Goal: Information Seeking & Learning: Find specific fact

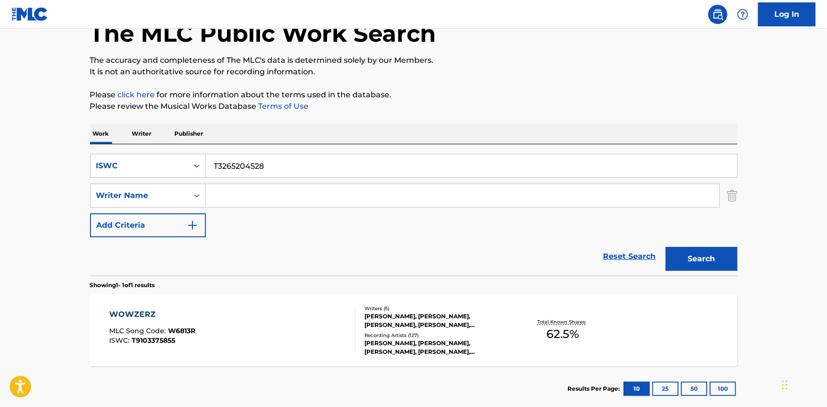
type input "T3265204528"
click at [718, 266] on button "Search" at bounding box center [702, 259] width 72 height 24
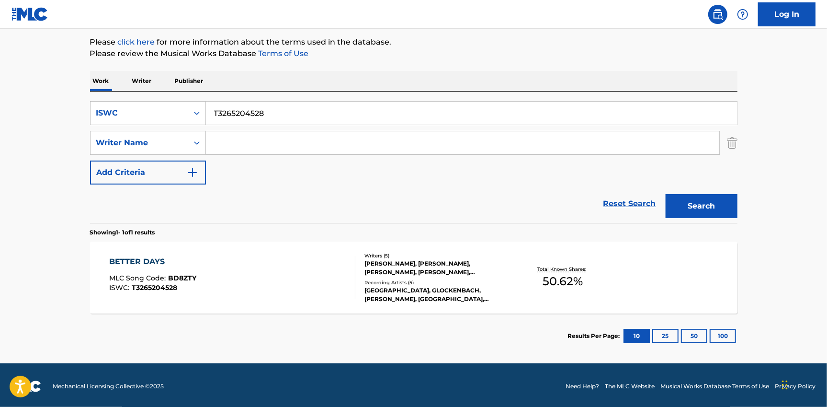
scroll to position [114, 0]
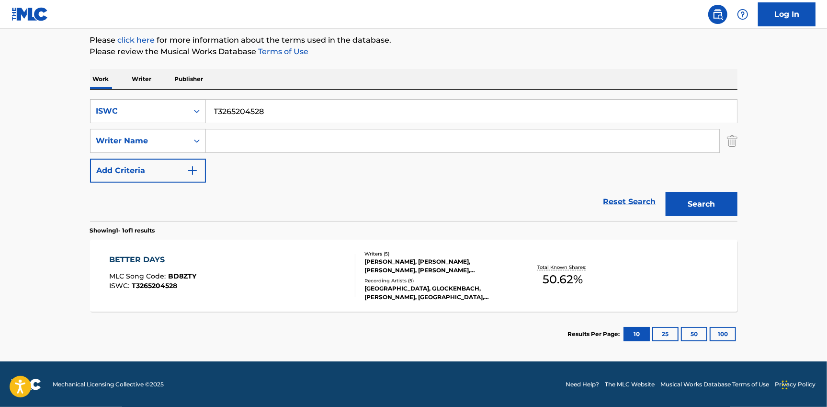
click at [377, 267] on div "[PERSON_NAME], [PERSON_NAME], [PERSON_NAME], [PERSON_NAME], [PERSON_NAME]" at bounding box center [436, 265] width 145 height 17
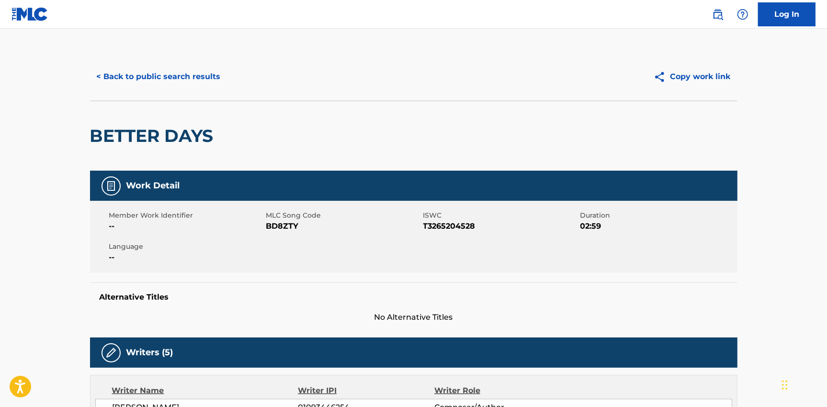
click at [160, 74] on button "< Back to public search results" at bounding box center [158, 77] width 137 height 24
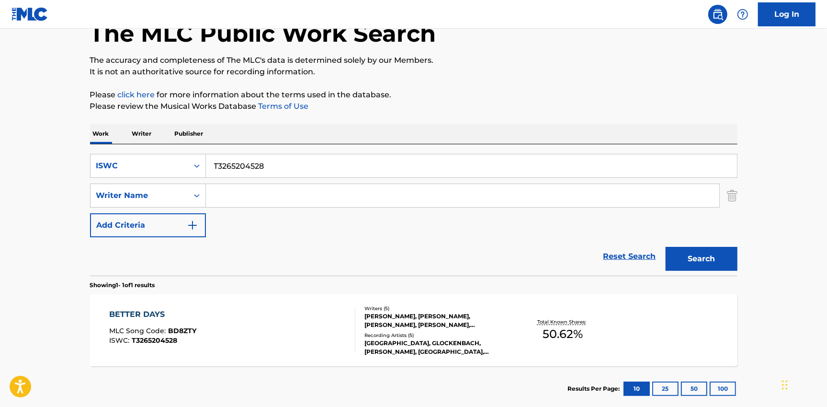
click at [263, 165] on input "T3265204528" at bounding box center [471, 165] width 531 height 23
paste input "9091723216"
type input "T9091723216"
click at [726, 263] on button "Search" at bounding box center [702, 259] width 72 height 24
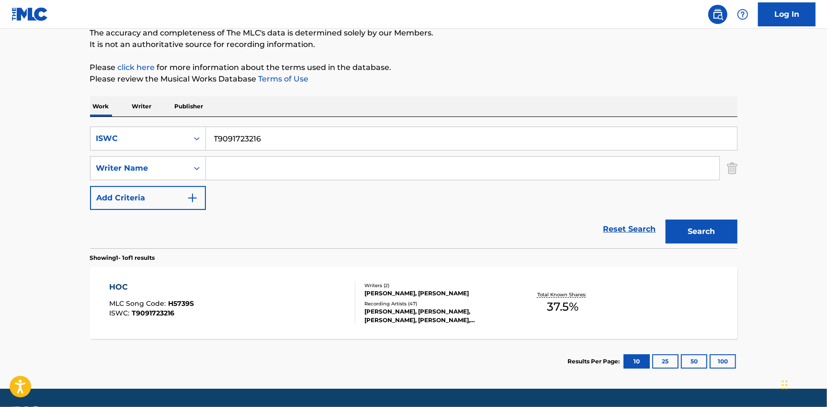
scroll to position [114, 0]
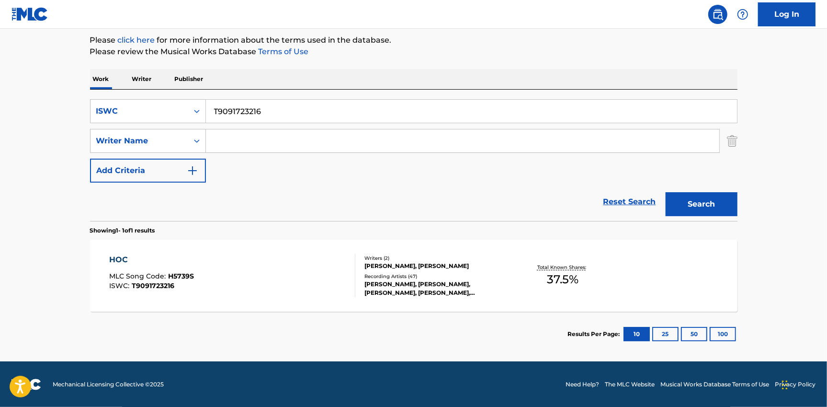
click at [442, 277] on div "Recording Artists ( 47 )" at bounding box center [436, 276] width 145 height 7
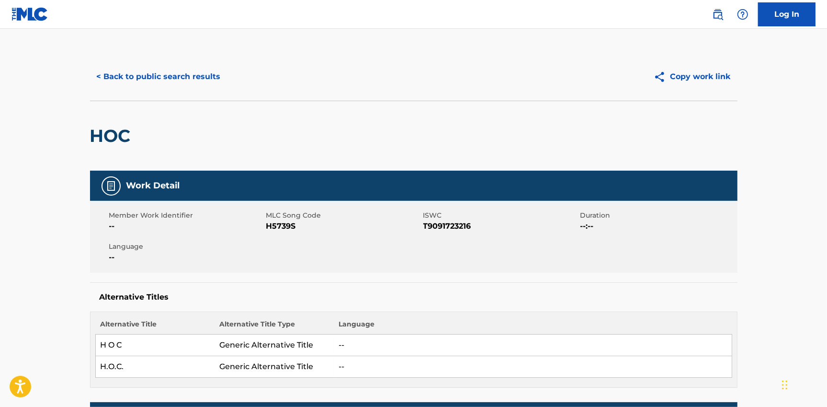
click at [190, 77] on button "< Back to public search results" at bounding box center [158, 77] width 137 height 24
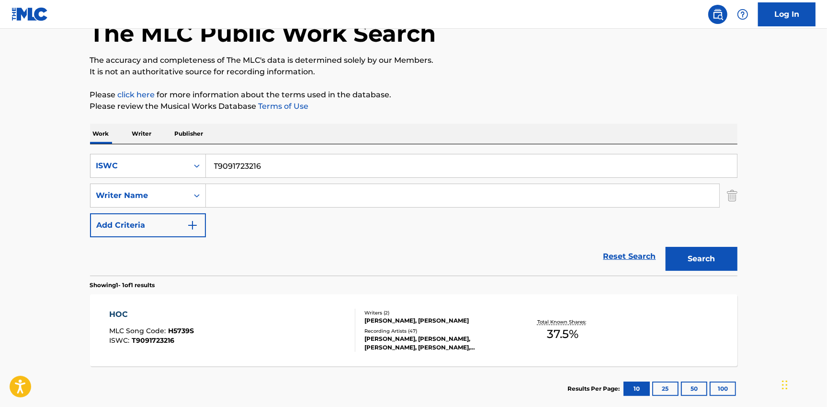
click at [243, 164] on input "T9091723216" at bounding box center [471, 165] width 531 height 23
paste input """
type input """
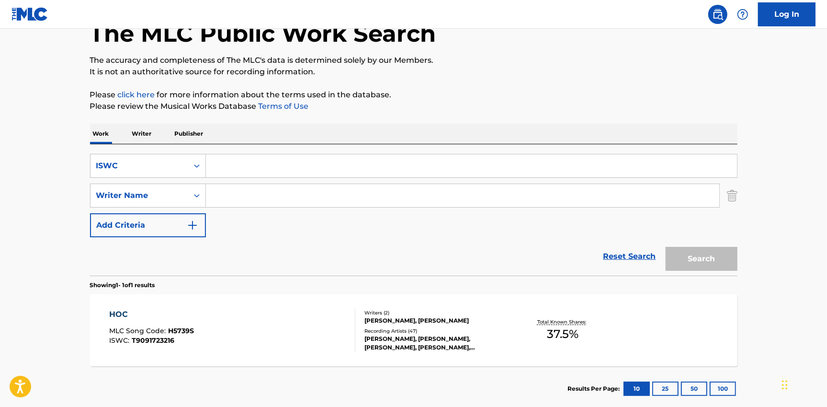
paste input """
click at [225, 164] on input """ at bounding box center [471, 165] width 531 height 23
paste input "T9280702536"
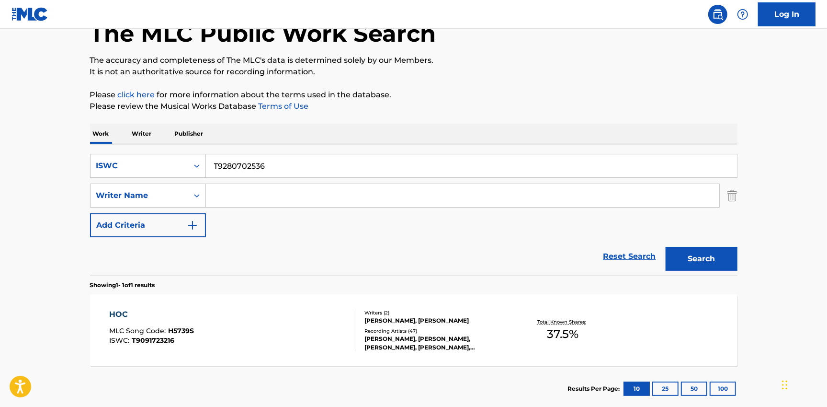
type input "T9280702536"
click at [687, 255] on button "Search" at bounding box center [702, 259] width 72 height 24
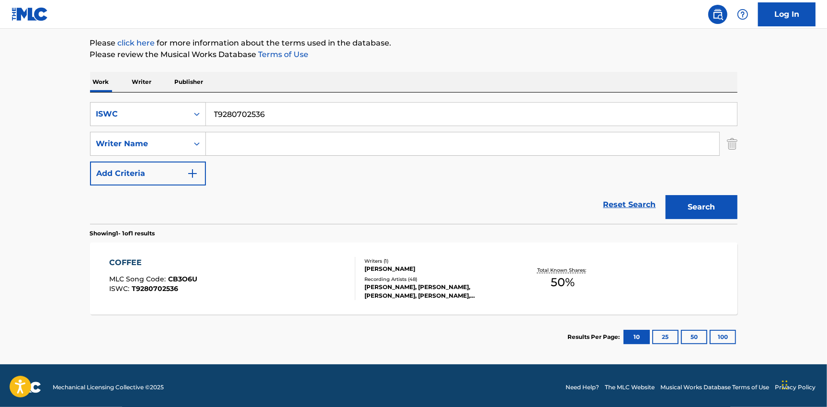
scroll to position [114, 0]
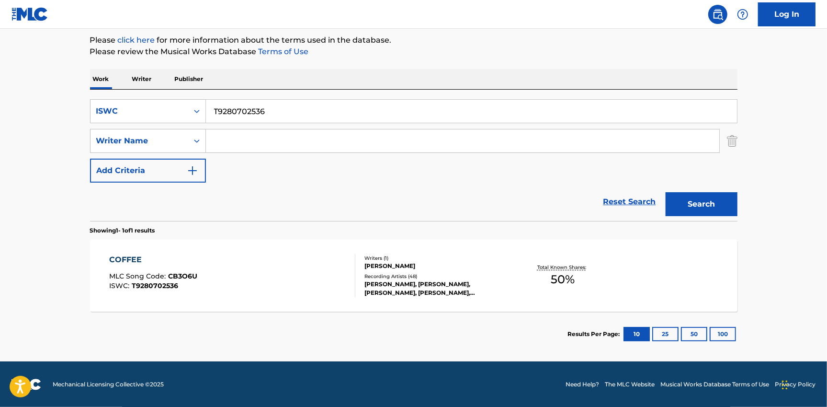
click at [395, 273] on div "Recording Artists ( 48 )" at bounding box center [436, 276] width 145 height 7
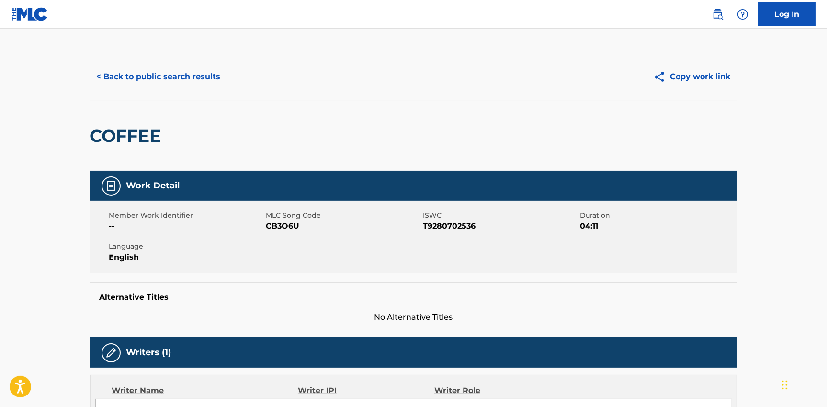
click at [147, 65] on button "< Back to public search results" at bounding box center [158, 77] width 137 height 24
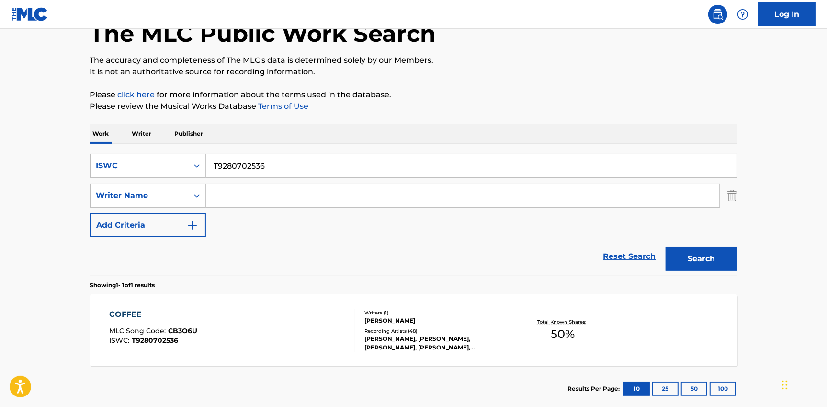
click at [262, 191] on input "Search Form" at bounding box center [462, 195] width 513 height 23
click at [272, 170] on input "T9280702536" at bounding box center [471, 165] width 531 height 23
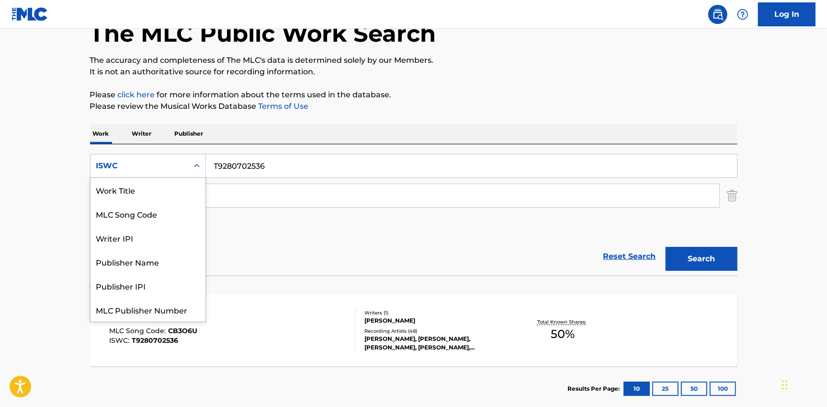
click at [130, 161] on div "ISWC" at bounding box center [139, 165] width 86 height 11
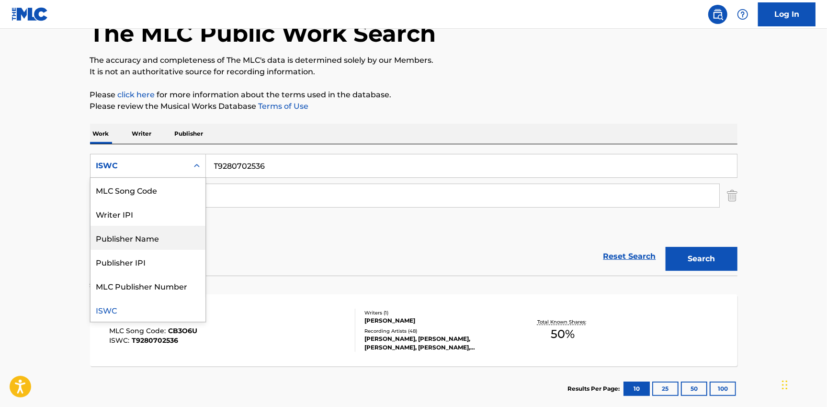
scroll to position [0, 0]
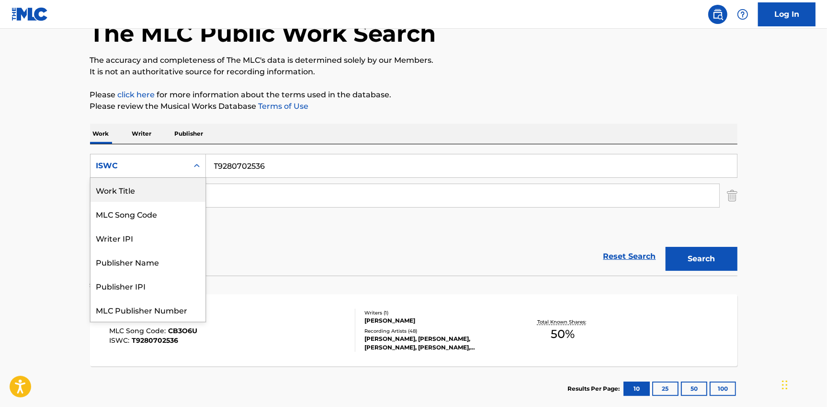
click at [129, 194] on div "Work Title" at bounding box center [148, 190] width 115 height 24
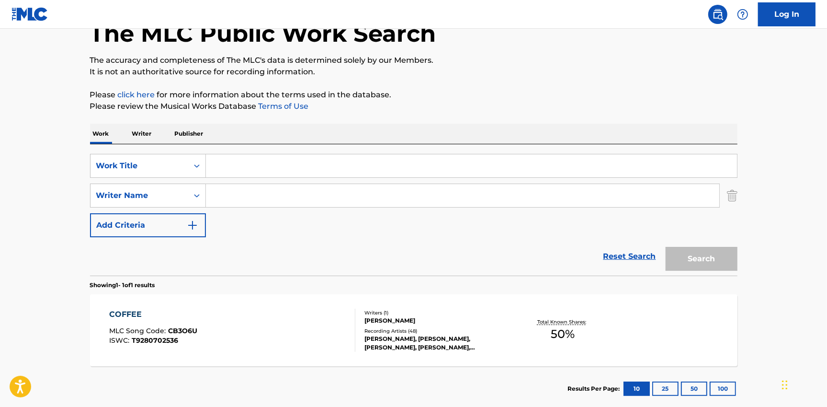
click at [231, 165] on input "Search Form" at bounding box center [471, 165] width 531 height 23
paste input "Isla Ragga"
type input "Isla Ragga"
click at [231, 193] on input "Search Form" at bounding box center [462, 195] width 513 height 23
paste input "Isla Ragga"
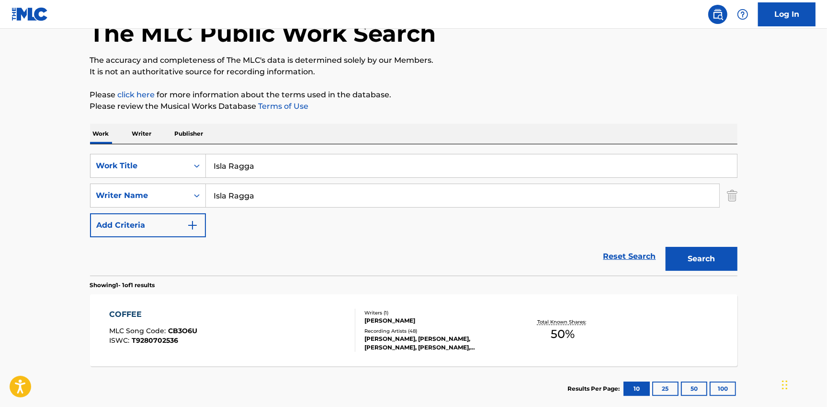
type input "Isla Ragga"
click at [246, 167] on input "Isla Ragga" at bounding box center [471, 165] width 531 height 23
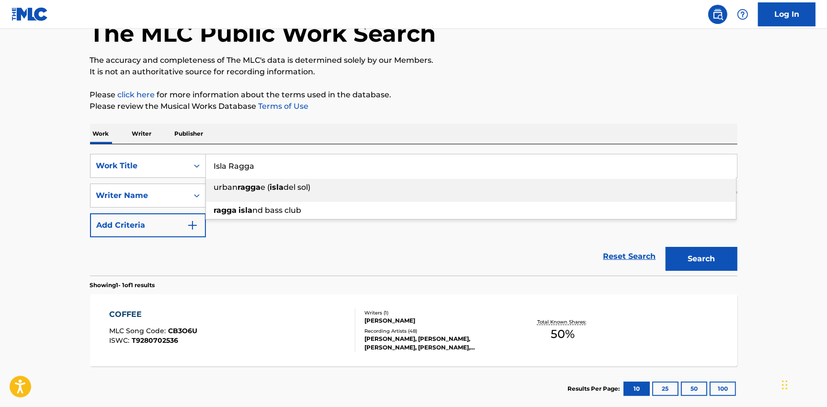
click at [246, 167] on input "Isla Ragga" at bounding box center [471, 165] width 531 height 23
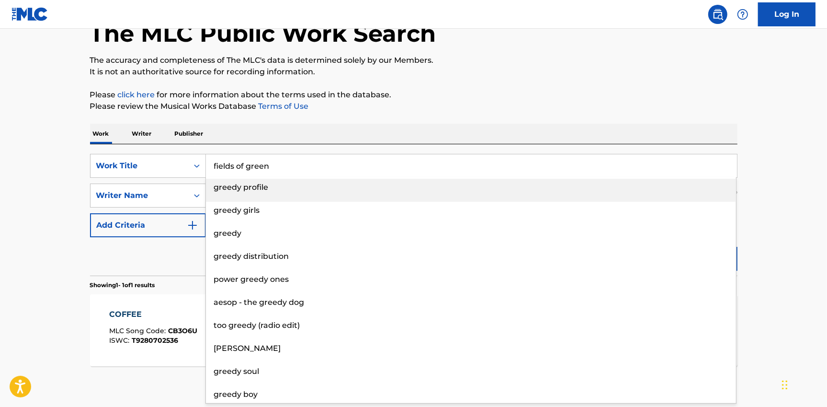
click at [244, 169] on input "fields of green" at bounding box center [471, 165] width 531 height 23
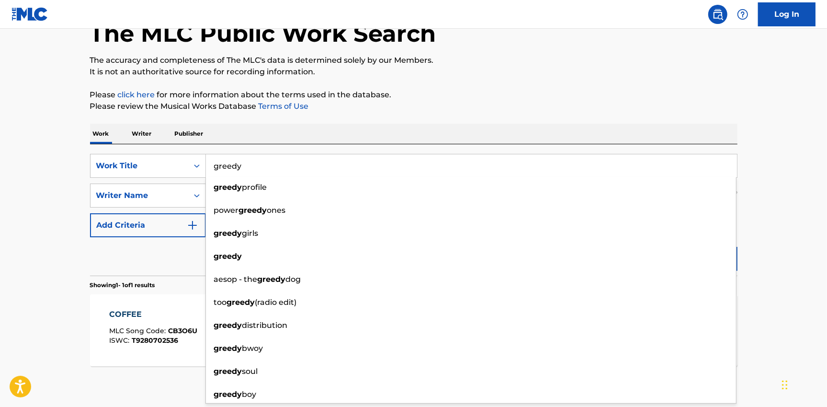
type input "greedy"
click at [637, 86] on div "The MLC Public Work Search The accuracy and completeness of The MLC's data is d…" at bounding box center [414, 202] width 671 height 418
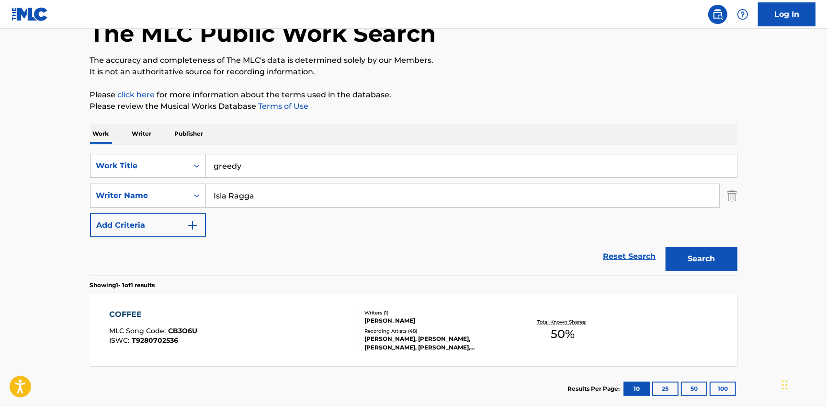
click at [703, 258] on button "Search" at bounding box center [702, 259] width 72 height 24
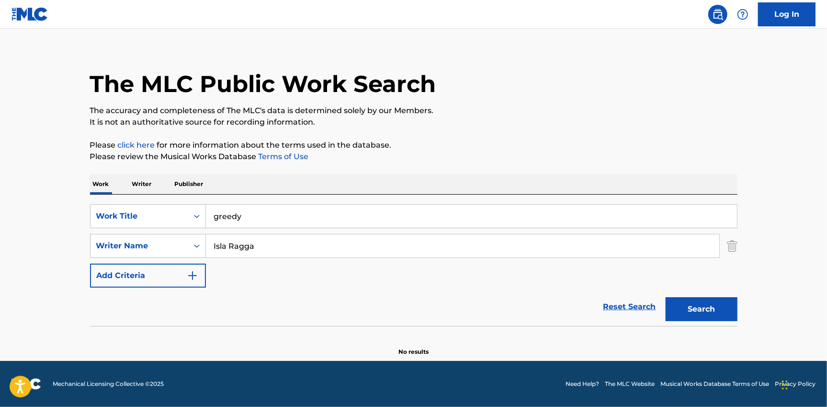
scroll to position [9, 0]
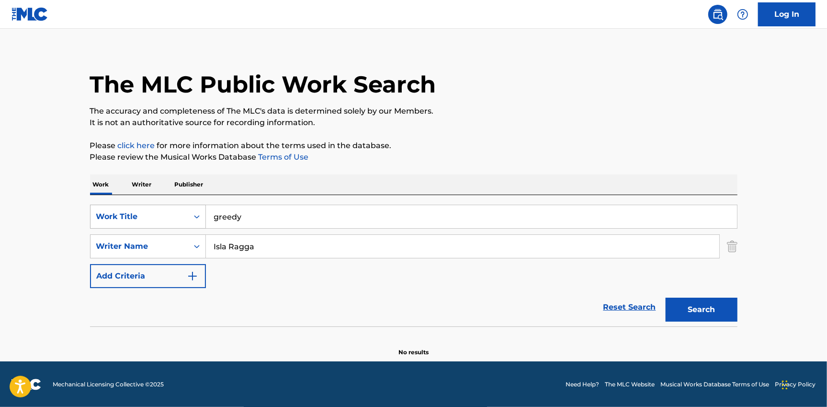
click at [161, 206] on div "Work Title" at bounding box center [148, 217] width 116 height 24
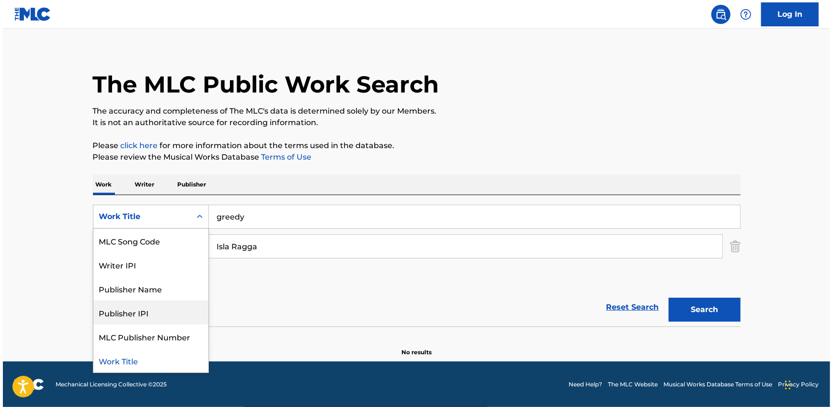
scroll to position [0, 0]
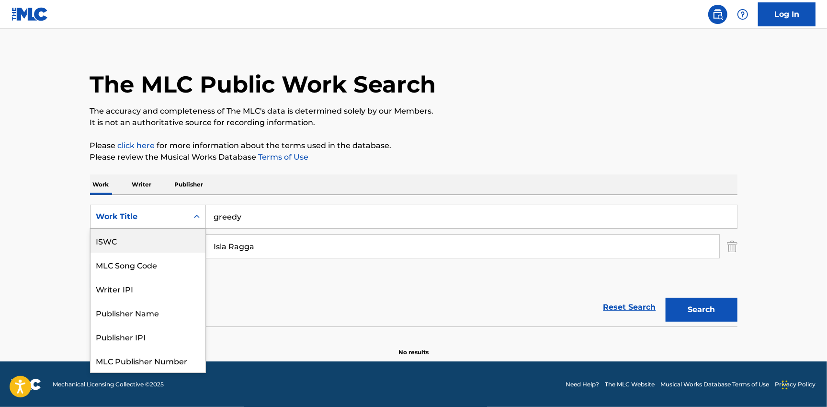
click at [138, 240] on div "ISWC" at bounding box center [148, 240] width 115 height 24
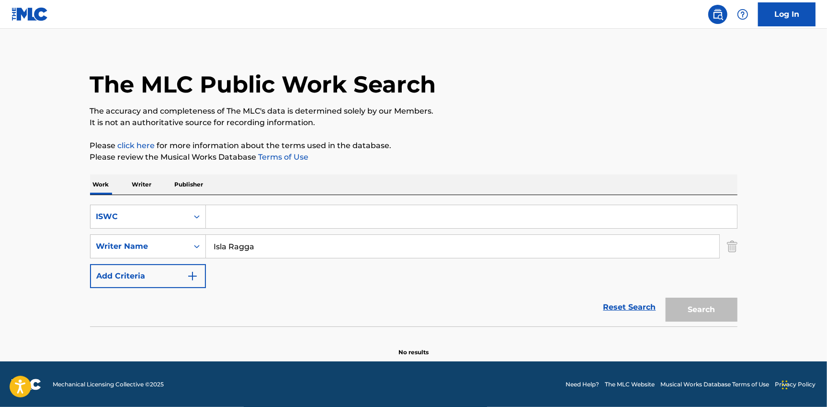
click at [231, 216] on input "Search Form" at bounding box center [471, 216] width 531 height 23
paste input "T3210095726"
type input "T3210095726"
click at [246, 247] on input "Isla Ragga" at bounding box center [462, 246] width 513 height 23
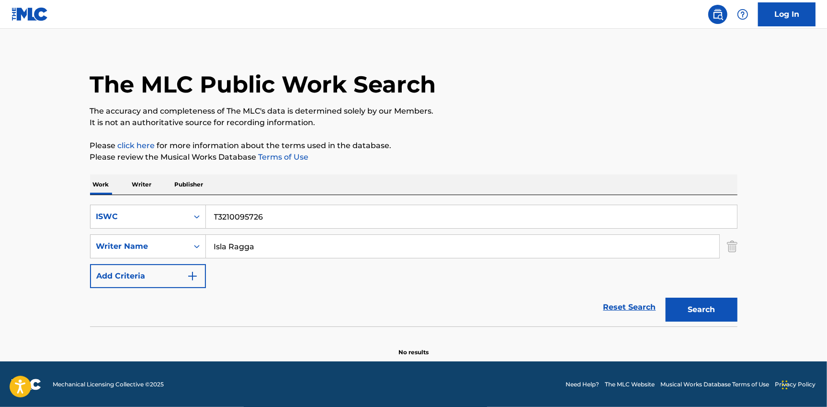
click at [246, 247] on input "Isla Ragga" at bounding box center [462, 246] width 513 height 23
click at [727, 300] on button "Search" at bounding box center [702, 309] width 72 height 24
click at [272, 225] on input "T3210095726" at bounding box center [471, 216] width 531 height 23
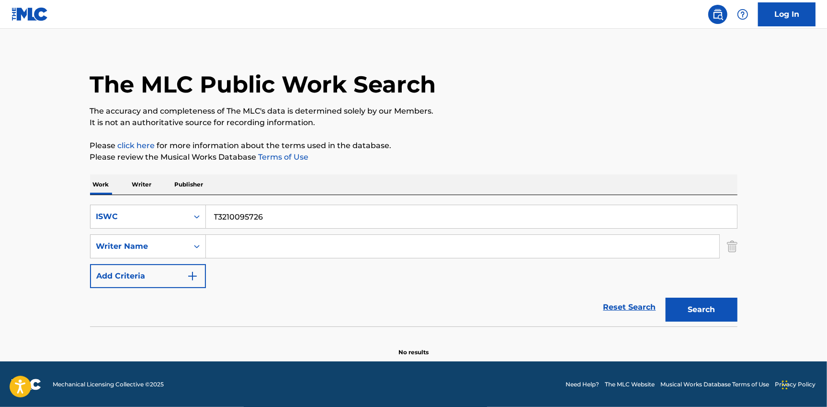
click at [272, 225] on input "T3210095726" at bounding box center [471, 216] width 531 height 23
paste input "041909911"
type input "T3041909911"
click at [688, 307] on button "Search" at bounding box center [702, 309] width 72 height 24
click at [273, 207] on input "T3041909911" at bounding box center [474, 216] width 531 height 23
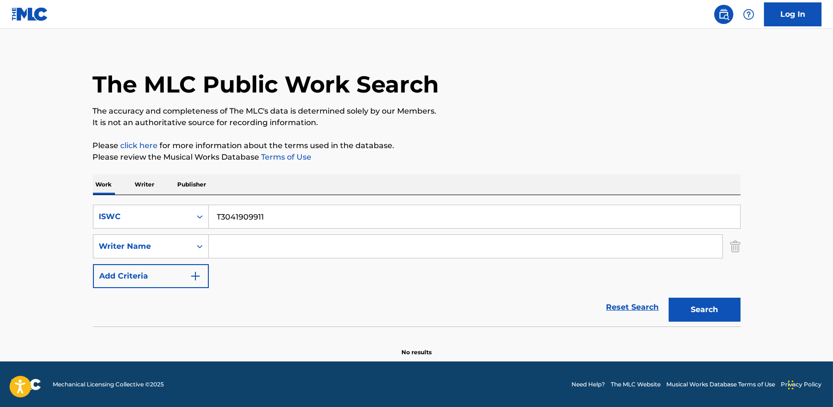
click at [273, 207] on input "T3041909911" at bounding box center [474, 216] width 531 height 23
click at [708, 310] on button "Search" at bounding box center [705, 309] width 72 height 24
click at [693, 316] on button "Search" at bounding box center [705, 309] width 72 height 24
click at [243, 244] on input "Search Form" at bounding box center [465, 246] width 513 height 23
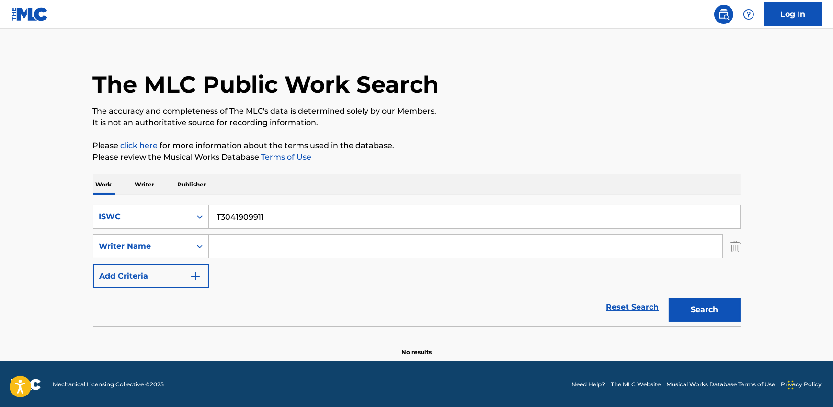
paste input "GOODNESS OF [DEMOGRAPHIC_DATA]"
type input "GOODNESS OF [DEMOGRAPHIC_DATA]"
click at [250, 214] on input "T3041909911" at bounding box center [474, 216] width 531 height 23
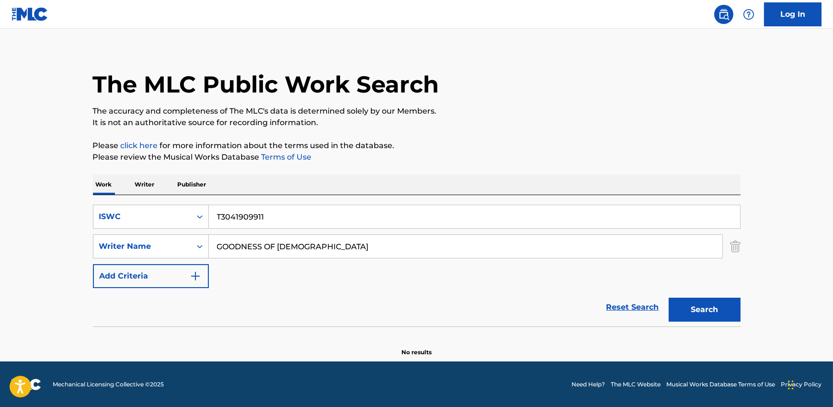
click at [250, 214] on input "T3041909911" at bounding box center [474, 216] width 531 height 23
paste input "GOODNESS OF [DEMOGRAPHIC_DATA]"
click at [277, 220] on input "GOODNESS OF [DEMOGRAPHIC_DATA]" at bounding box center [474, 216] width 531 height 23
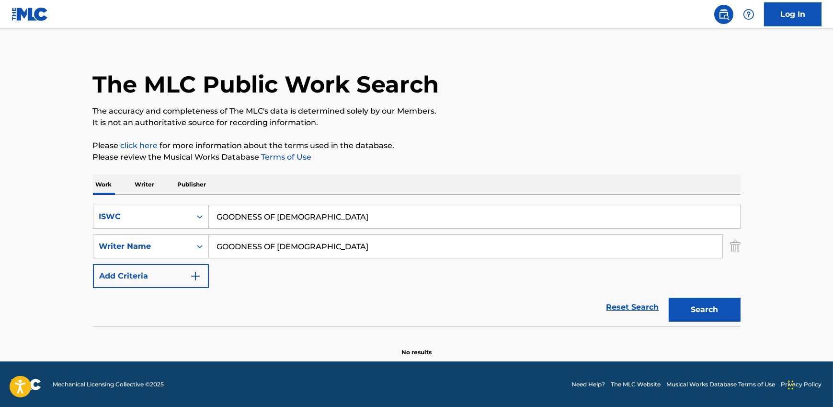
paste input "[PERSON_NAME] [PERSON_NAME], [PERSON_NAME], [PERSON_NAME], [PERSON_NAME], [PERS…"
type input "[PERSON_NAME] [PERSON_NAME], [PERSON_NAME], [PERSON_NAME], [PERSON_NAME], [PERS…"
click at [135, 217] on div "ISWC" at bounding box center [142, 216] width 86 height 11
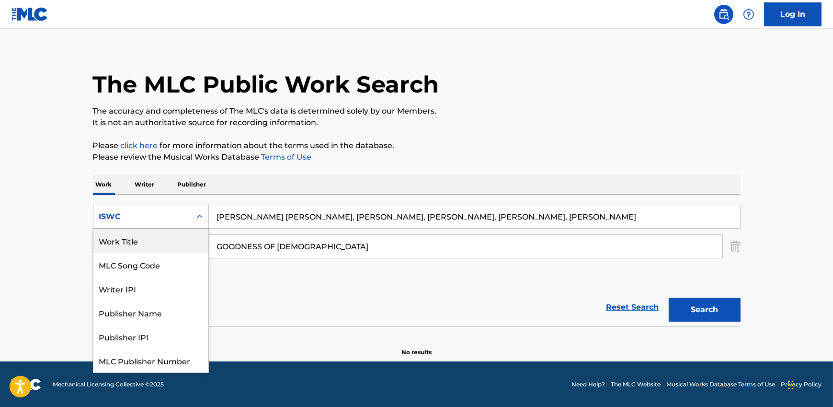
click at [139, 240] on div "Work Title" at bounding box center [150, 240] width 115 height 24
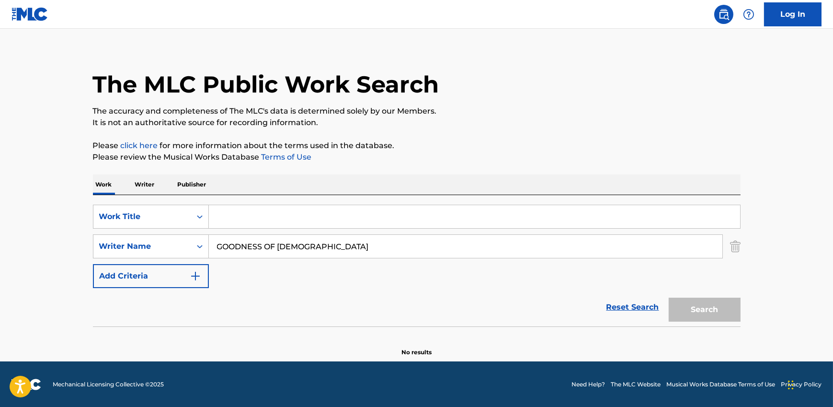
paste input "[PERSON_NAME] [PERSON_NAME], [PERSON_NAME], [PERSON_NAME], [PERSON_NAME], [PERS…"
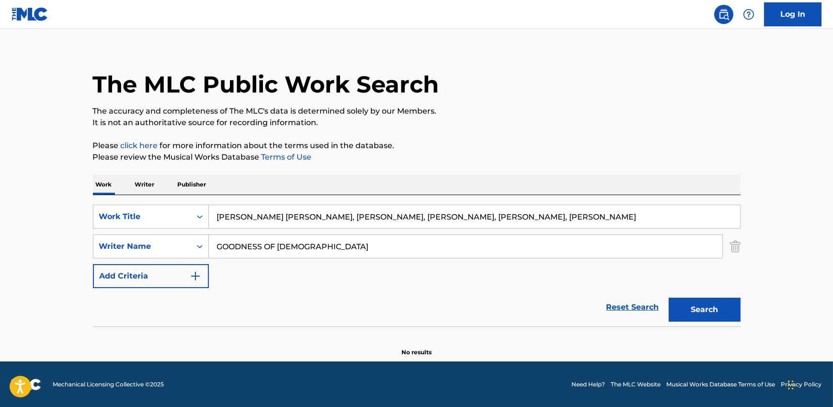
drag, startPoint x: 309, startPoint y: 217, endPoint x: 671, endPoint y: 219, distance: 362.1
click at [671, 219] on input "[PERSON_NAME] [PERSON_NAME], [PERSON_NAME], [PERSON_NAME], [PERSON_NAME], [PERS…" at bounding box center [474, 216] width 531 height 23
type input "[PERSON_NAME] [PERSON_NAME]"
click at [669, 297] on button "Search" at bounding box center [705, 309] width 72 height 24
click at [260, 243] on input "GOODNESS OF [DEMOGRAPHIC_DATA]" at bounding box center [465, 246] width 513 height 23
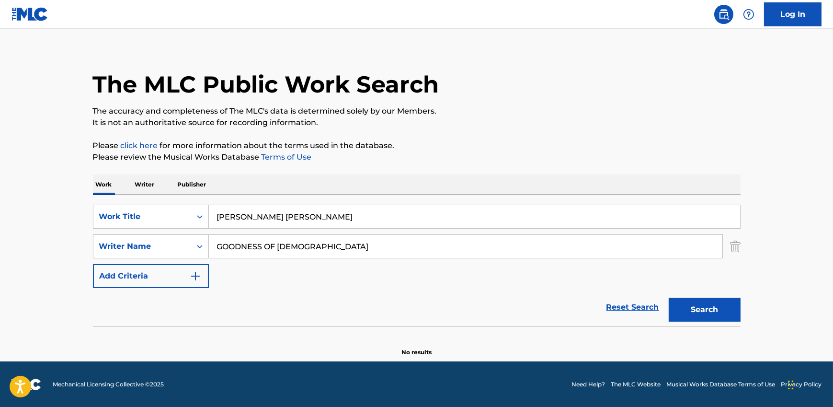
click at [260, 243] on input "GOODNESS OF [DEMOGRAPHIC_DATA]" at bounding box center [465, 246] width 513 height 23
paste input "SUMMER VIBES"
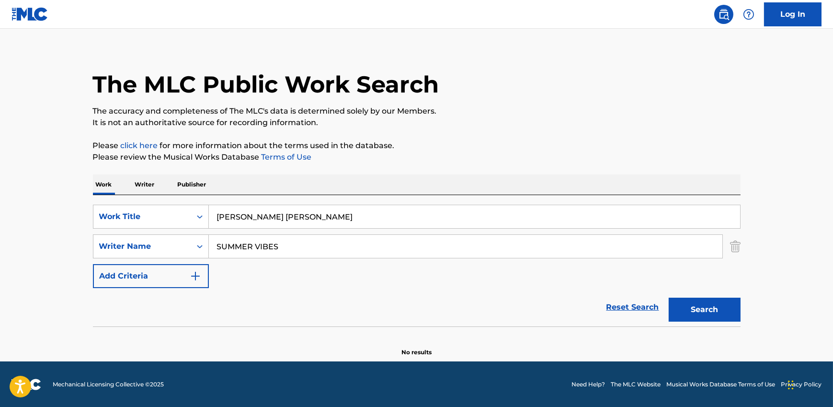
type input "SUMMER VIBES"
click at [268, 219] on input "[PERSON_NAME] [PERSON_NAME]" at bounding box center [474, 216] width 531 height 23
paste input "SUMMER VIBES"
type input "SUMMER VIBES"
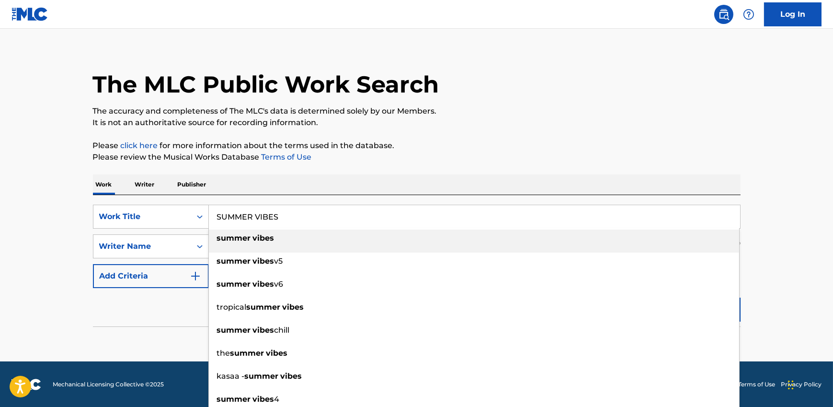
click at [233, 162] on div "The MLC Public Work Search The accuracy and completeness of The MLC's data is d…" at bounding box center [416, 200] width 671 height 312
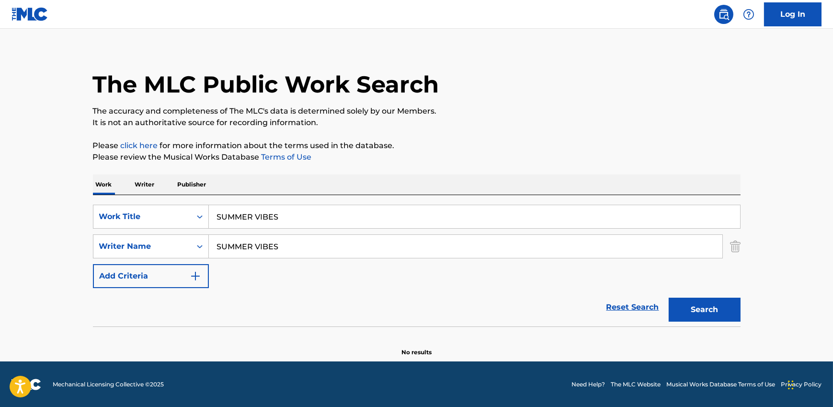
click at [250, 216] on input "SUMMER VIBES" at bounding box center [474, 216] width 531 height 23
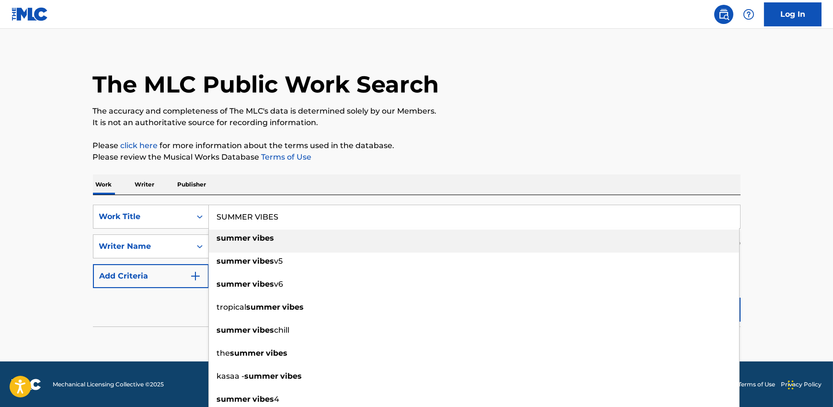
click at [250, 216] on input "SUMMER VIBES" at bounding box center [474, 216] width 531 height 23
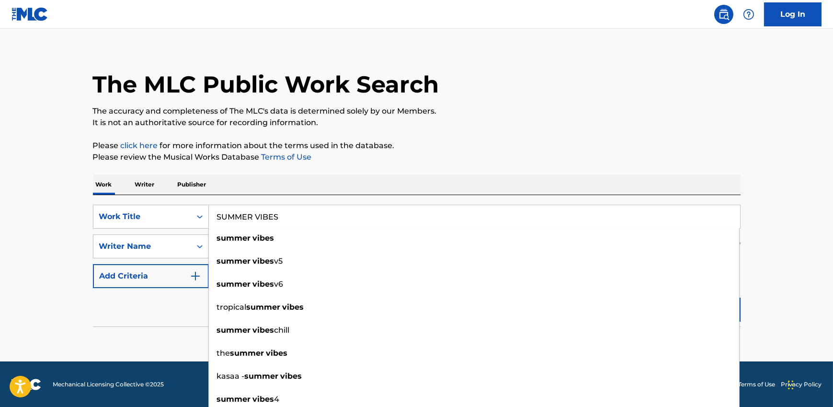
click at [171, 325] on div "Reset Search Search" at bounding box center [417, 307] width 648 height 38
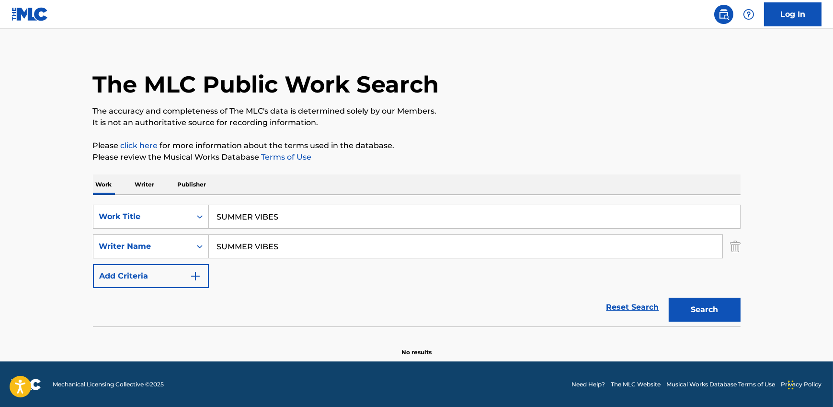
click at [259, 249] on input "SUMMER VIBES" at bounding box center [465, 246] width 513 height 23
click at [264, 253] on input "SUMMER VIBES" at bounding box center [465, 246] width 513 height 23
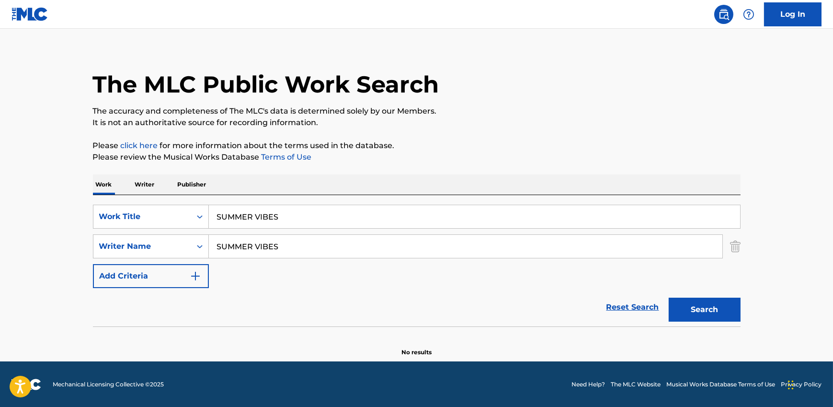
click at [264, 253] on input "SUMMER VIBES" at bounding box center [465, 246] width 513 height 23
paste input "[PERSON_NAME]"
type input "[PERSON_NAME]"
click at [689, 303] on button "Search" at bounding box center [705, 309] width 72 height 24
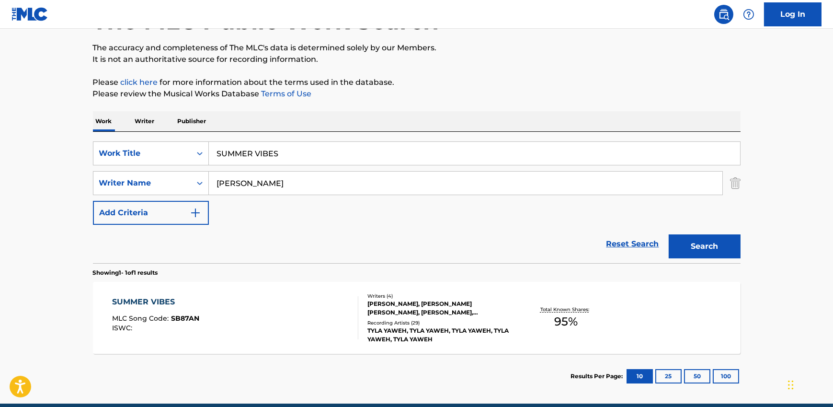
scroll to position [107, 0]
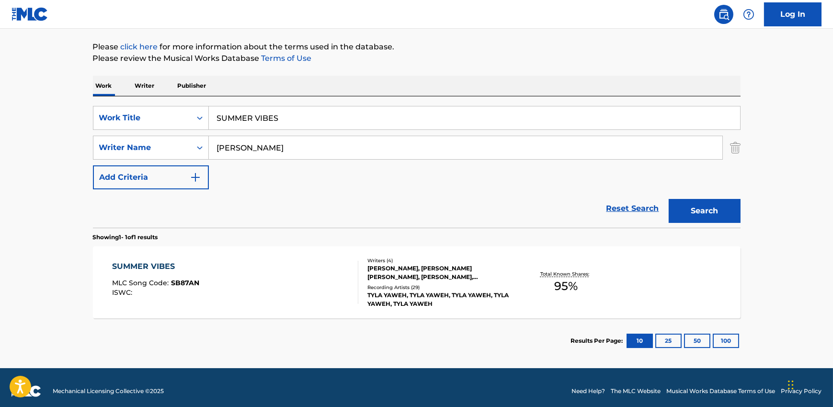
click at [261, 282] on div "SUMMER VIBES MLC Song Code : SB87AN ISWC :" at bounding box center [235, 282] width 246 height 43
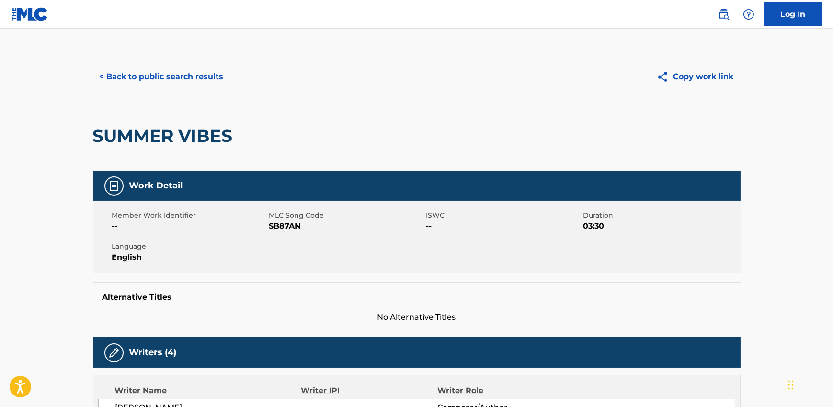
click at [143, 77] on button "< Back to public search results" at bounding box center [161, 77] width 137 height 24
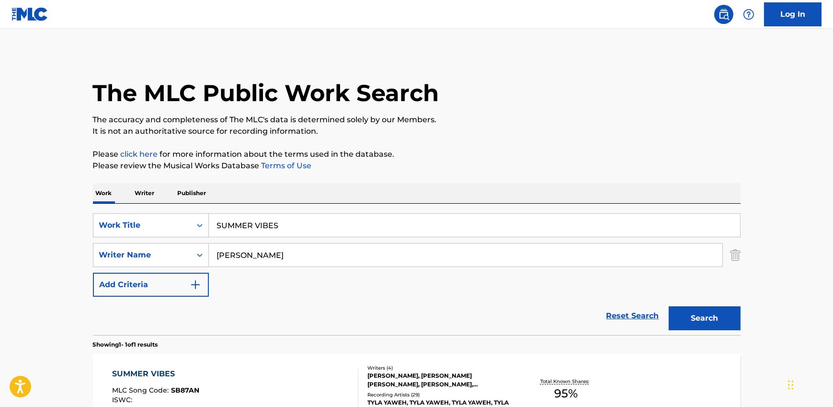
scroll to position [59, 0]
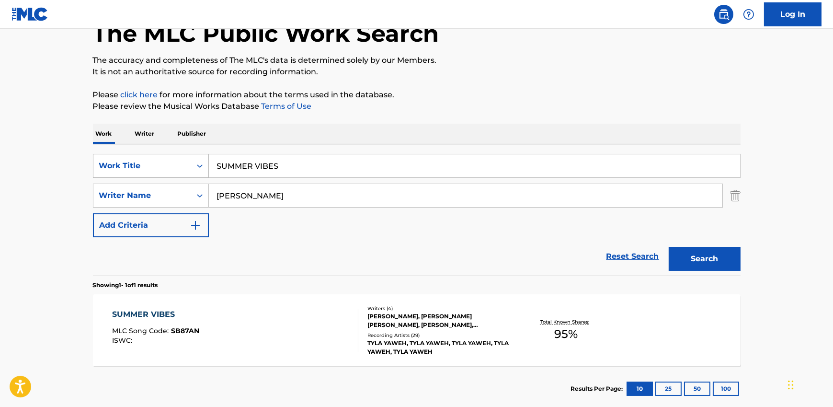
click at [144, 169] on div "Work Title" at bounding box center [142, 165] width 86 height 11
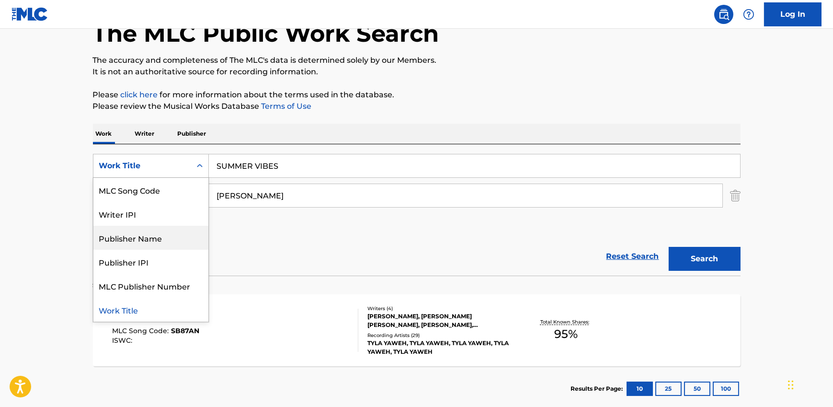
scroll to position [0, 0]
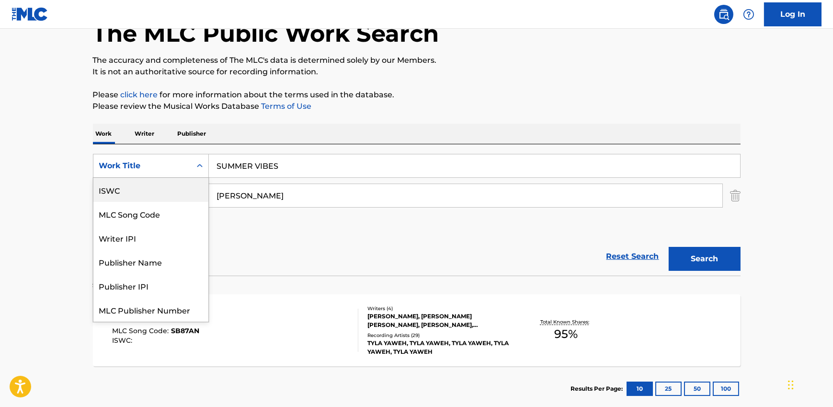
click at [136, 194] on div "ISWC" at bounding box center [150, 190] width 115 height 24
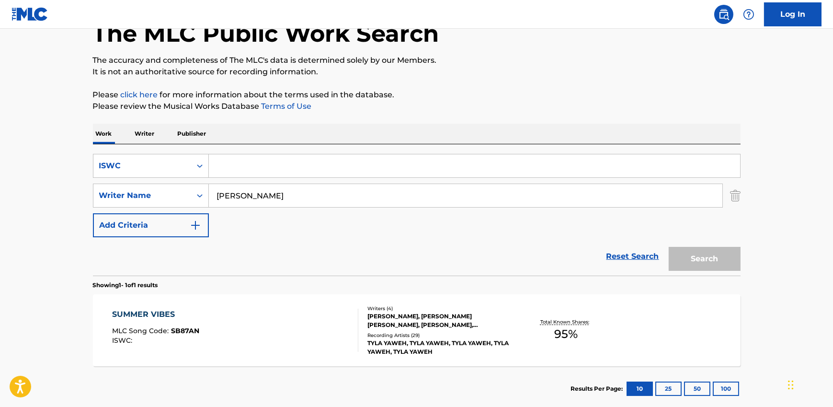
click at [250, 166] on input "Search Form" at bounding box center [474, 165] width 531 height 23
paste input "T0722417062"
type input "T0722417062"
click at [246, 197] on input "[PERSON_NAME]" at bounding box center [465, 195] width 513 height 23
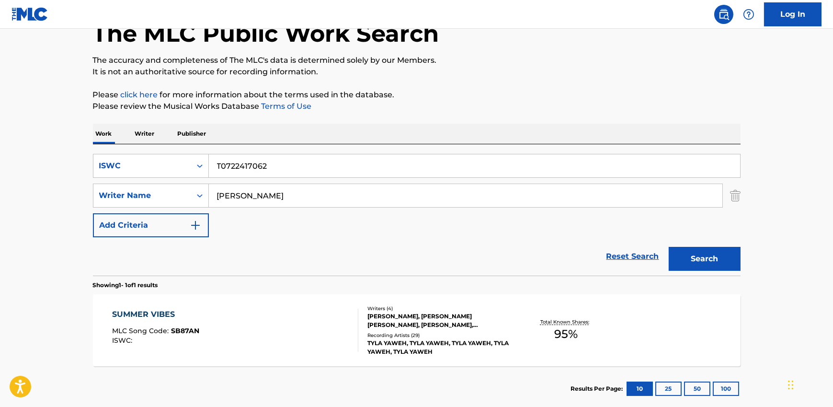
click at [246, 197] on input "[PERSON_NAME]" at bounding box center [465, 195] width 513 height 23
click at [729, 259] on button "Search" at bounding box center [705, 259] width 72 height 24
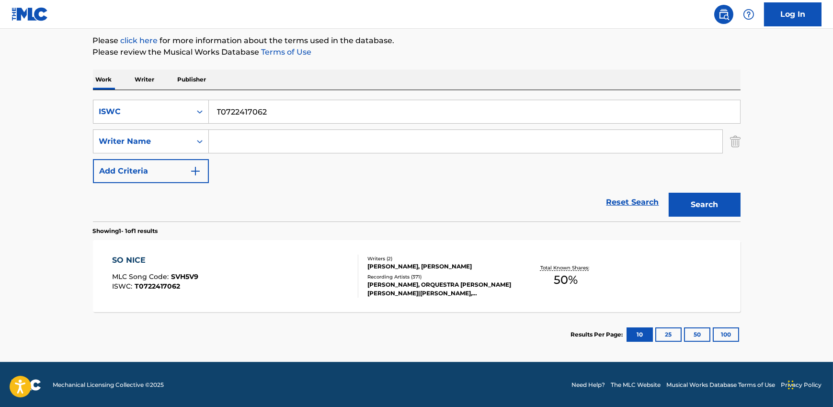
scroll to position [114, 0]
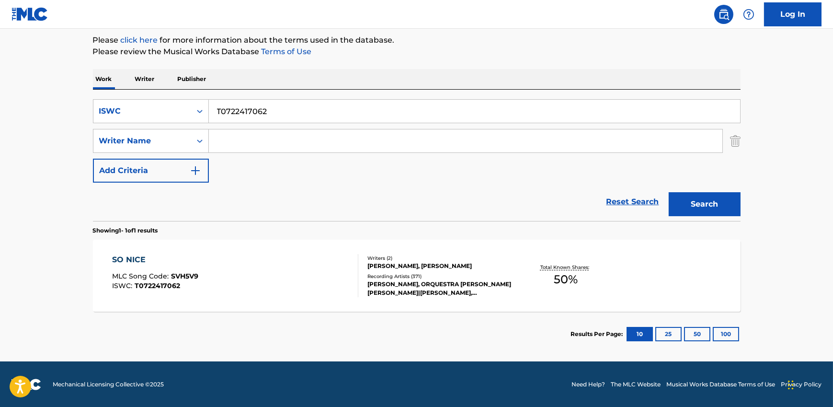
click at [271, 269] on div "SO NICE MLC Song Code : SVH5V9 ISWC : T0722417062" at bounding box center [235, 275] width 246 height 43
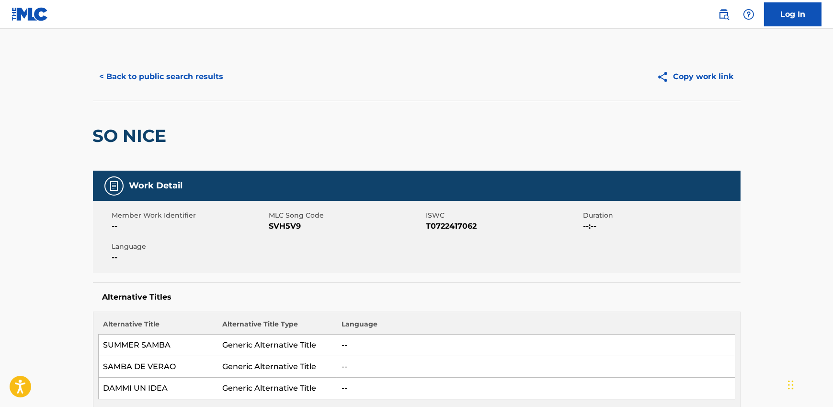
click at [148, 76] on button "< Back to public search results" at bounding box center [161, 77] width 137 height 24
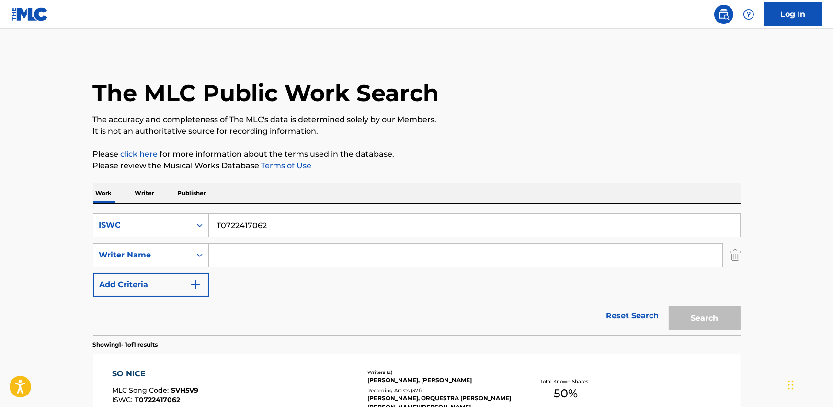
scroll to position [59, 0]
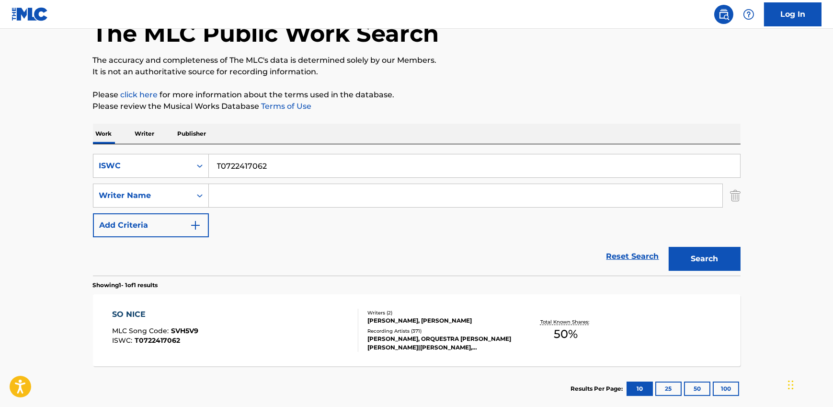
click at [284, 176] on input "T0722417062" at bounding box center [474, 165] width 531 height 23
paste input "Search Form"
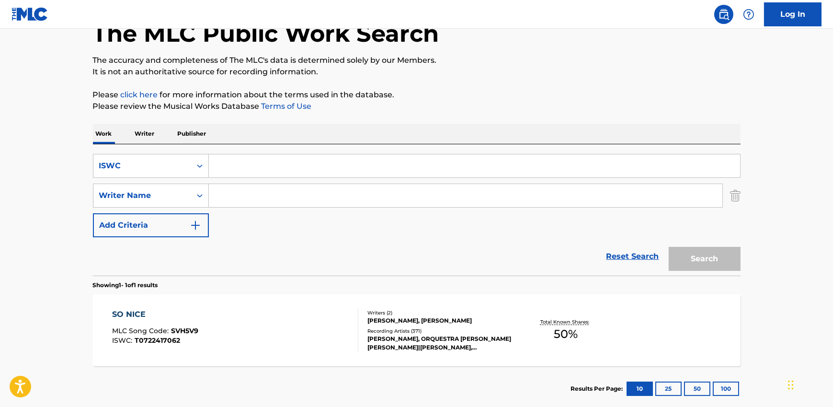
click at [223, 160] on input "Search Form" at bounding box center [474, 165] width 531 height 23
paste input "T0709126691"
type input "T0709126691"
click at [706, 262] on button "Search" at bounding box center [705, 259] width 72 height 24
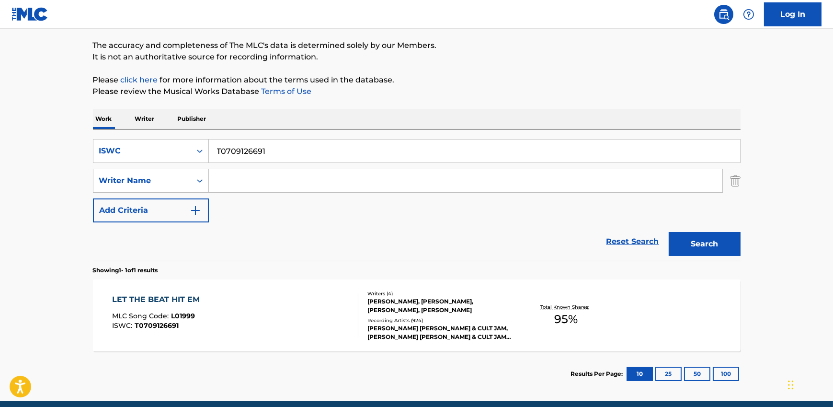
scroll to position [84, 0]
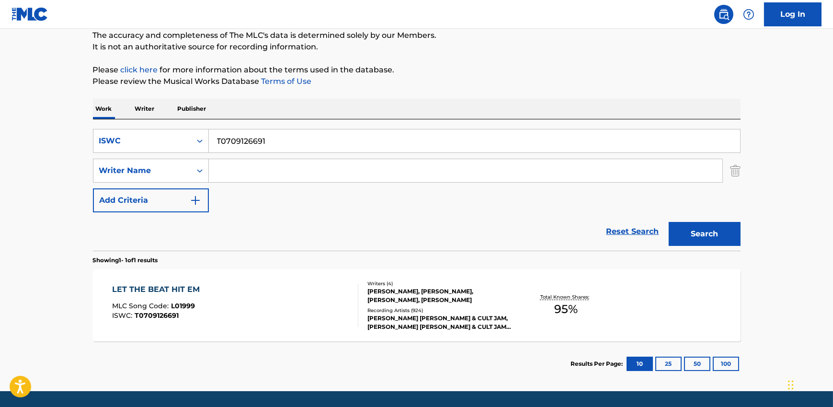
click at [421, 304] on div "Writers ( 4 ) [PERSON_NAME], [PERSON_NAME], [PERSON_NAME], [PERSON_NAME] Record…" at bounding box center [435, 305] width 154 height 51
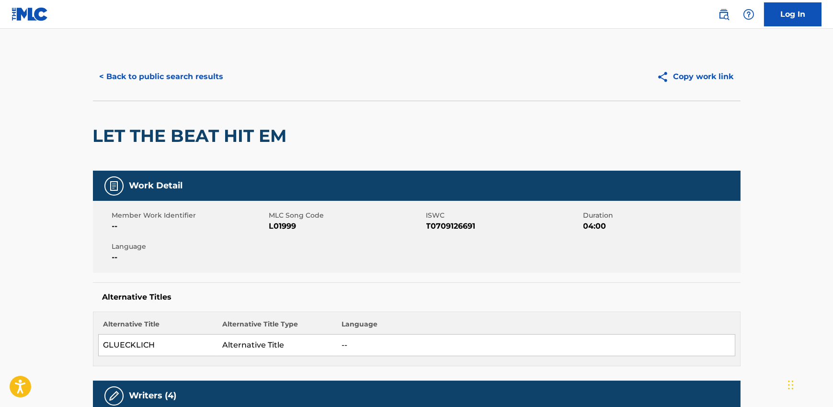
click at [165, 79] on button "< Back to public search results" at bounding box center [161, 77] width 137 height 24
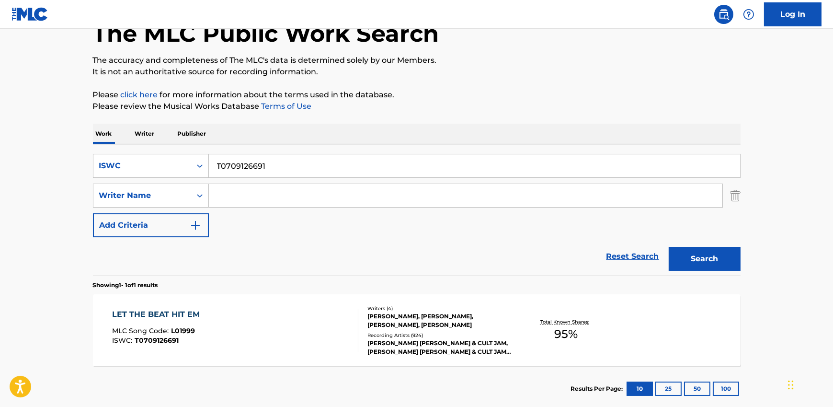
click at [237, 165] on input "T0709126691" at bounding box center [474, 165] width 531 height 23
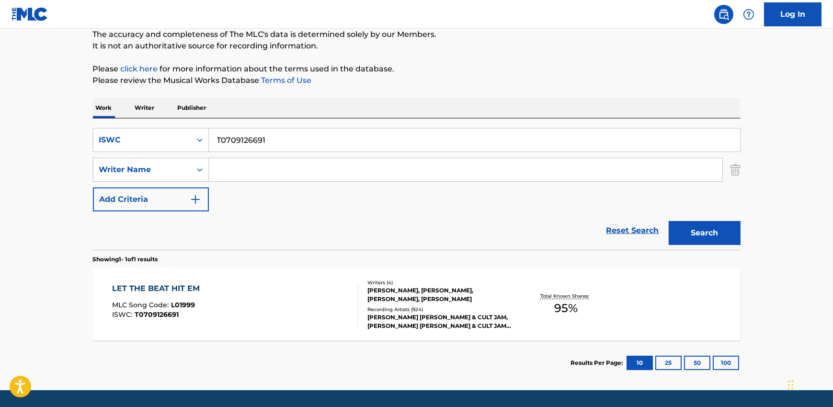
scroll to position [114, 0]
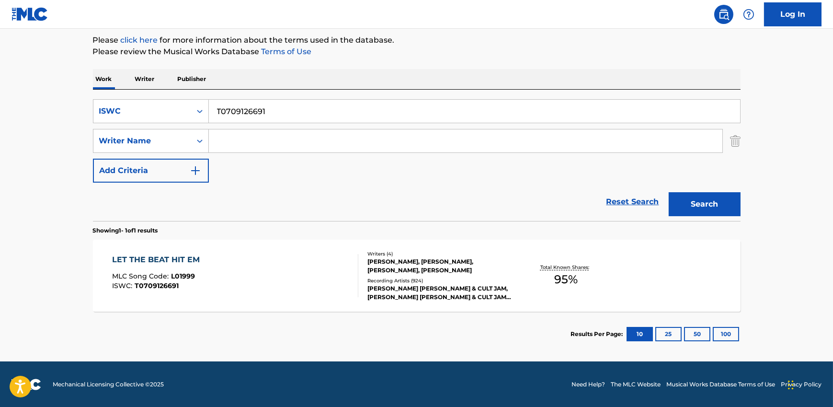
click at [281, 264] on div "LET THE BEAT HIT EM MLC Song Code : L01999 ISWC : T0709126691" at bounding box center [235, 275] width 246 height 43
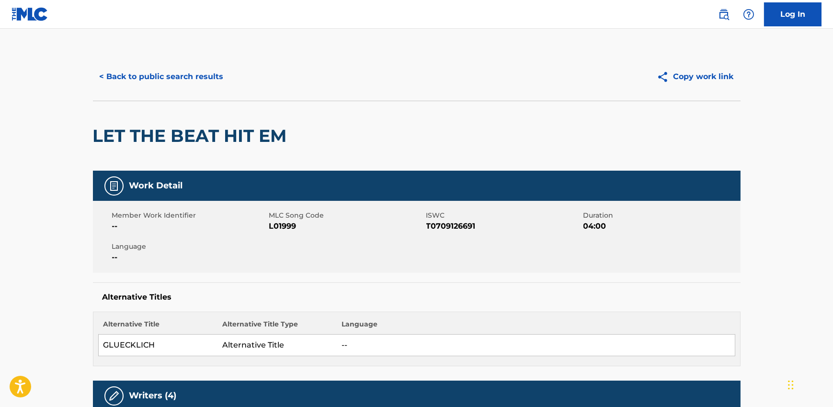
click at [169, 79] on button "< Back to public search results" at bounding box center [161, 77] width 137 height 24
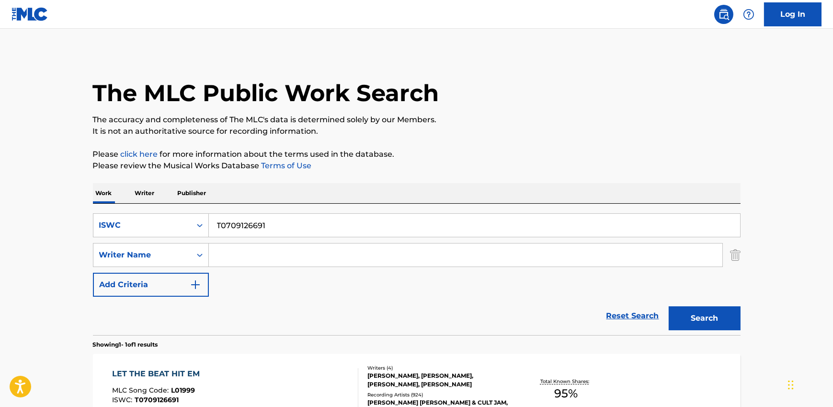
scroll to position [59, 0]
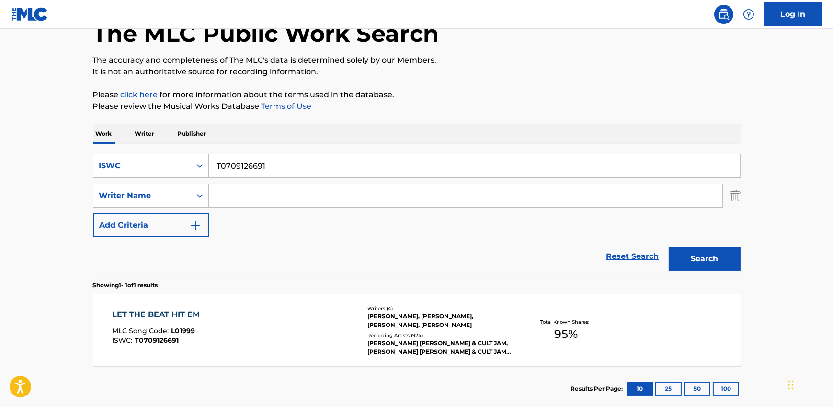
click at [263, 165] on input "T0709126691" at bounding box center [474, 165] width 531 height 23
paste input "20606370"
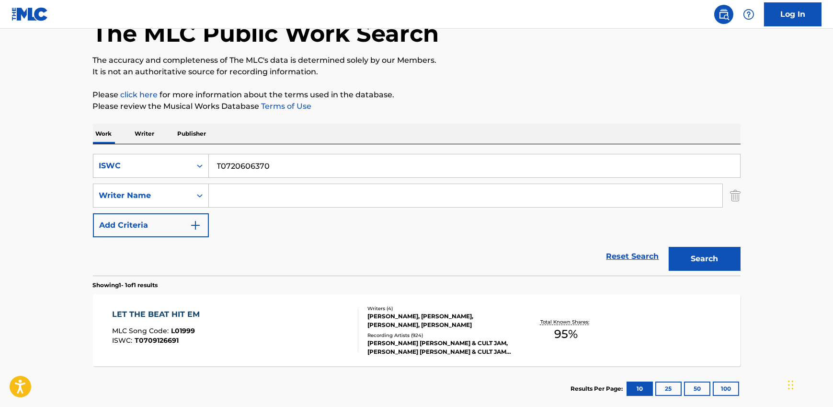
type input "T0720606370"
click at [697, 245] on div "Search" at bounding box center [702, 256] width 77 height 38
click at [693, 250] on button "Search" at bounding box center [705, 259] width 72 height 24
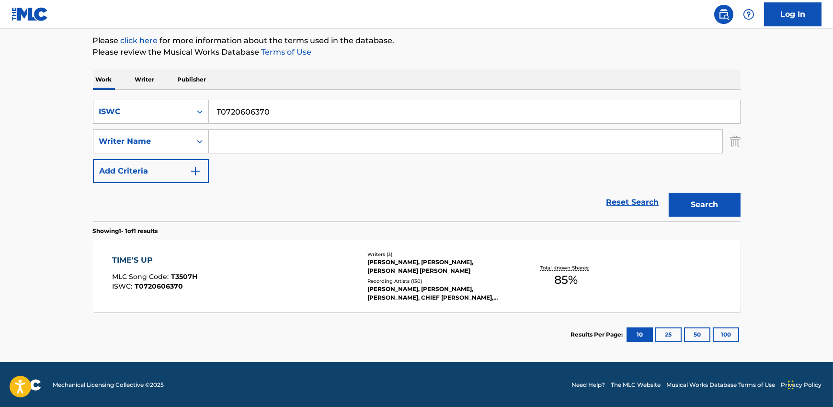
scroll to position [114, 0]
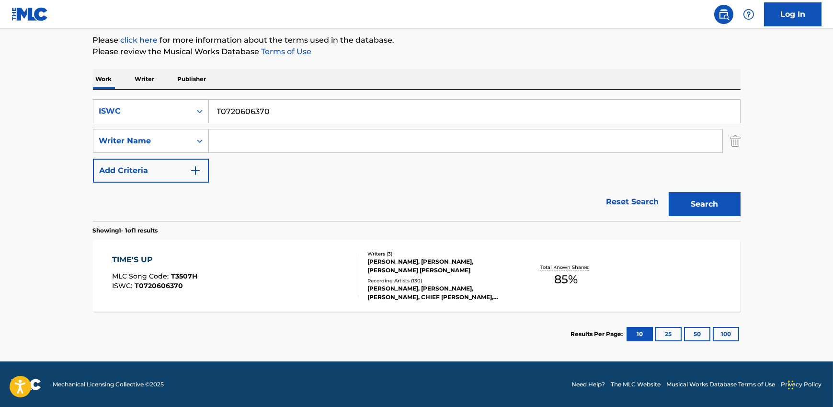
click at [281, 269] on div "TIME'S UP MLC Song Code : T3507H ISWC : T0720606370" at bounding box center [235, 275] width 246 height 43
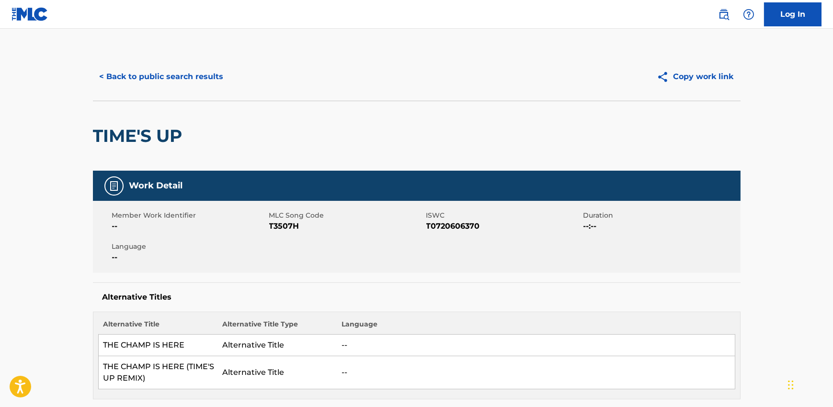
click at [151, 76] on button "< Back to public search results" at bounding box center [161, 77] width 137 height 24
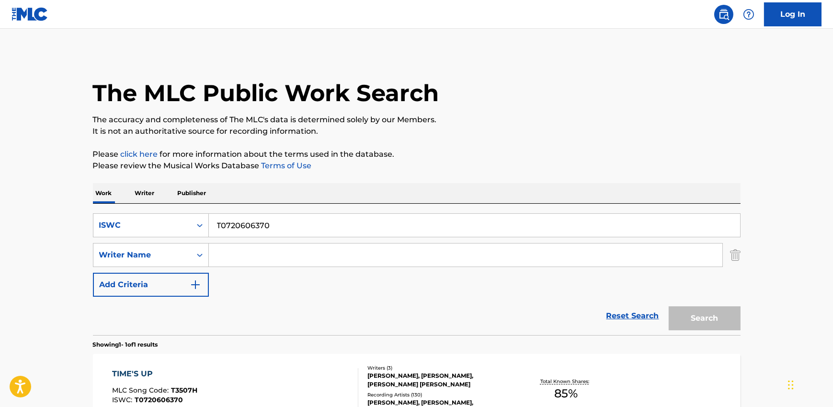
scroll to position [59, 0]
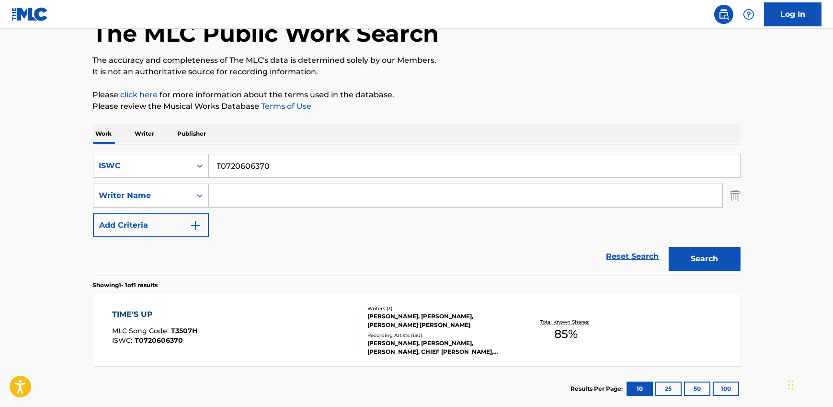
click at [284, 166] on input "T0720606370" at bounding box center [474, 165] width 531 height 23
paste input ": T9149760805"
click at [716, 257] on button "Search" at bounding box center [705, 259] width 72 height 24
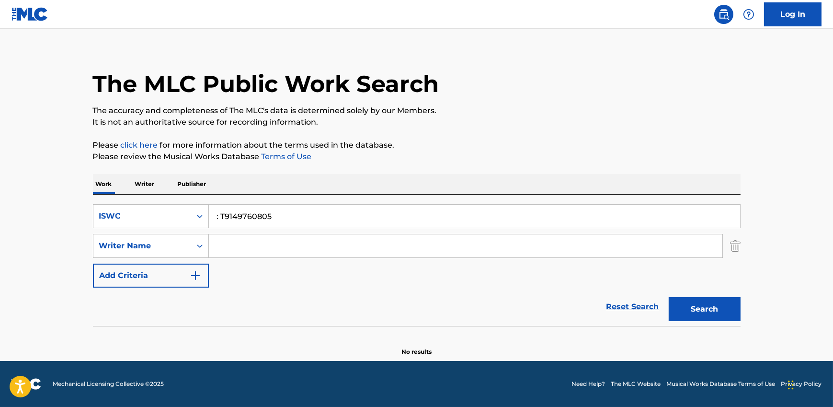
scroll to position [9, 0]
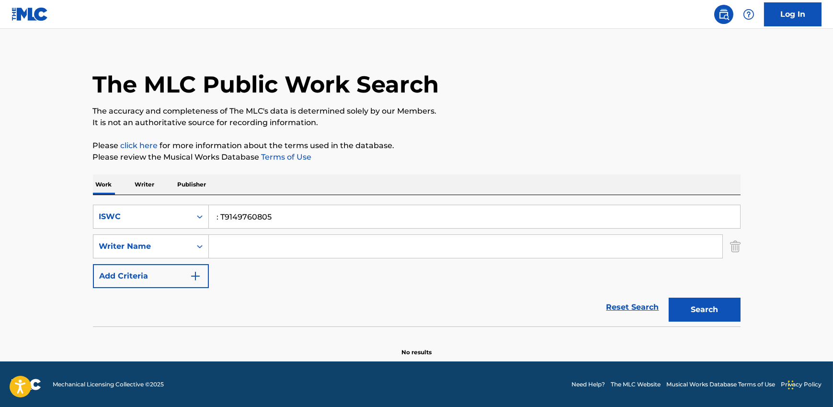
click at [221, 217] on input ": T9149760805" at bounding box center [474, 216] width 531 height 23
click at [705, 311] on button "Search" at bounding box center [705, 309] width 72 height 24
click at [249, 216] on input "T9149760805" at bounding box center [474, 216] width 531 height 23
paste input "070014253"
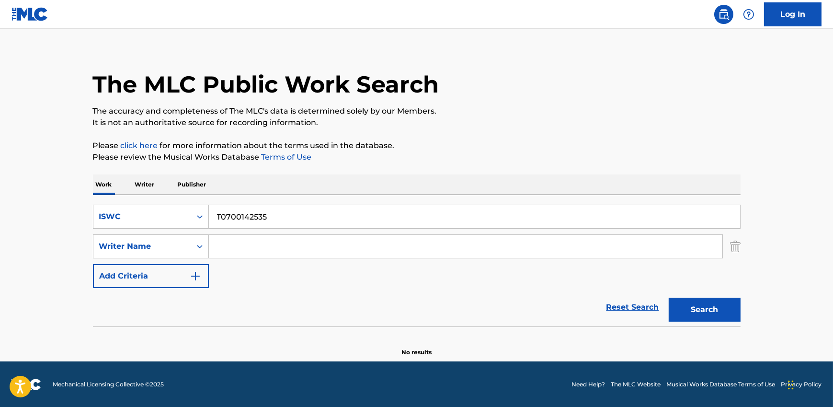
type input "T0700142535"
click at [718, 316] on button "Search" at bounding box center [705, 309] width 72 height 24
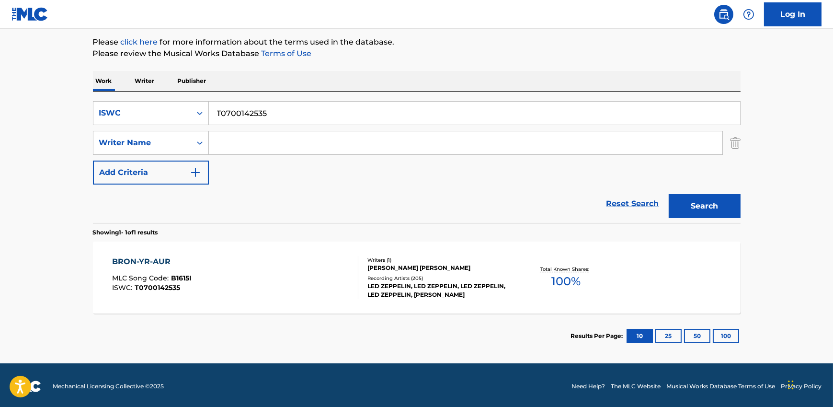
scroll to position [114, 0]
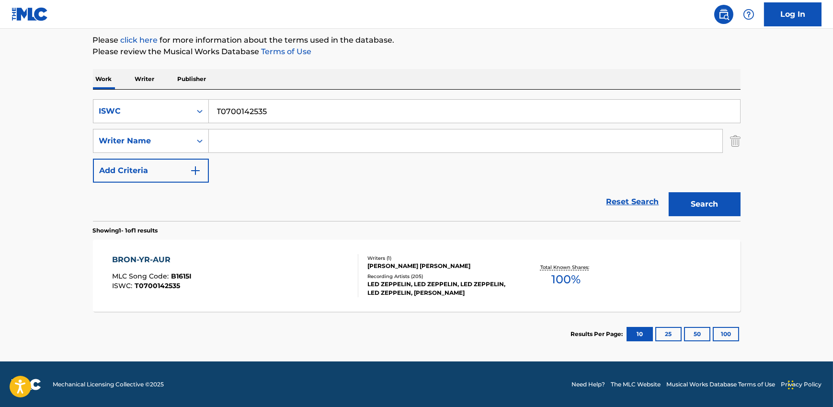
click at [278, 273] on div "BRON-YR-AUR MLC Song Code : B1615I ISWC : T0700142535" at bounding box center [235, 275] width 246 height 43
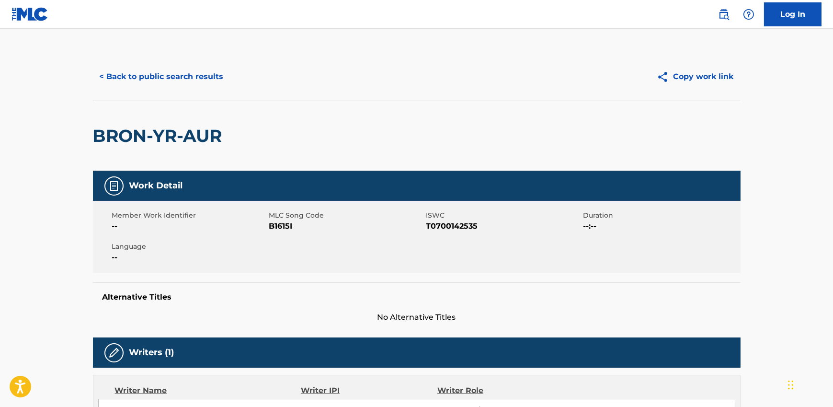
click at [184, 71] on button "< Back to public search results" at bounding box center [161, 77] width 137 height 24
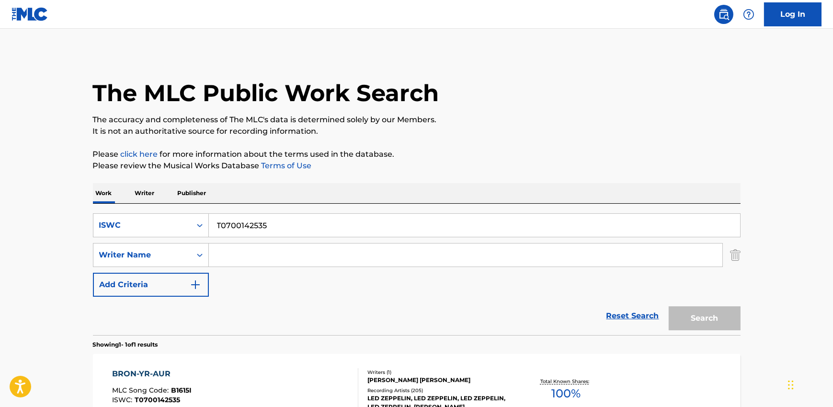
scroll to position [59, 0]
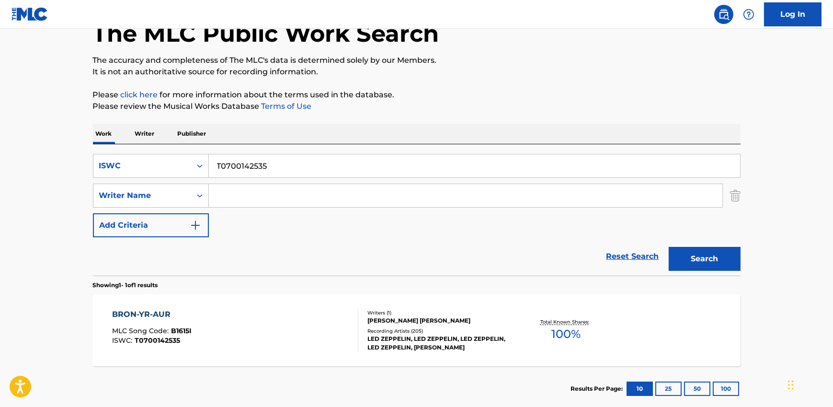
click at [299, 171] on input "T0700142535" at bounding box center [474, 165] width 531 height 23
paste input "T0724381467"
type input "T0724381467"
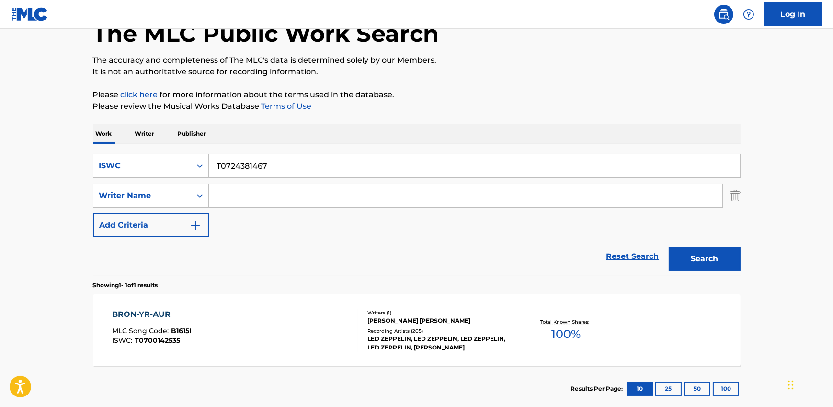
click at [709, 256] on button "Search" at bounding box center [705, 259] width 72 height 24
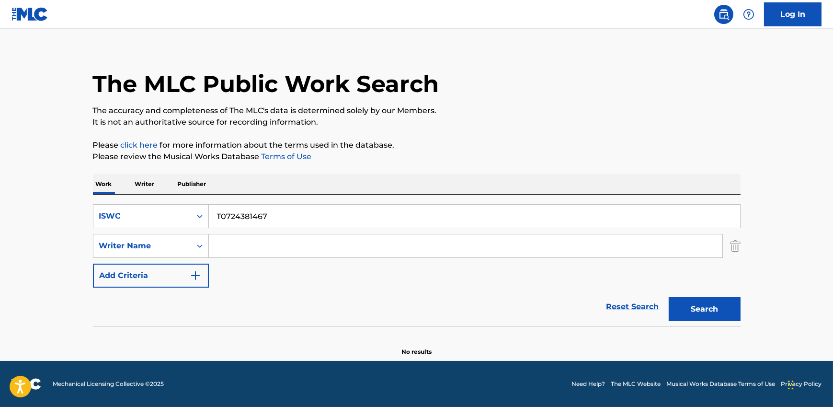
scroll to position [9, 0]
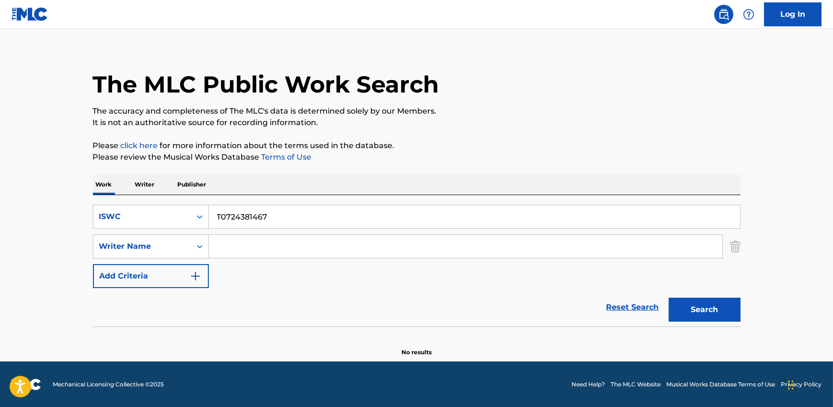
click at [255, 218] on input "T0724381467" at bounding box center [474, 216] width 531 height 23
click at [249, 247] on input "Search Form" at bounding box center [465, 246] width 513 height 23
click at [249, 246] on input "Search Form" at bounding box center [465, 246] width 513 height 23
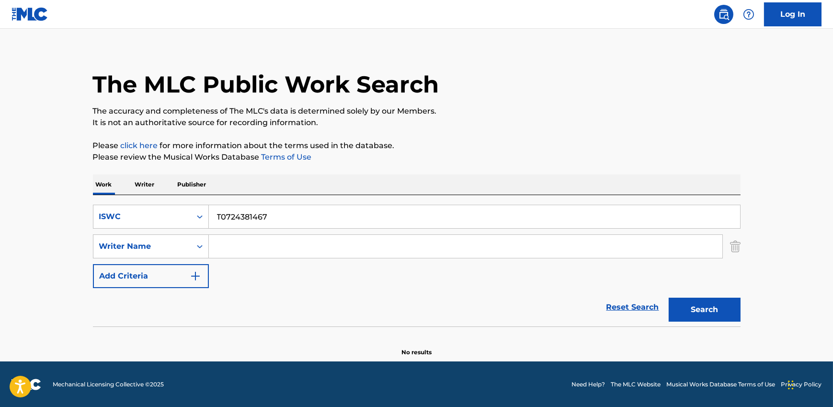
paste input "[PERSON_NAME], [PERSON_NAME], [PERSON_NAME], [PERSON_NAME] “[PERSON_NAME], [PER…"
type input "[PERSON_NAME], [PERSON_NAME], [PERSON_NAME], [PERSON_NAME] “[PERSON_NAME], [PER…"
click at [236, 247] on input "[PERSON_NAME], [PERSON_NAME], [PERSON_NAME], [PERSON_NAME] “[PERSON_NAME], [PER…" at bounding box center [465, 246] width 513 height 23
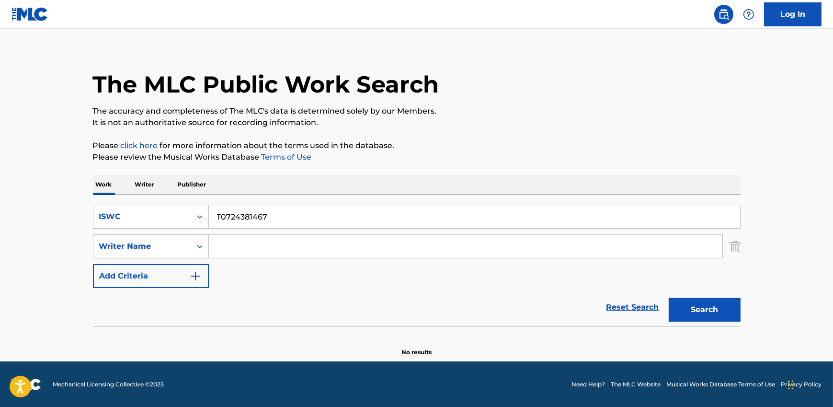
scroll to position [0, 0]
click at [245, 222] on input "T0724381467" at bounding box center [474, 216] width 531 height 23
click at [267, 227] on input "T0724381467" at bounding box center [474, 216] width 531 height 23
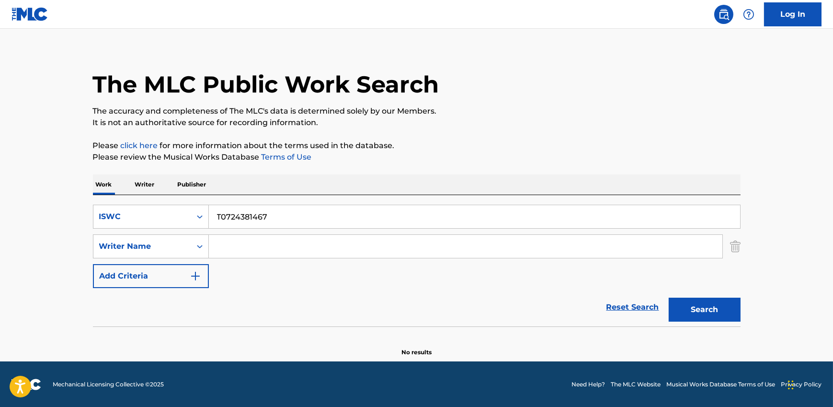
paste input "She Knows How To Love Me"
type input "She Knows How To Love Me"
click at [234, 246] on input "Search Form" at bounding box center [465, 246] width 513 height 23
click at [669, 297] on button "Search" at bounding box center [705, 309] width 72 height 24
type input "[PERSON_NAME]"
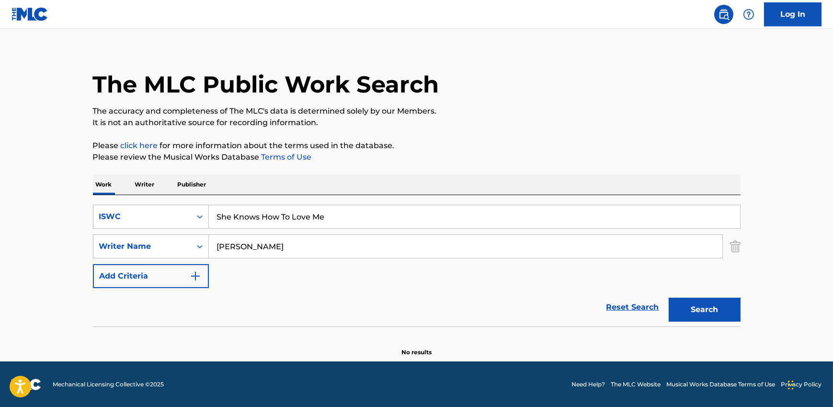
click at [669, 297] on button "Search" at bounding box center [705, 309] width 72 height 24
click at [267, 212] on input "She Knows How To Love Me" at bounding box center [474, 216] width 531 height 23
paste input ""ISWC: Title: [PERSON_NAME] Artists: Duke Deuce GMR: SESEAC: ""
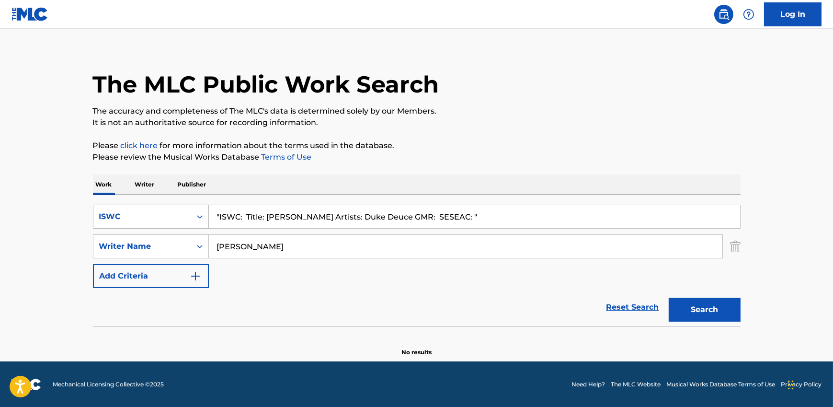
type input ""ISWC: Title: [PERSON_NAME] Artists: Duke Deuce GMR: SESEAC: ""
click at [120, 218] on div "ISWC" at bounding box center [142, 216] width 86 height 11
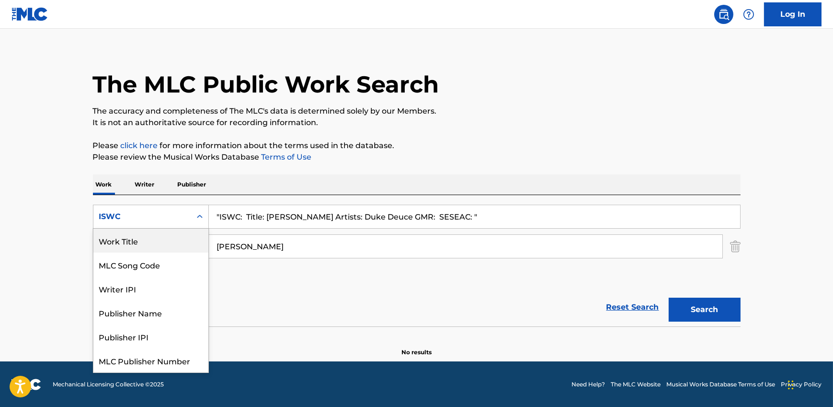
click at [125, 244] on div "Work Title" at bounding box center [150, 240] width 115 height 24
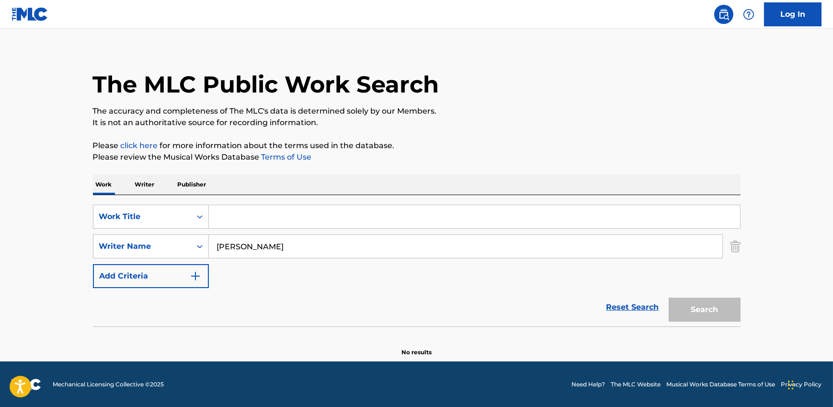
click at [285, 218] on input "Search Form" at bounding box center [474, 216] width 531 height 23
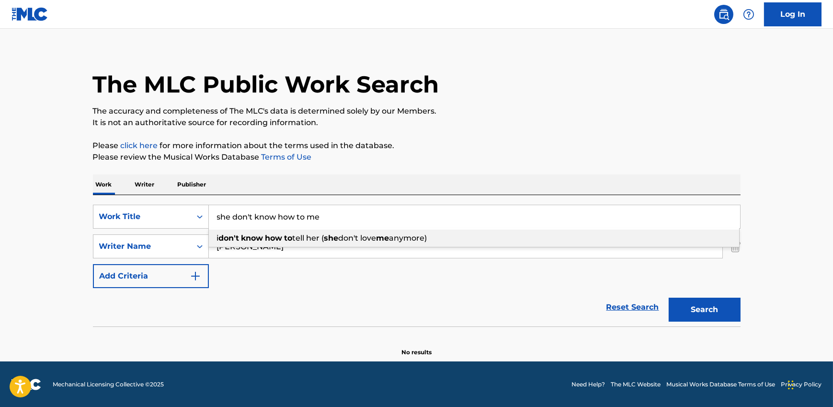
type input "she don't know how to me"
click at [380, 199] on div "SearchWithCriteria54df6c5c-bed3-4c7f-9db6-38f62e3782f1 Work Title she don't kno…" at bounding box center [417, 260] width 648 height 131
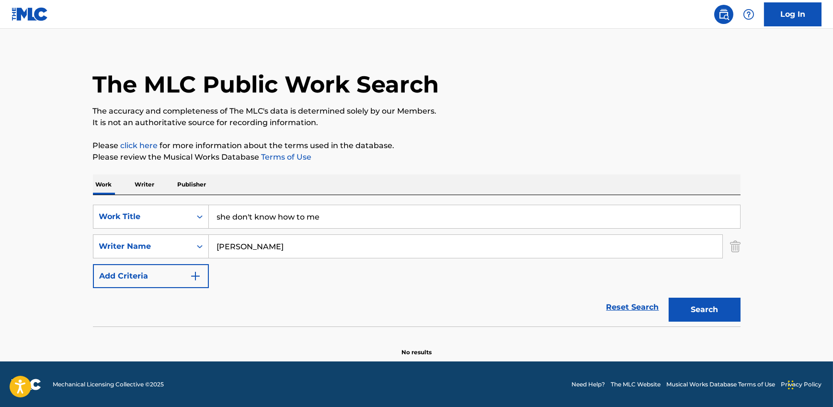
click at [694, 308] on button "Search" at bounding box center [705, 309] width 72 height 24
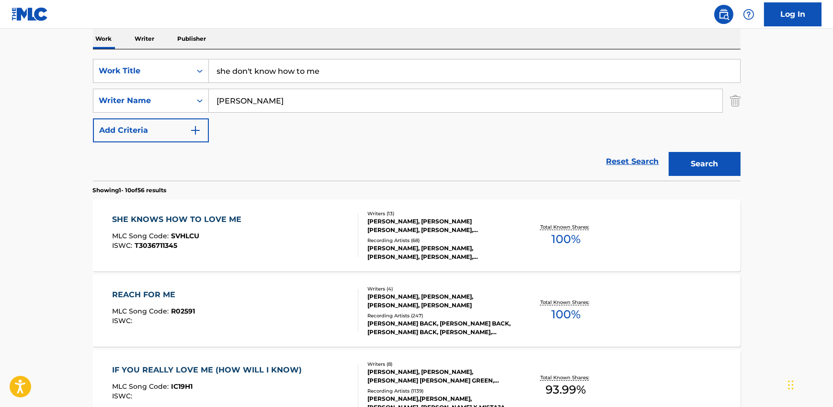
scroll to position [185, 0]
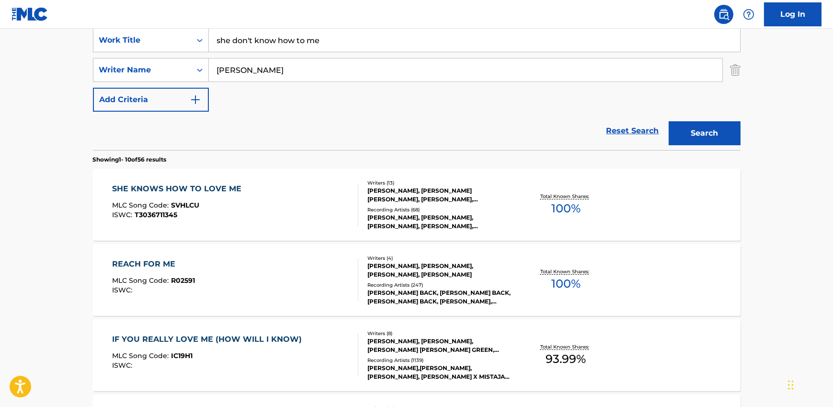
click at [312, 205] on div "SHE KNOWS HOW TO LOVE ME MLC Song Code : SVHLCU ISWC : T3036711345" at bounding box center [235, 204] width 246 height 43
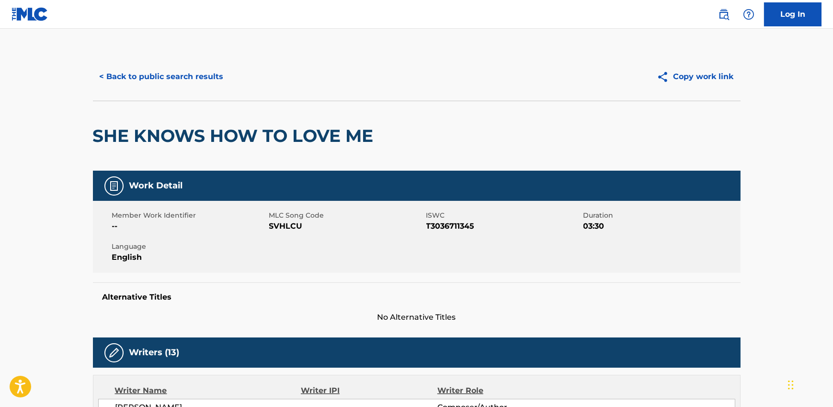
click at [162, 76] on button "< Back to public search results" at bounding box center [161, 77] width 137 height 24
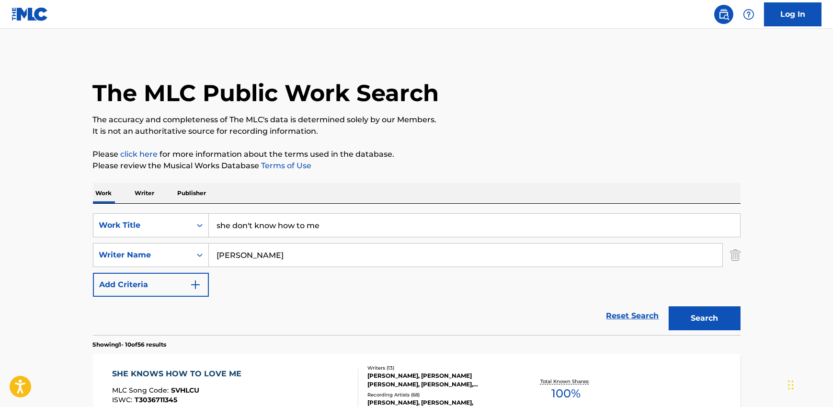
click at [262, 220] on input "she don't know how to me" at bounding box center [474, 225] width 531 height 23
paste input "[PERSON_NAME]"
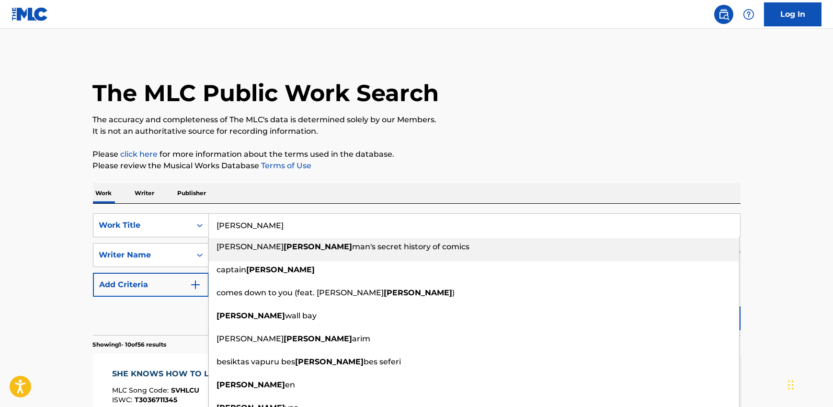
type input "[PERSON_NAME]"
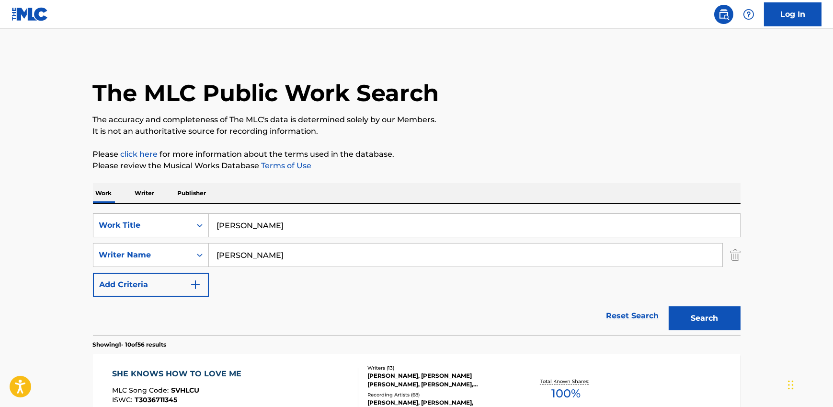
click at [238, 249] on input "[PERSON_NAME]" at bounding box center [465, 254] width 513 height 23
paste input "[PERSON_NAME] [PERSON_NAME], [PERSON_NAME] [PERSON_NAME], [PERSON_NAME] [PERSON…"
drag, startPoint x: 305, startPoint y: 258, endPoint x: 136, endPoint y: 250, distance: 168.3
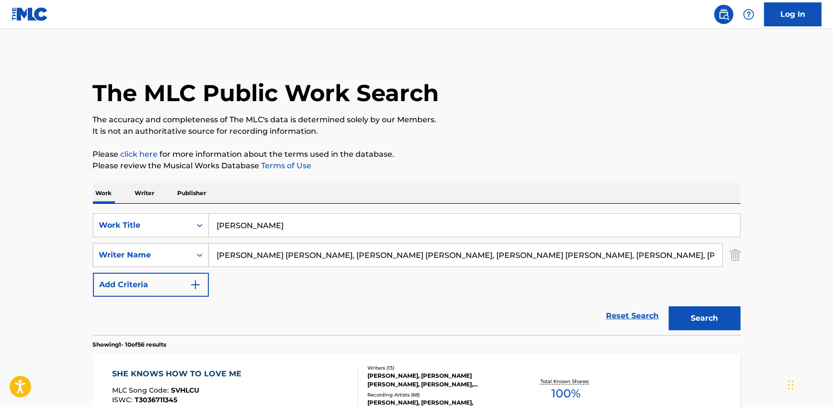
click at [136, 250] on div "SearchWithCriteria27a6bffa-ea58-4102-aa00-9c612937203e Writer Name [PERSON_NAME…" at bounding box center [417, 255] width 648 height 24
drag, startPoint x: 321, startPoint y: 254, endPoint x: 805, endPoint y: 254, distance: 483.7
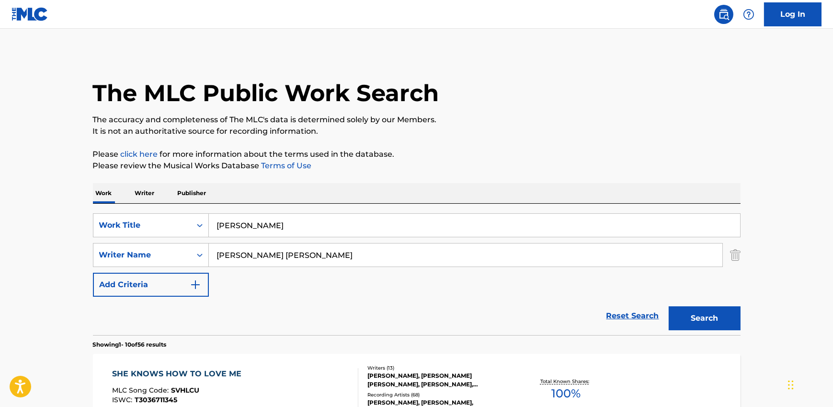
type input "[PERSON_NAME] [PERSON_NAME]"
click at [669, 306] on button "Search" at bounding box center [705, 318] width 72 height 24
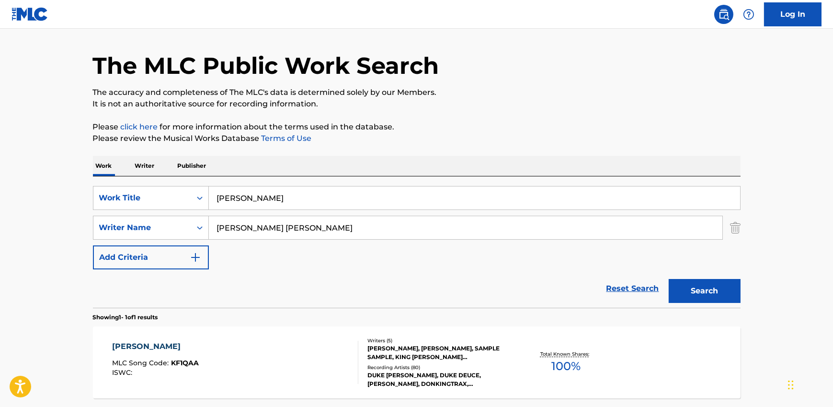
scroll to position [114, 0]
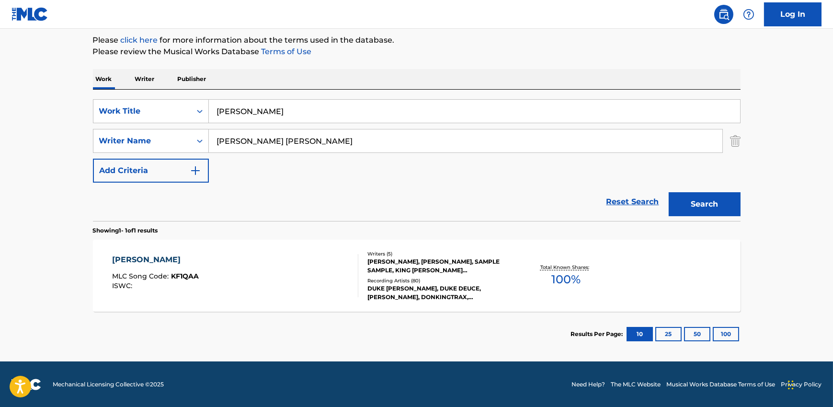
click at [316, 267] on div "[PERSON_NAME] MLC Song Code : KF1QAA ISWC :" at bounding box center [235, 275] width 246 height 43
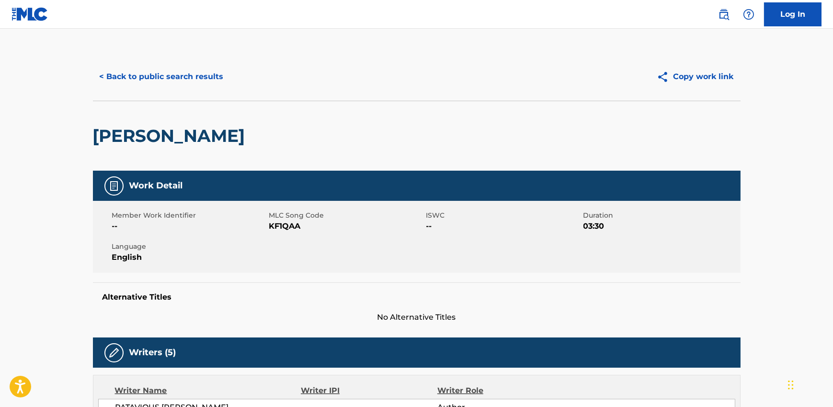
click at [142, 70] on button "< Back to public search results" at bounding box center [161, 77] width 137 height 24
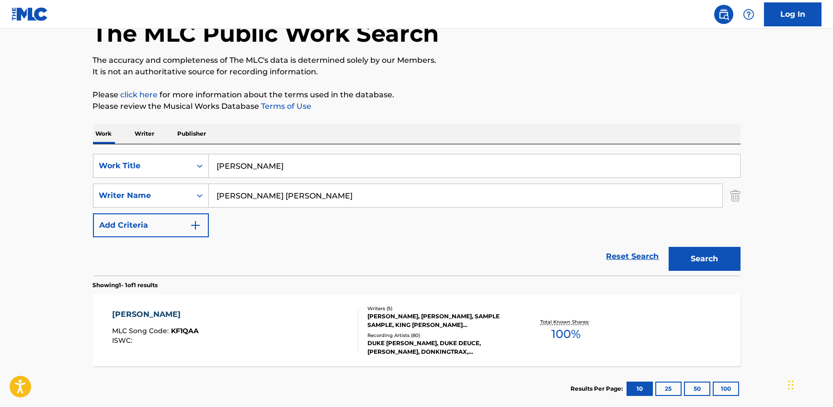
click at [227, 167] on input "[PERSON_NAME]" at bounding box center [474, 165] width 531 height 23
paste input "SELFISH LOVE"
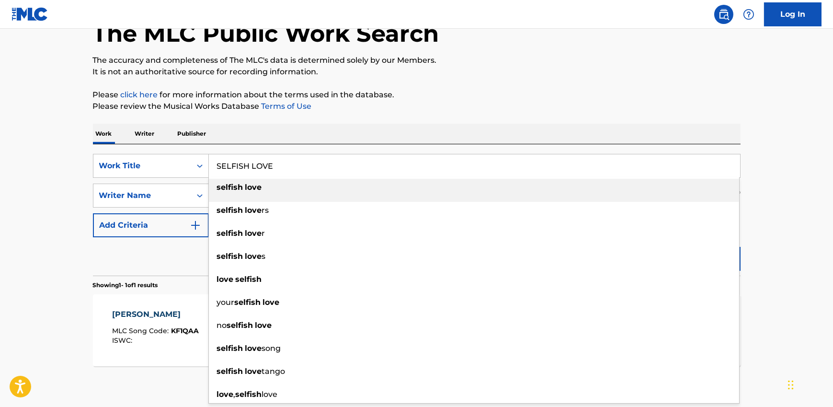
type input "SELFISH LOVE"
click at [307, 139] on div "Work Writer Publisher" at bounding box center [417, 134] width 648 height 20
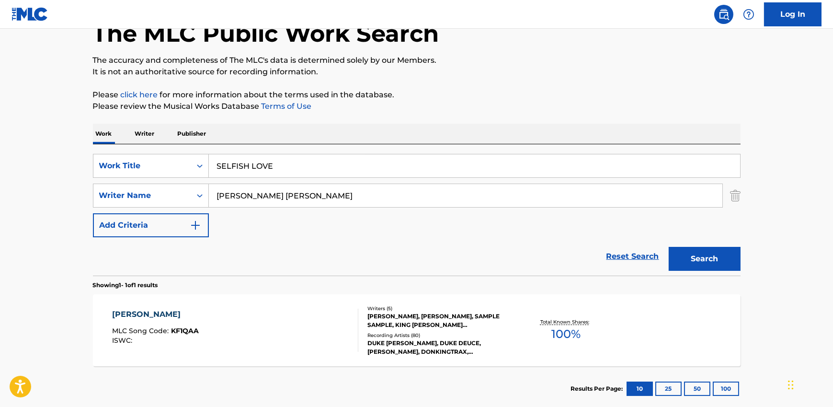
click at [272, 194] on input "[PERSON_NAME] [PERSON_NAME]" at bounding box center [465, 195] width 513 height 23
click at [669, 247] on button "Search" at bounding box center [705, 259] width 72 height 24
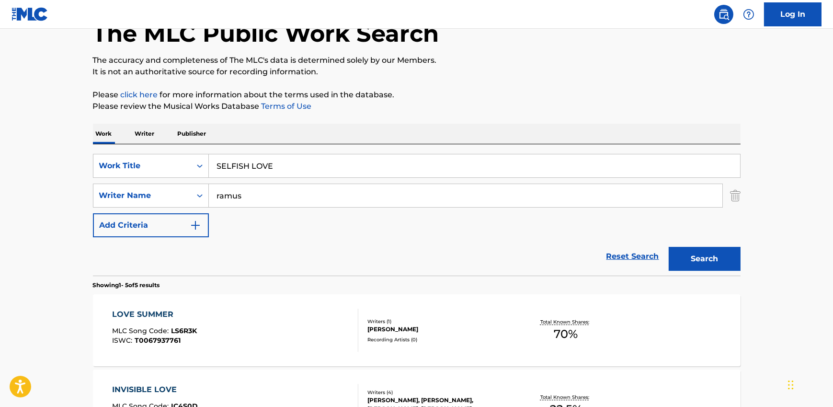
click at [239, 196] on input "ramus" at bounding box center [465, 195] width 513 height 23
type input "ramos"
click at [669, 247] on button "Search" at bounding box center [705, 259] width 72 height 24
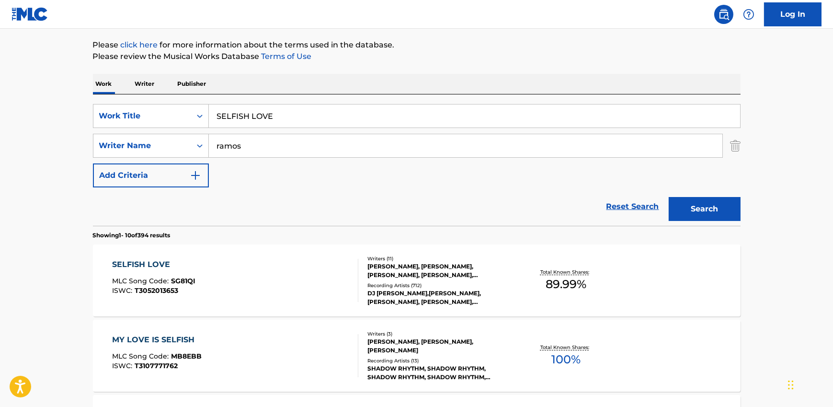
scroll to position [118, 0]
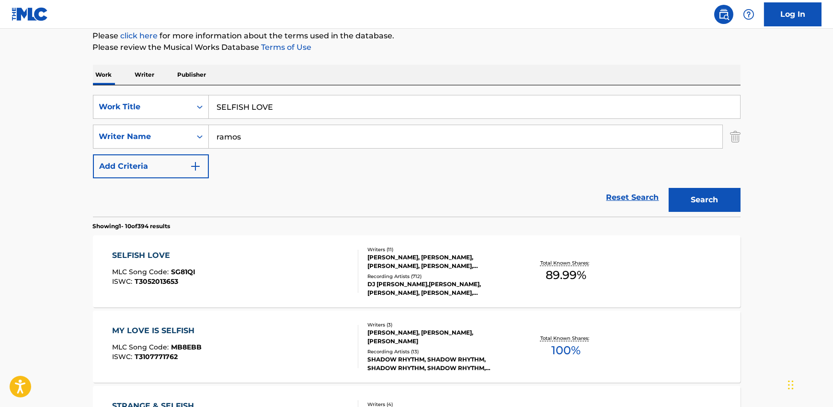
click at [221, 278] on div "SELFISH LOVE MLC Song Code : SG81QI ISWC : T3052013653" at bounding box center [235, 271] width 246 height 43
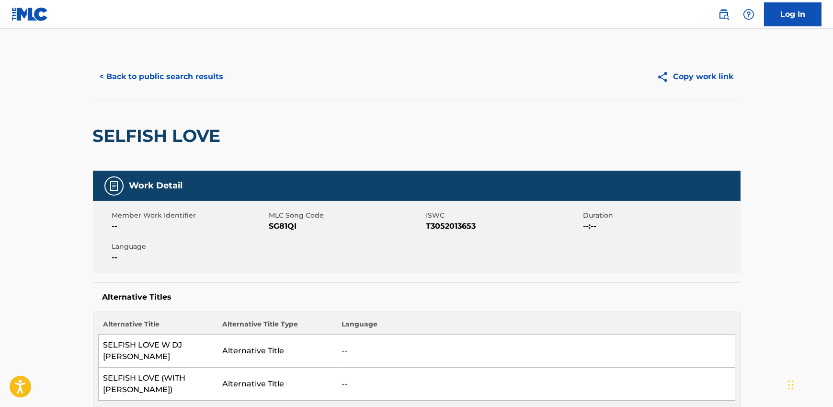
click at [159, 81] on button "< Back to public search results" at bounding box center [161, 77] width 137 height 24
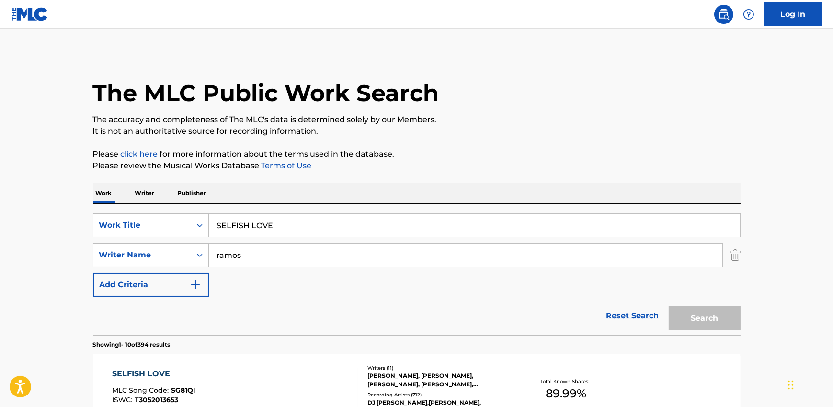
scroll to position [118, 0]
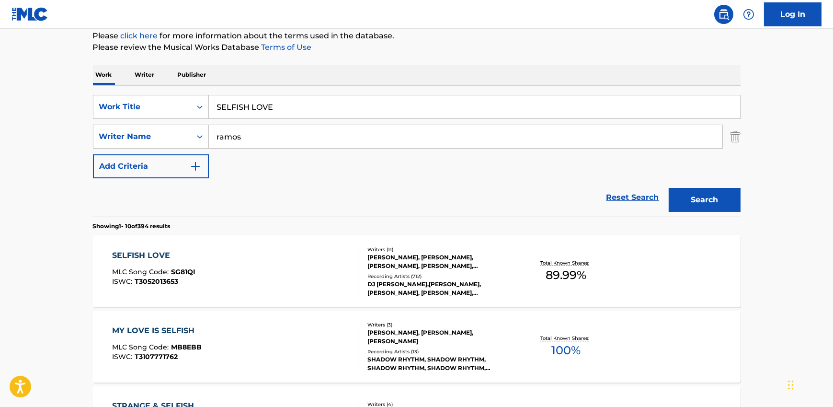
click at [238, 136] on input "ramos" at bounding box center [465, 136] width 513 height 23
paste input "[PERSON_NAME], [PERSON_NAME], [PERSON_NAME] [PERSON_NAME] [PERSON_NAME], [PERSO…"
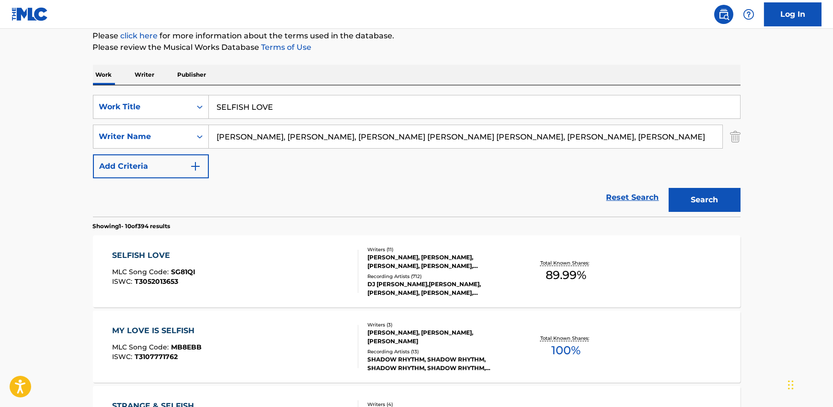
drag, startPoint x: 284, startPoint y: 138, endPoint x: 687, endPoint y: 141, distance: 402.3
click at [686, 141] on input "[PERSON_NAME], [PERSON_NAME], [PERSON_NAME] [PERSON_NAME] [PERSON_NAME], [PERSO…" at bounding box center [465, 136] width 513 height 23
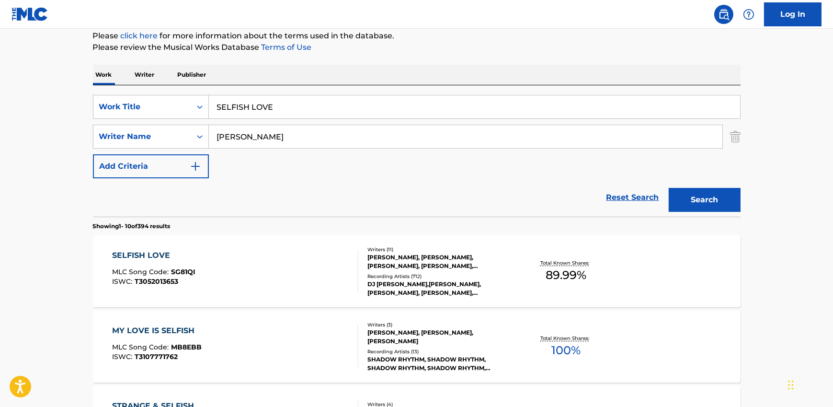
type input "[PERSON_NAME]"
click at [247, 100] on input "SELFISH LOVE" at bounding box center [474, 106] width 531 height 23
paste input "Absolutely Not"
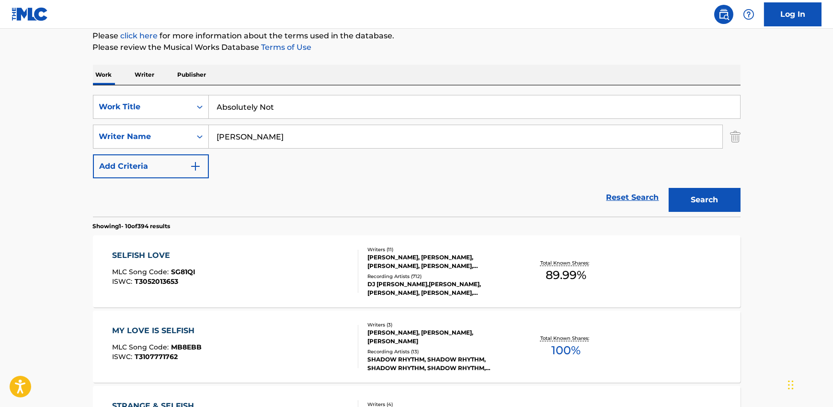
type input "Absolutely Not"
click at [701, 204] on button "Search" at bounding box center [705, 200] width 72 height 24
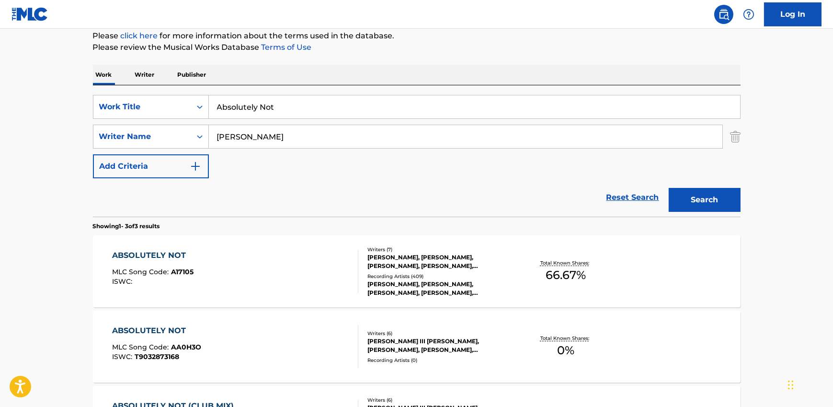
click at [210, 257] on div "ABSOLUTELY NOT MLC Song Code : A17105 ISWC :" at bounding box center [235, 271] width 246 height 43
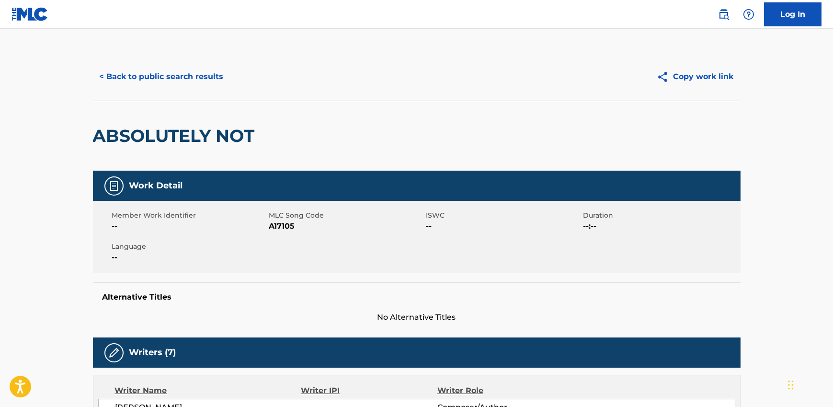
click at [204, 74] on button "< Back to public search results" at bounding box center [161, 77] width 137 height 24
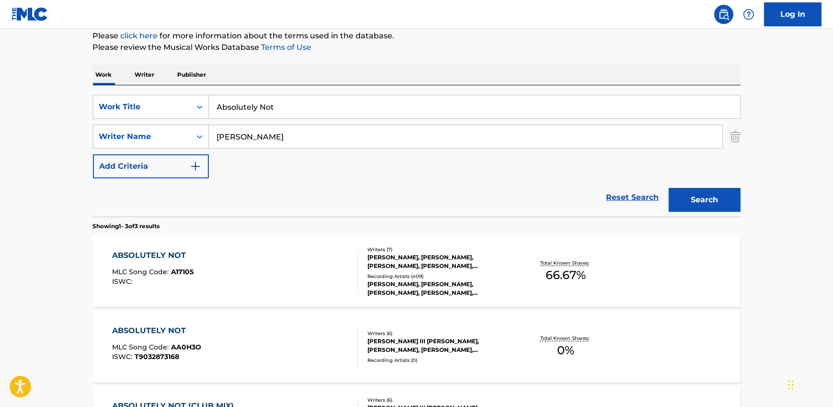
click at [319, 274] on div "ABSOLUTELY NOT MLC Song Code : A17105 ISWC :" at bounding box center [235, 271] width 246 height 43
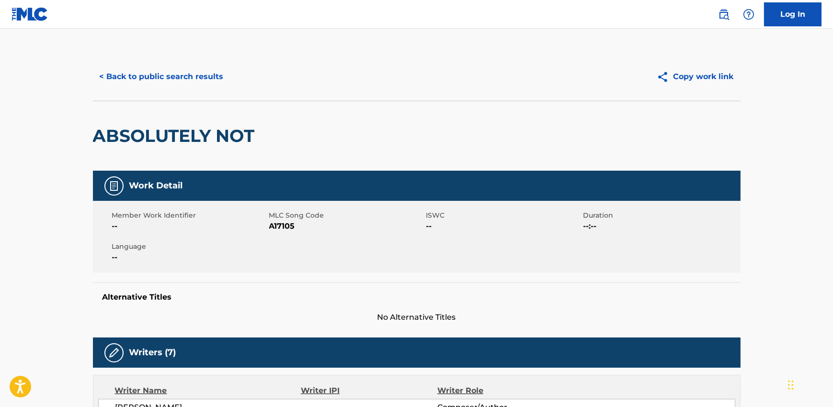
click at [159, 75] on button "< Back to public search results" at bounding box center [161, 77] width 137 height 24
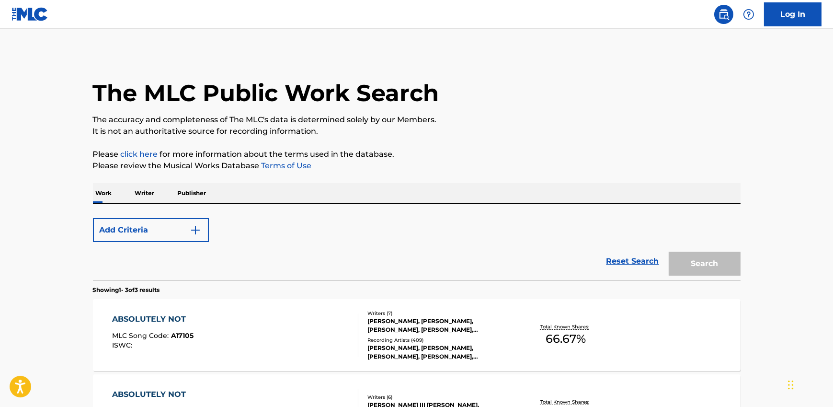
scroll to position [118, 0]
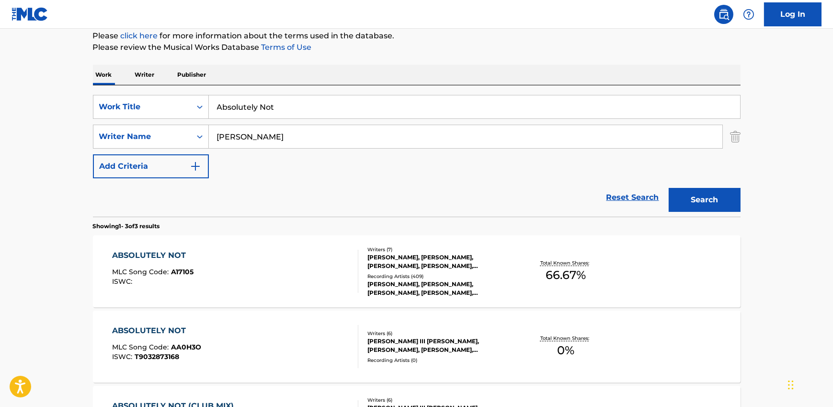
click at [268, 105] on input "Absolutely Not" at bounding box center [474, 106] width 531 height 23
paste input "TURN AROUND (5 4 3 2 1)"
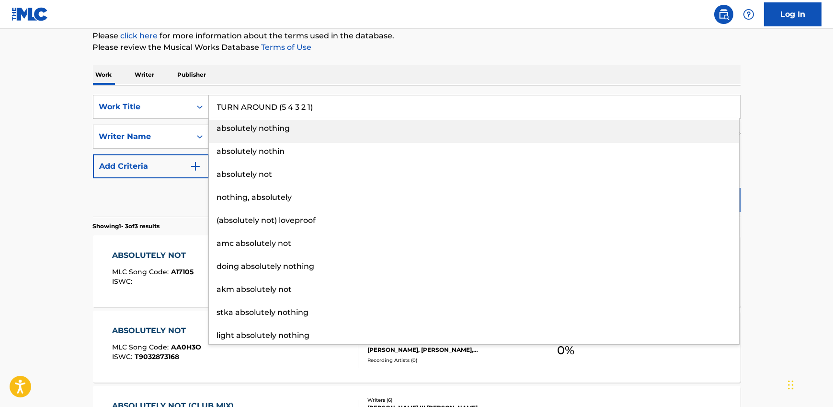
click at [256, 134] on div "absolutely nothing" at bounding box center [474, 128] width 530 height 17
type input "absolutely nothing"
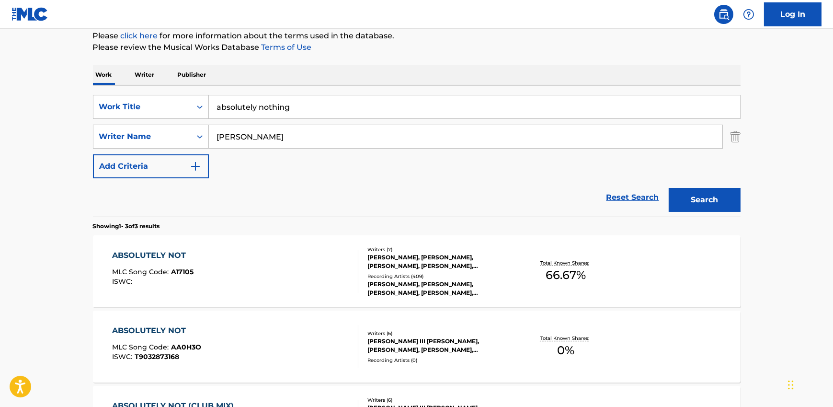
click at [256, 134] on input "[PERSON_NAME]" at bounding box center [465, 136] width 513 height 23
click at [253, 104] on input "absolutely nothing" at bounding box center [474, 106] width 531 height 23
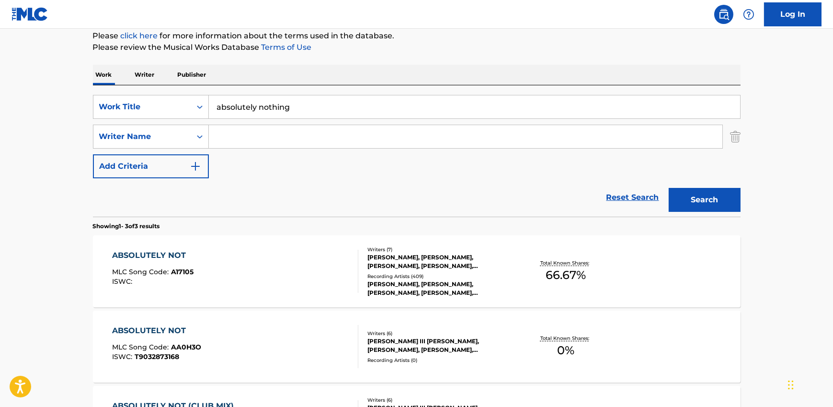
click at [253, 104] on input "absolutely nothing" at bounding box center [474, 106] width 531 height 23
paste input "TURN AROUND (5 4 3 2 1)"
type input "TURN AROUND (5 4 3 2 1)"
click at [302, 136] on input "Search Form" at bounding box center [465, 136] width 513 height 23
click at [689, 203] on button "Search" at bounding box center [705, 200] width 72 height 24
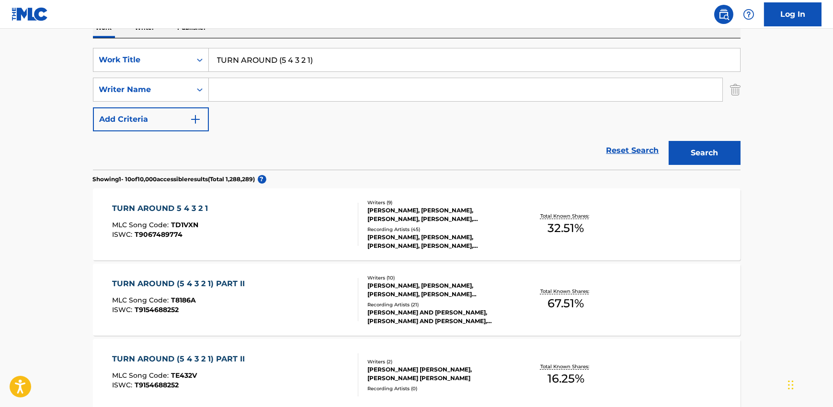
scroll to position [211, 0]
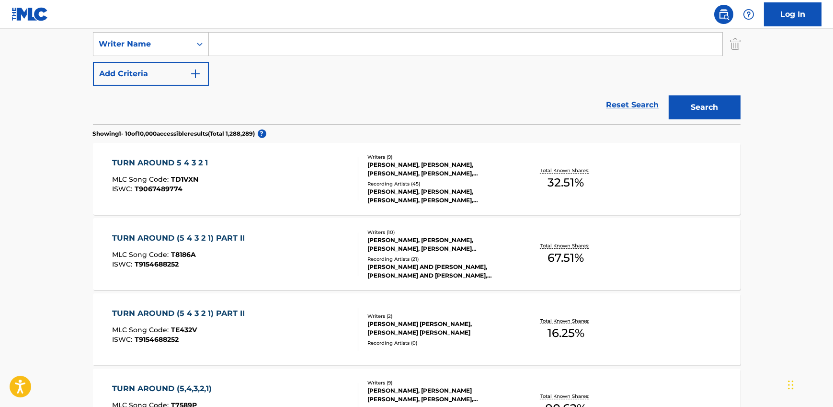
click at [242, 183] on div "TURN AROUND 5 4 3 2 1 MLC Song Code : TD1VXN ISWC : T9067489774" at bounding box center [235, 178] width 246 height 43
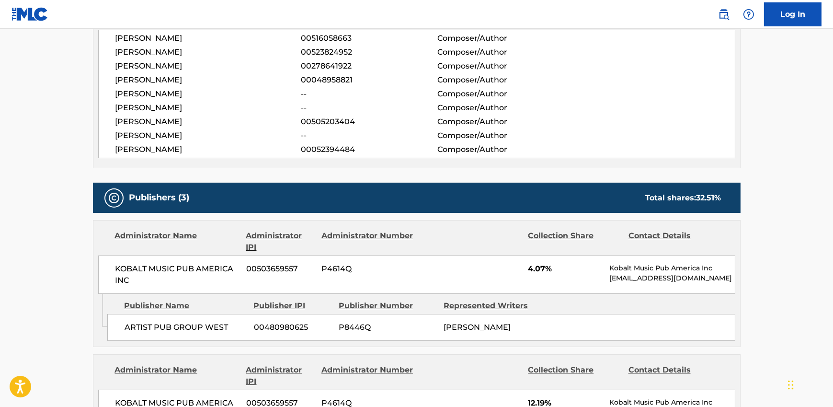
scroll to position [239, 0]
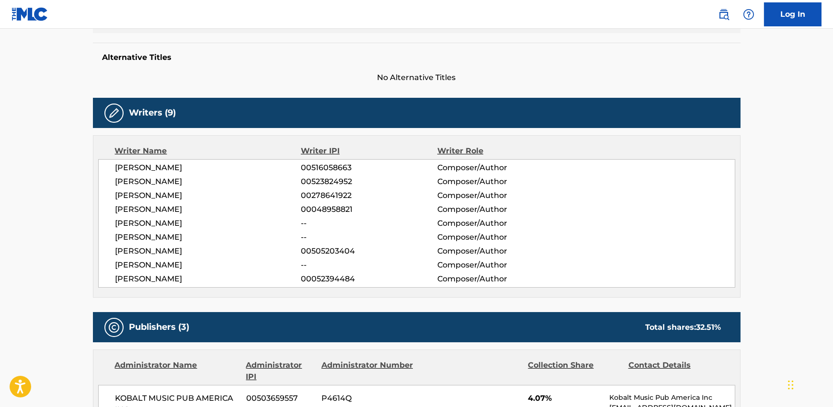
click at [168, 165] on span "[PERSON_NAME]" at bounding box center [208, 167] width 186 height 11
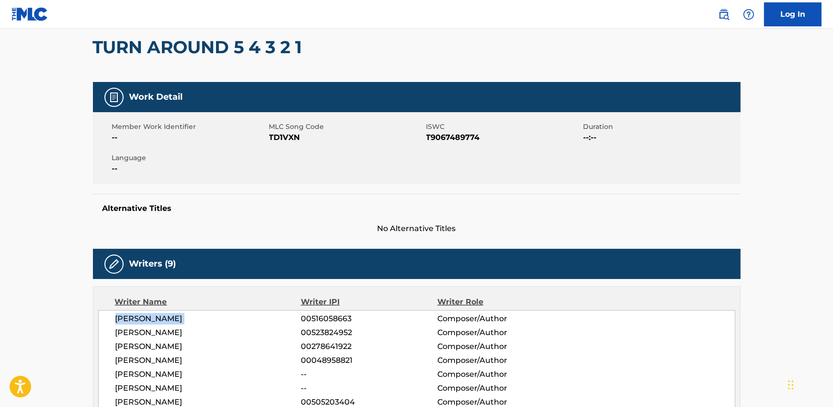
scroll to position [0, 0]
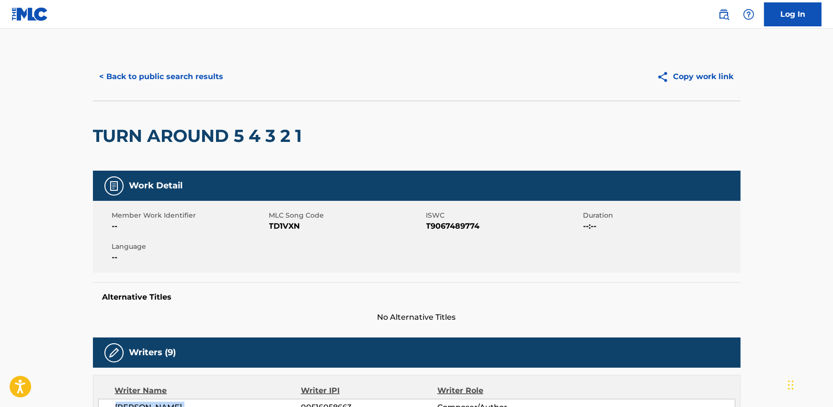
click at [142, 73] on button "< Back to public search results" at bounding box center [161, 77] width 137 height 24
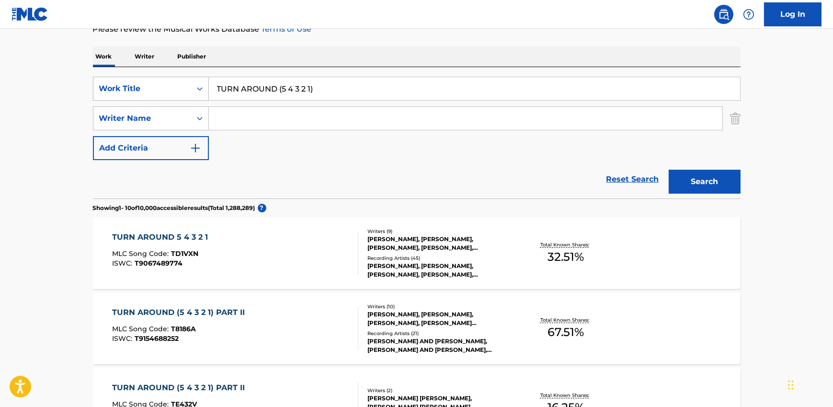
scroll to position [135, 0]
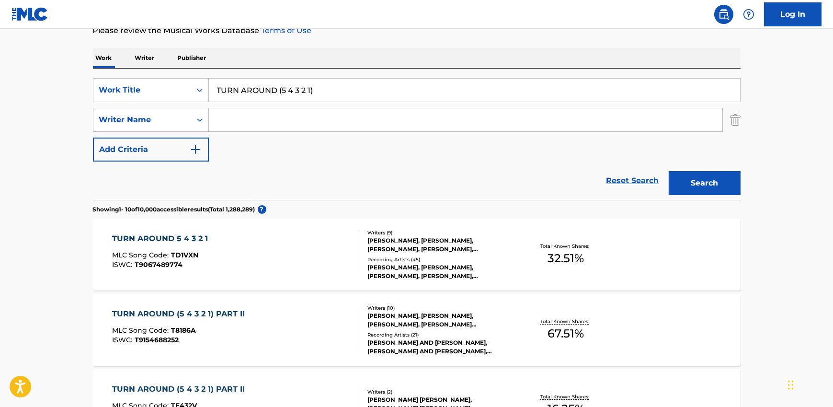
click at [255, 91] on input "TURN AROUND (5 4 3 2 1)" at bounding box center [474, 90] width 531 height 23
paste input "0701802563"
type input "T0701802563"
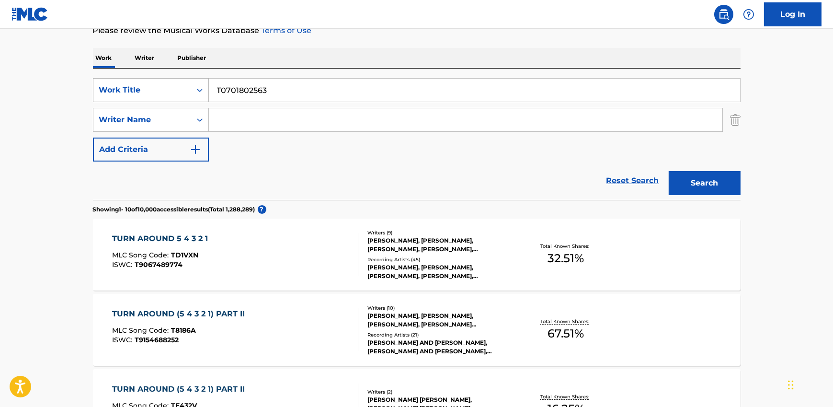
click at [154, 92] on div "Work Title" at bounding box center [142, 89] width 86 height 11
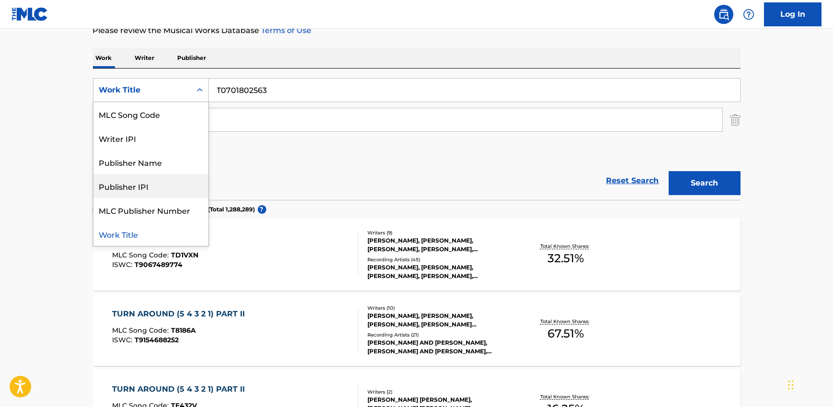
scroll to position [0, 0]
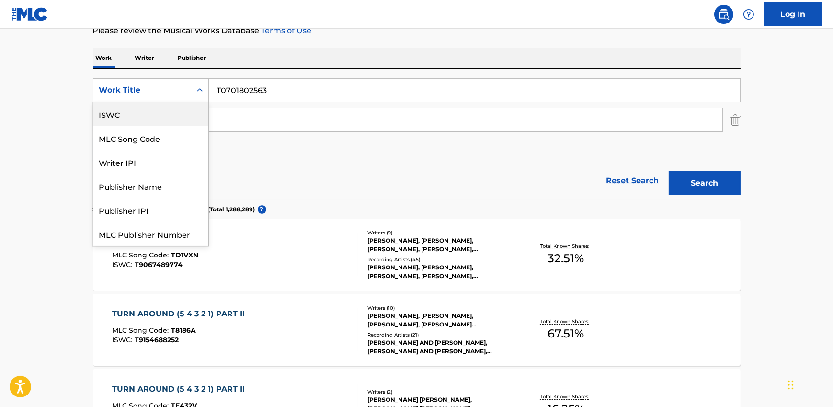
click at [144, 118] on div "ISWC" at bounding box center [150, 114] width 115 height 24
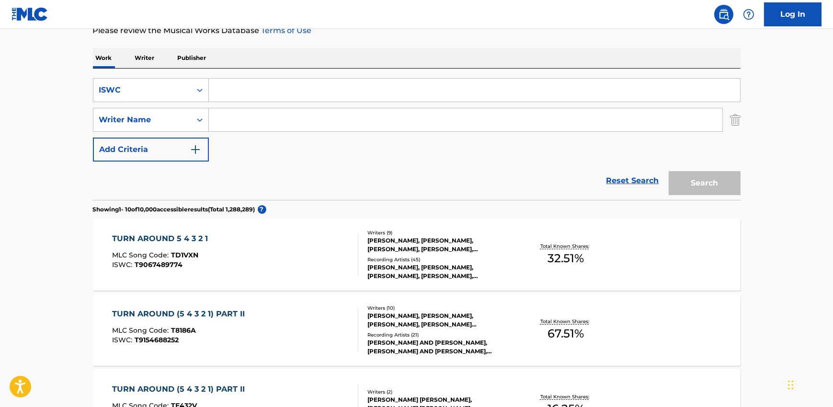
click at [244, 92] on input "Search Form" at bounding box center [474, 90] width 531 height 23
paste input "T0701802563"
type input "T0701802563"
click at [708, 174] on button "Search" at bounding box center [705, 183] width 72 height 24
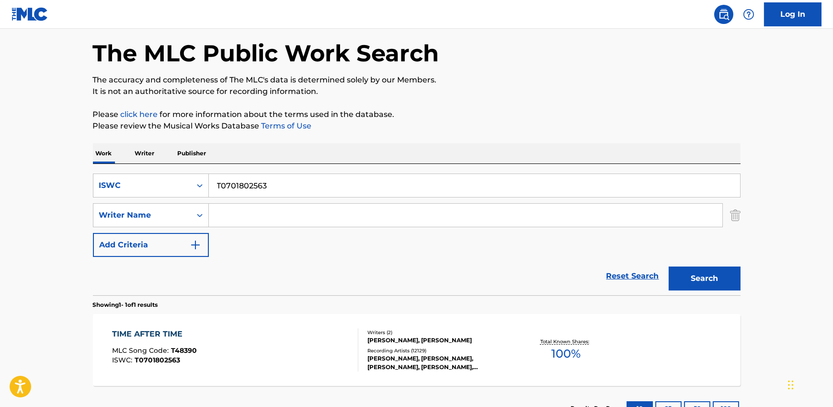
scroll to position [114, 0]
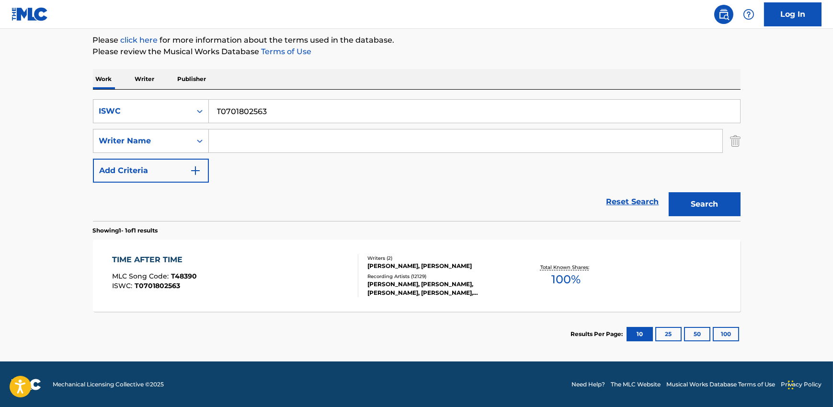
click at [252, 273] on div "TIME AFTER TIME MLC Song Code : T48390 ISWC : T0701802563" at bounding box center [235, 275] width 246 height 43
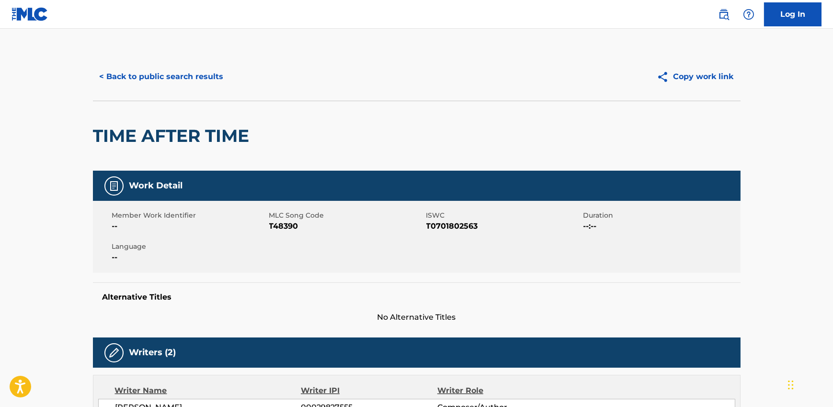
click at [170, 70] on button "< Back to public search results" at bounding box center [161, 77] width 137 height 24
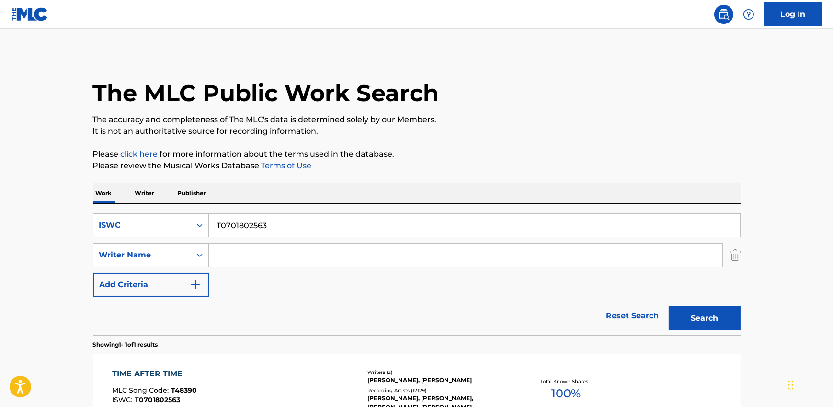
scroll to position [59, 0]
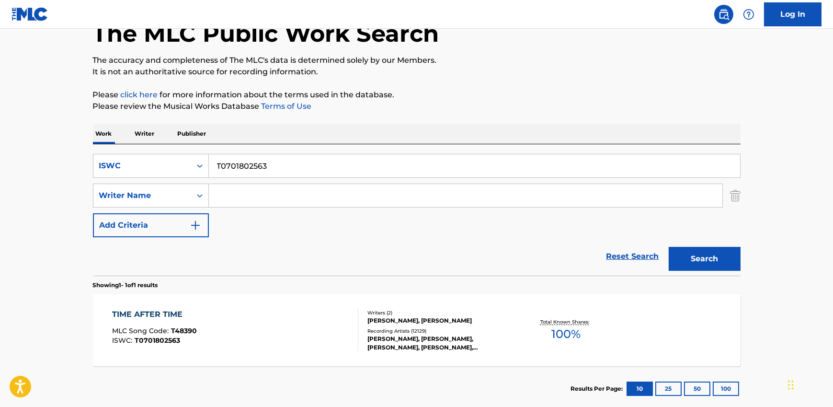
click at [251, 190] on input "Search Form" at bounding box center [465, 195] width 513 height 23
paste input "[DEMOGRAPHIC_DATA][PERSON_NAME], INCONNU COMPOSITEUR AUTEUR"
drag, startPoint x: 296, startPoint y: 196, endPoint x: 511, endPoint y: 195, distance: 215.5
click at [511, 195] on input "[DEMOGRAPHIC_DATA][PERSON_NAME], INCONNU COMPOSITEUR AUTEUR" at bounding box center [465, 195] width 513 height 23
type input "[PERSON_NAME]"
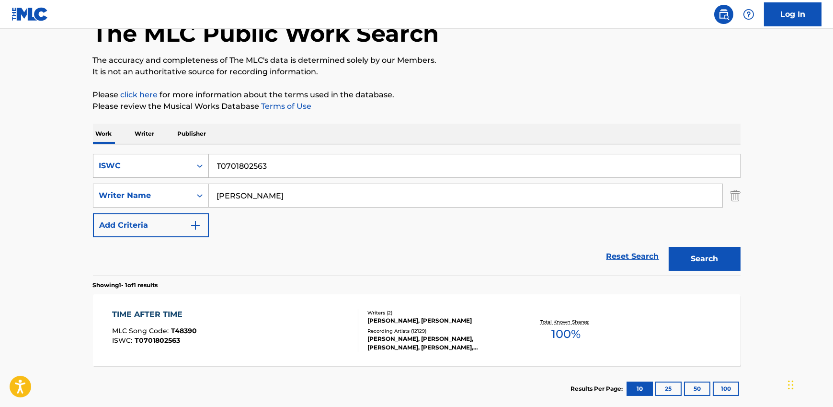
click at [148, 165] on div "ISWC" at bounding box center [142, 165] width 86 height 11
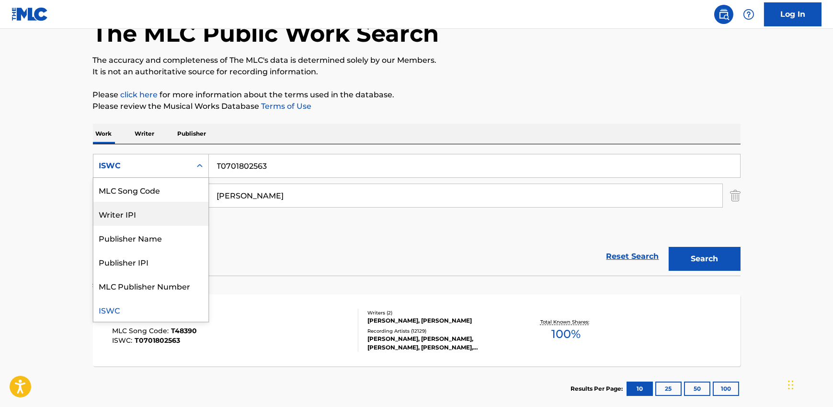
scroll to position [0, 0]
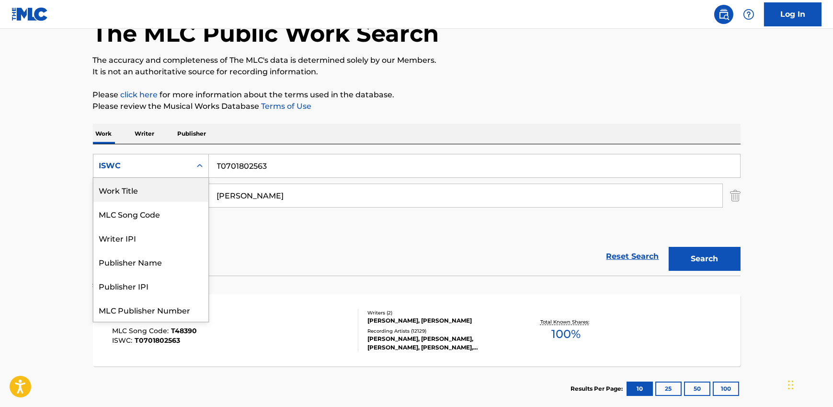
click at [144, 191] on div "Work Title" at bounding box center [150, 190] width 115 height 24
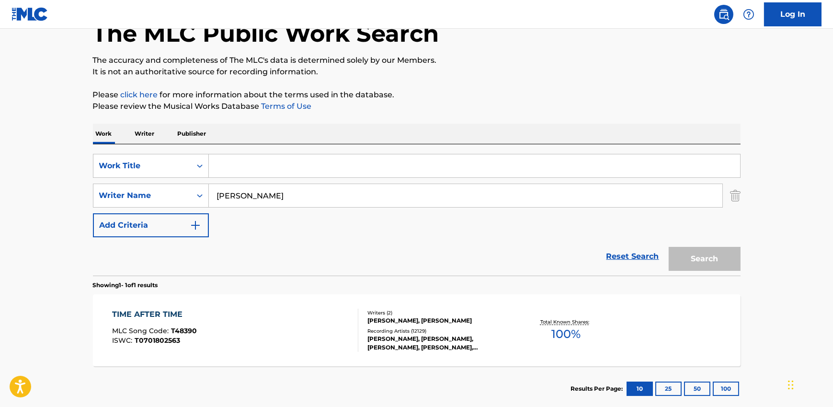
click at [242, 167] on input "Search Form" at bounding box center [474, 165] width 531 height 23
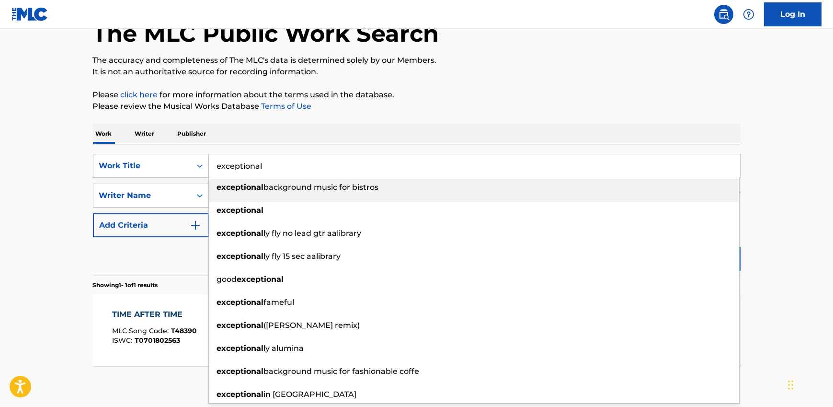
click at [371, 113] on div "The MLC Public Work Search The accuracy and completeness of The MLC's data is d…" at bounding box center [416, 202] width 671 height 418
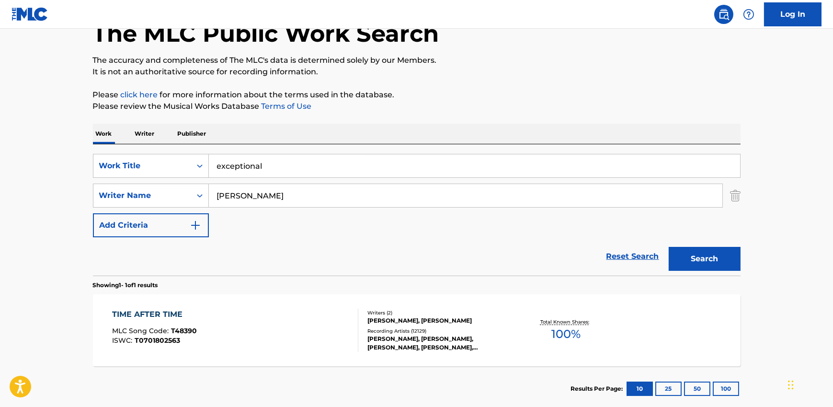
click at [715, 261] on button "Search" at bounding box center [705, 259] width 72 height 24
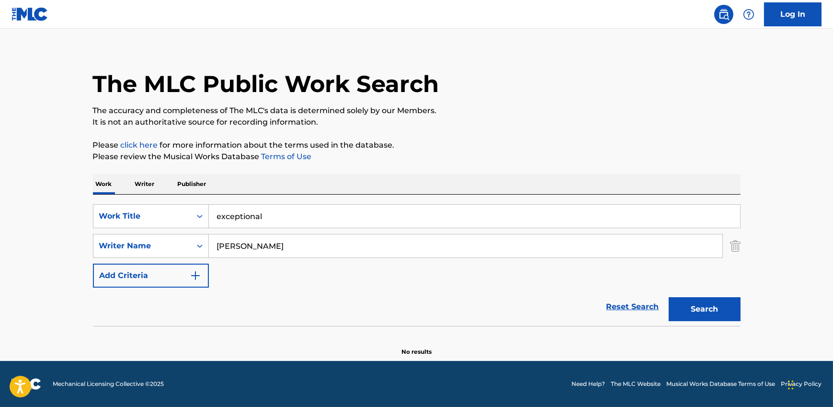
scroll to position [9, 0]
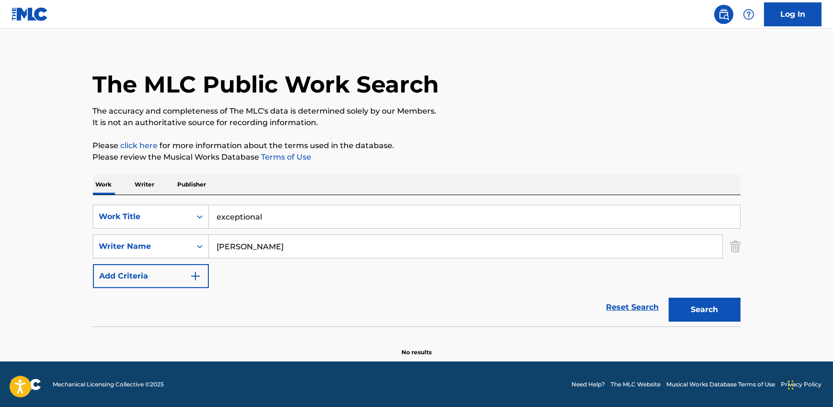
click at [710, 312] on button "Search" at bounding box center [705, 309] width 72 height 24
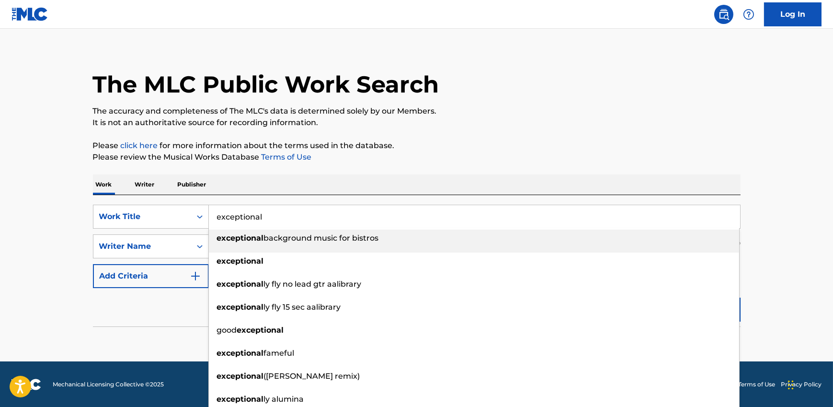
click at [237, 224] on input "exceptional" at bounding box center [474, 216] width 531 height 23
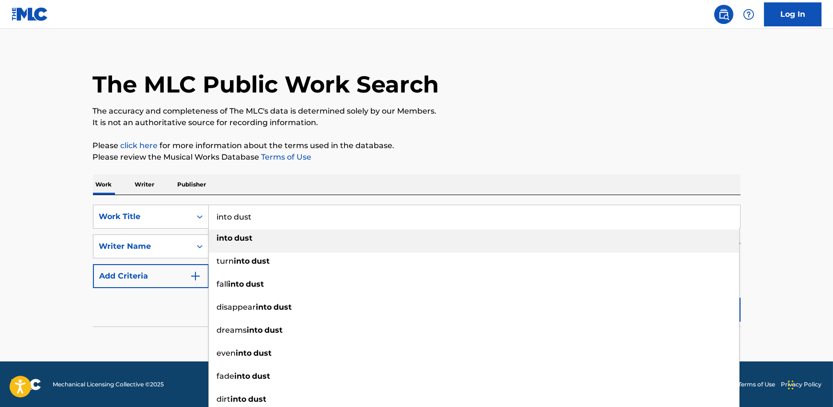
type input "into dust"
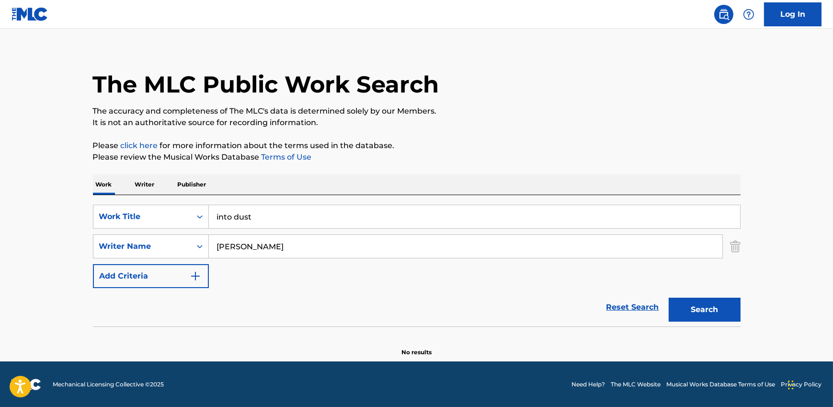
click at [327, 162] on p "Please review the Musical Works Database Terms of Use" at bounding box center [417, 156] width 648 height 11
click at [260, 246] on input "[PERSON_NAME]" at bounding box center [465, 246] width 513 height 23
paste input "[PERSON_NAME]"
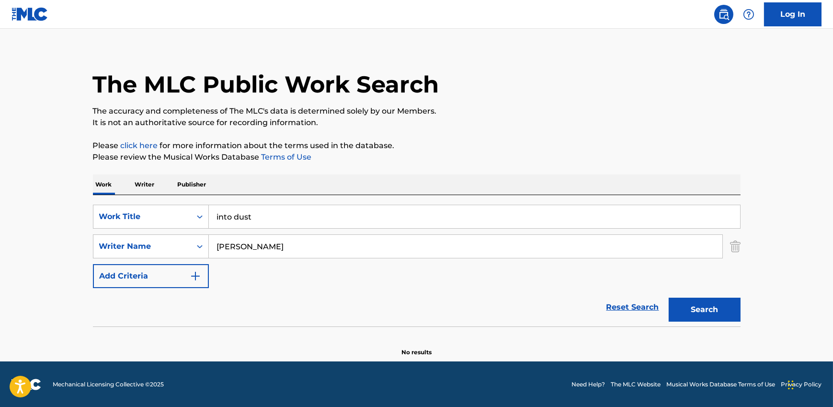
click at [690, 315] on button "Search" at bounding box center [705, 309] width 72 height 24
click at [251, 246] on input "[PERSON_NAME]" at bounding box center [465, 246] width 513 height 23
paste input "[PERSON_NAME]"
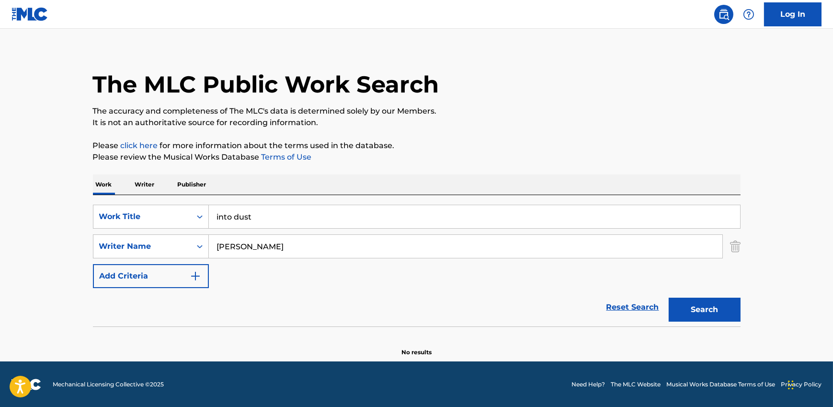
type input "[PERSON_NAME]"
click at [252, 216] on input "into dust" at bounding box center [474, 216] width 531 height 23
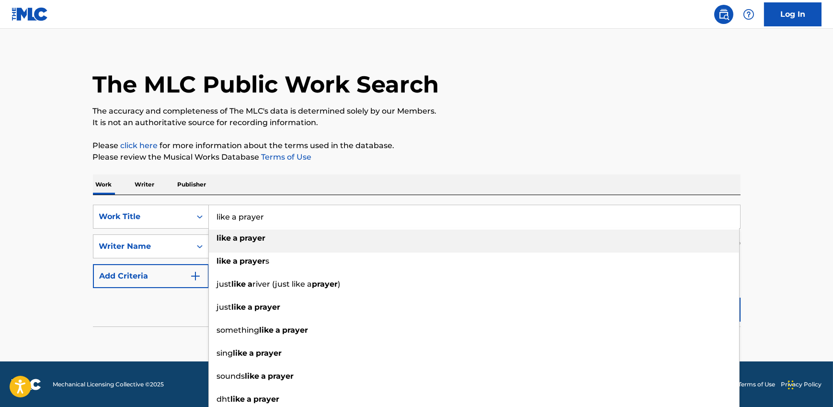
type input "like a prayer"
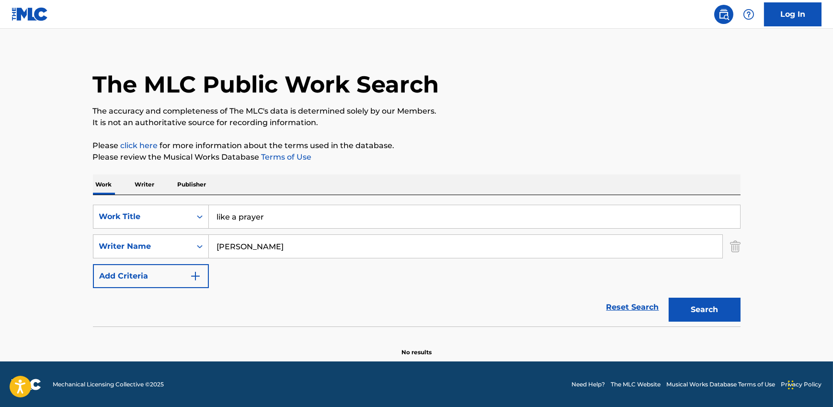
click at [402, 170] on div "The MLC Public Work Search The accuracy and completeness of The MLC's data is d…" at bounding box center [416, 200] width 671 height 312
click at [733, 311] on button "Search" at bounding box center [705, 309] width 72 height 24
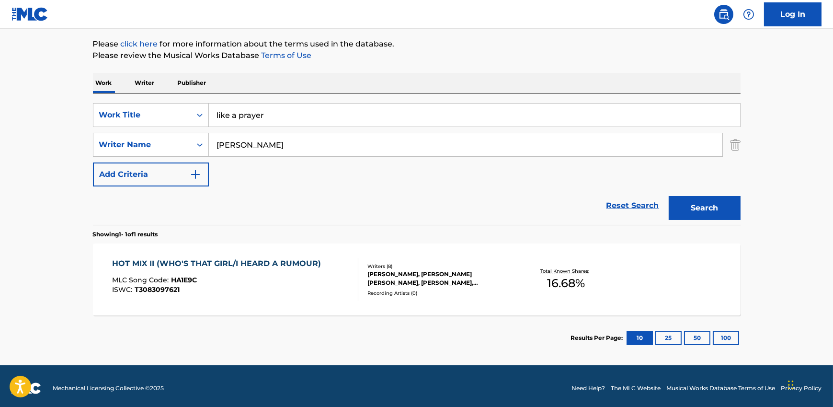
scroll to position [114, 0]
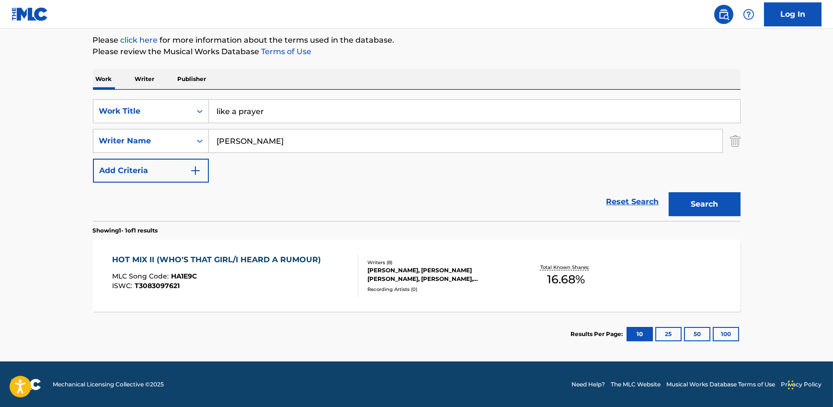
click at [267, 143] on input "[PERSON_NAME]" at bounding box center [465, 140] width 513 height 23
click at [266, 143] on input "[PERSON_NAME]" at bounding box center [465, 140] width 513 height 23
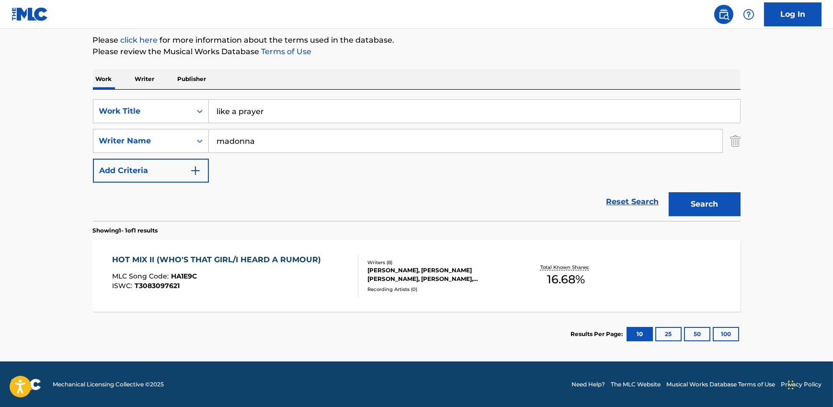
type input "madonna"
click at [669, 192] on button "Search" at bounding box center [705, 204] width 72 height 24
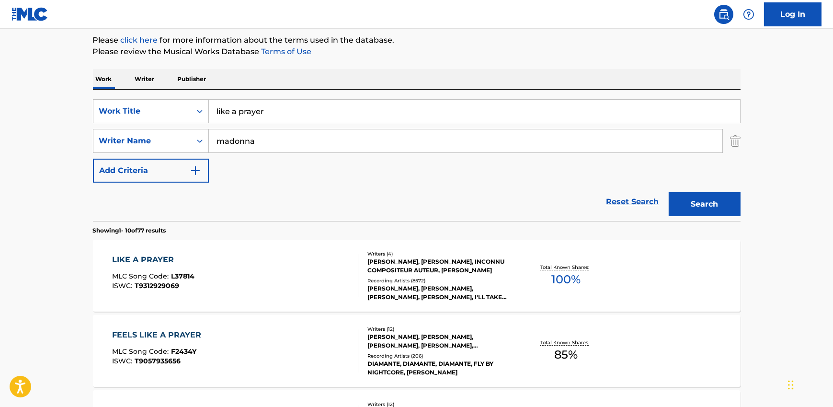
click at [366, 267] on div "Writers ( 4 ) [PERSON_NAME], [PERSON_NAME], INCONNU COMPOSITEUR AUTEUR, [PERSON…" at bounding box center [435, 275] width 154 height 51
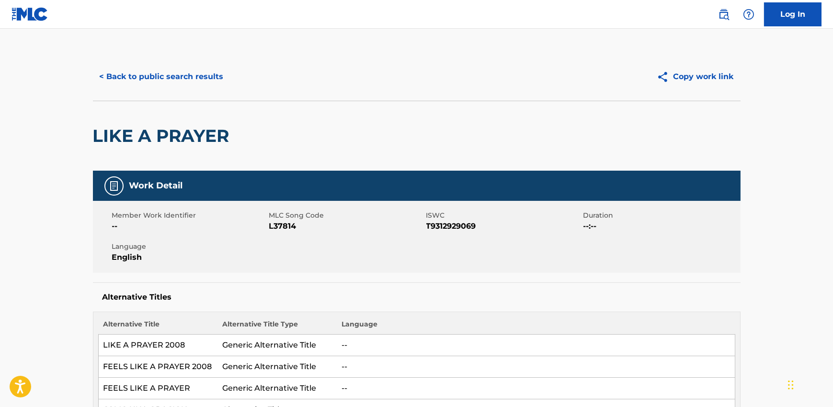
click at [159, 77] on button "< Back to public search results" at bounding box center [161, 77] width 137 height 24
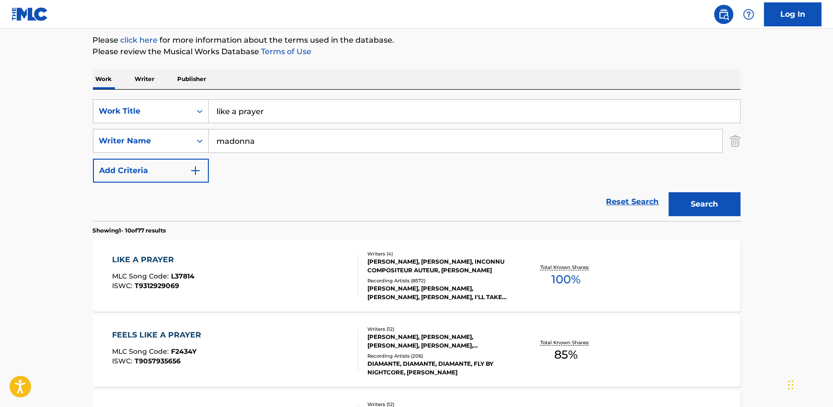
click at [235, 112] on input "like a prayer" at bounding box center [474, 111] width 531 height 23
paste input "BORN RAISED"
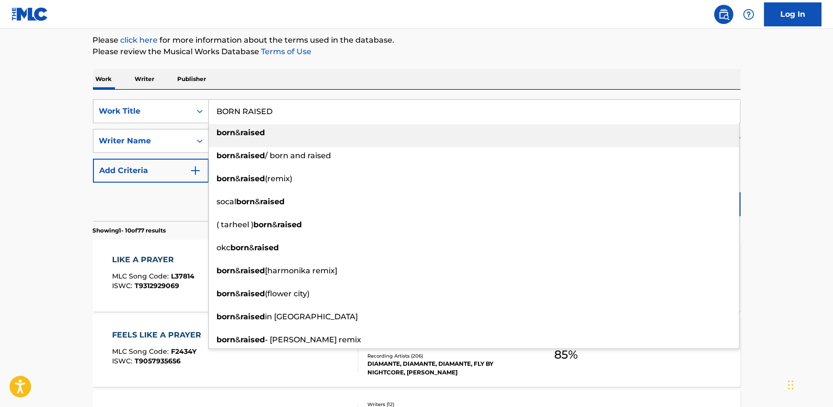
type input "BORN RAISED"
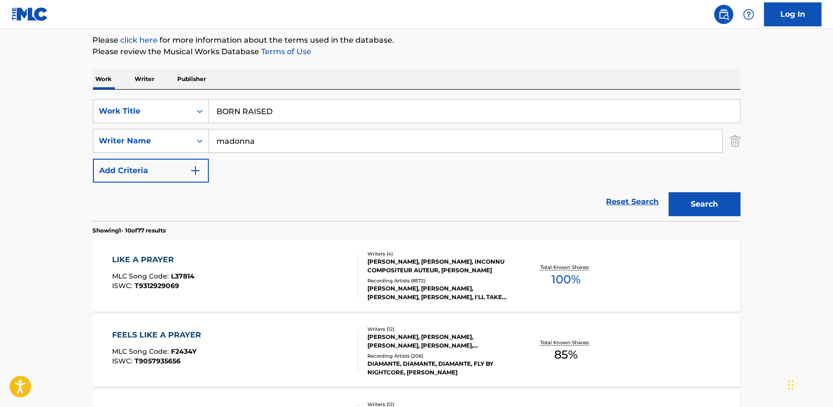
click at [241, 139] on input "madonna" at bounding box center [465, 140] width 513 height 23
paste input "[PERSON_NAME] [PERSON_NAME], [PERSON_NAME], [PERSON_NAME]"
click at [321, 140] on input "[PERSON_NAME] [PERSON_NAME], [PERSON_NAME], [PERSON_NAME]" at bounding box center [465, 140] width 513 height 23
drag, startPoint x: 321, startPoint y: 140, endPoint x: 453, endPoint y: 141, distance: 132.2
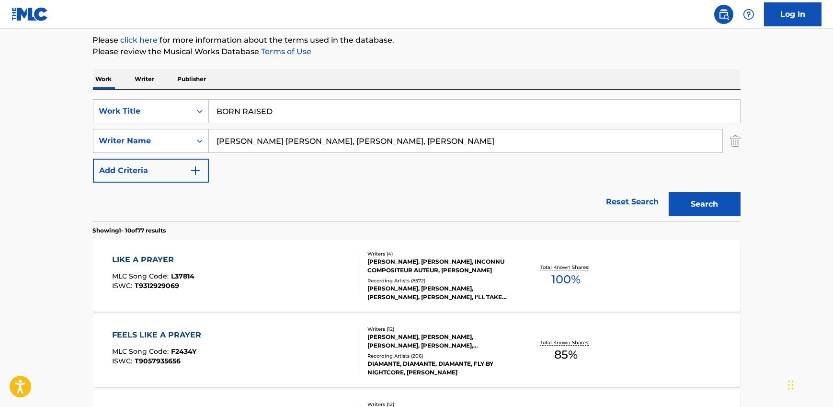
click at [453, 141] on input "[PERSON_NAME] [PERSON_NAME], [PERSON_NAME], [PERSON_NAME]" at bounding box center [465, 140] width 513 height 23
type input "[PERSON_NAME] [PERSON_NAME]"
click at [669, 192] on button "Search" at bounding box center [705, 204] width 72 height 24
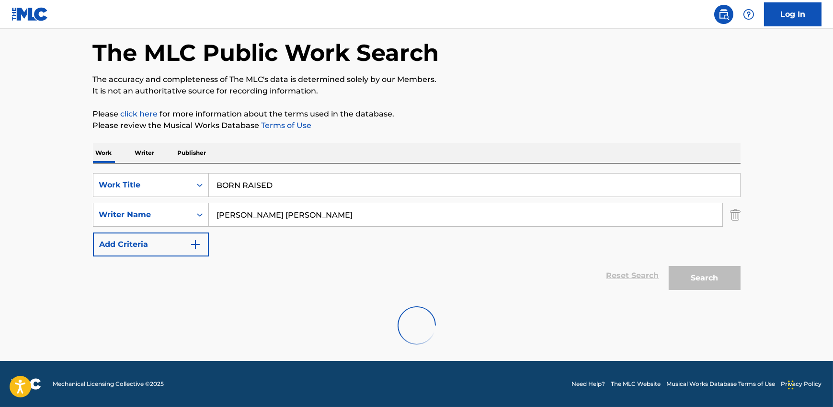
scroll to position [40, 0]
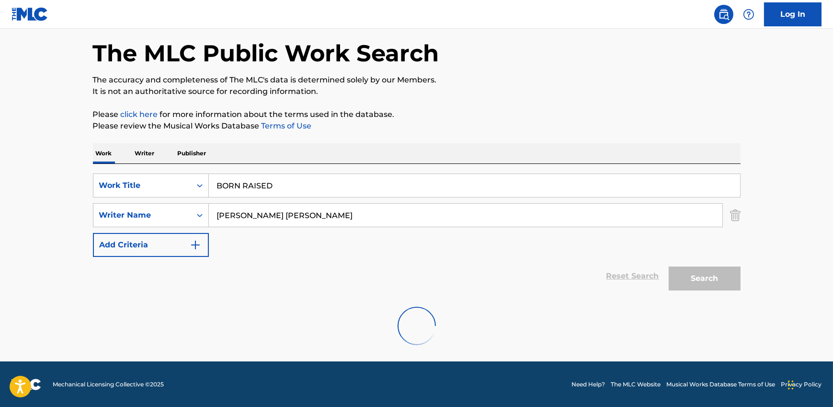
click at [249, 216] on input "[PERSON_NAME] [PERSON_NAME]" at bounding box center [465, 215] width 513 height 23
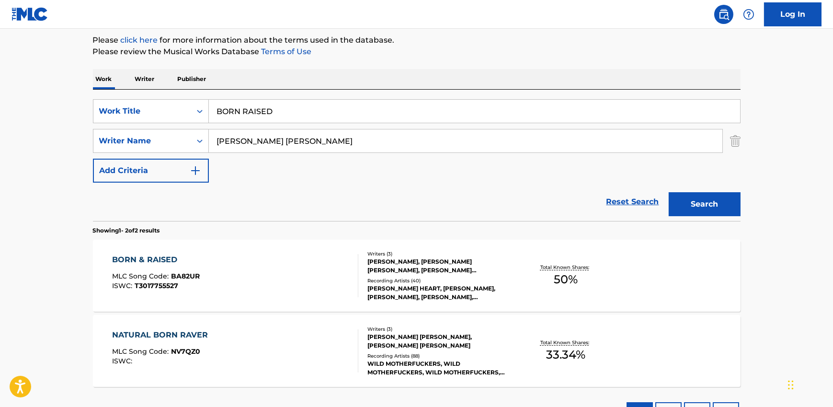
click at [267, 265] on div "BORN & RAISED MLC Song Code : BA82UR ISWC : T3017755527" at bounding box center [235, 275] width 246 height 43
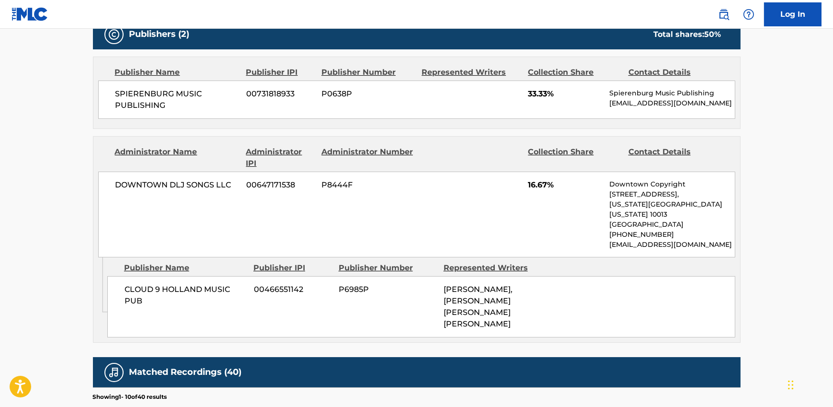
scroll to position [453, 0]
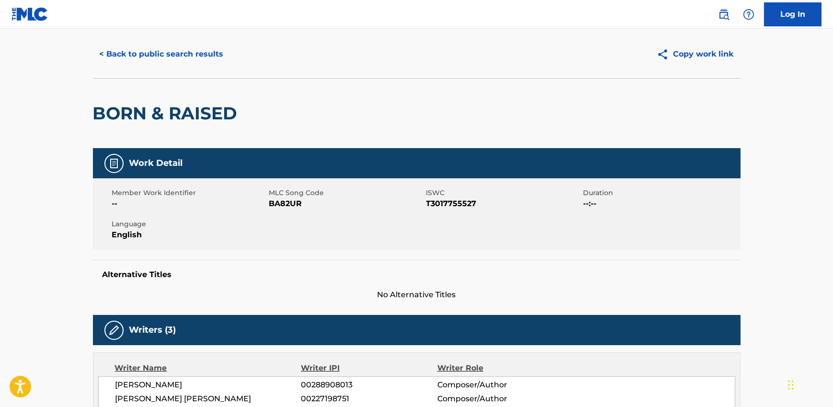
click at [155, 52] on button "< Back to public search results" at bounding box center [161, 54] width 137 height 24
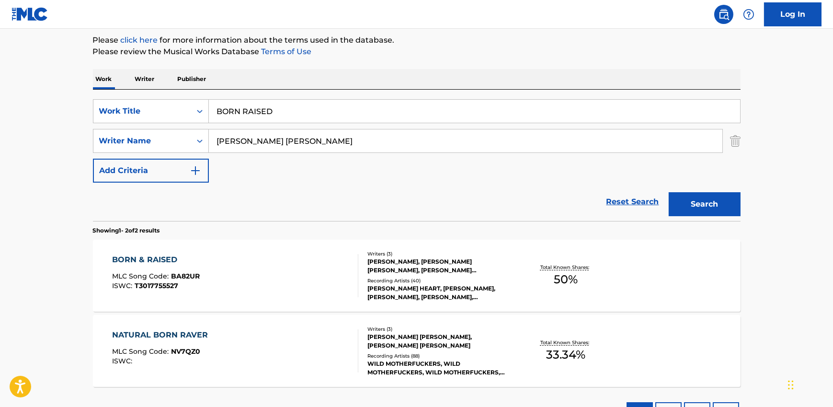
click at [280, 105] on input "BORN RAISED" at bounding box center [474, 111] width 531 height 23
click at [280, 106] on input "BORN RAISED" at bounding box center [474, 111] width 531 height 23
paste input "[PERSON_NAME]"
click at [261, 137] on input "[PERSON_NAME] [PERSON_NAME]" at bounding box center [465, 140] width 513 height 23
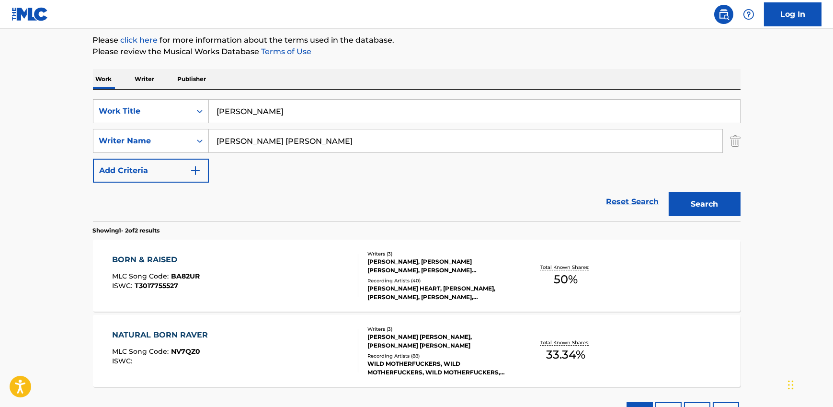
click at [261, 137] on input "[PERSON_NAME] [PERSON_NAME]" at bounding box center [465, 140] width 513 height 23
click at [260, 112] on input "[PERSON_NAME]" at bounding box center [474, 111] width 531 height 23
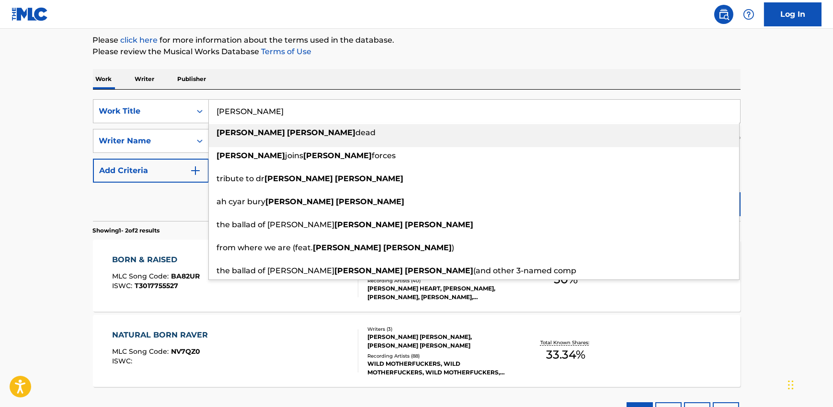
click at [260, 112] on input "[PERSON_NAME]" at bounding box center [474, 111] width 531 height 23
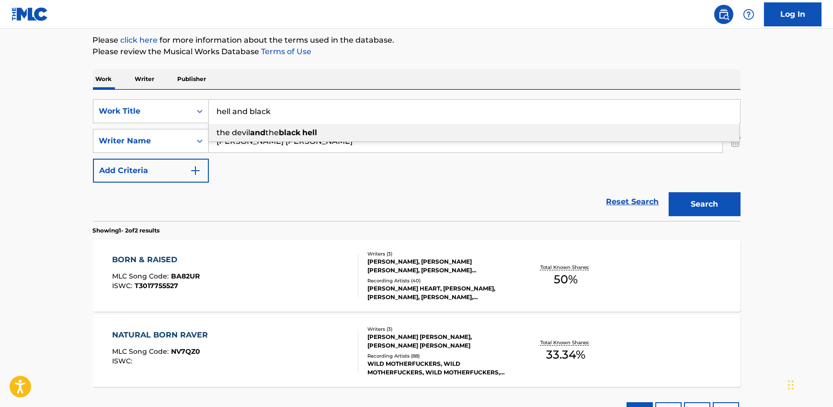
type input "hell and black"
click at [306, 70] on div "Work Writer Publisher" at bounding box center [417, 79] width 648 height 20
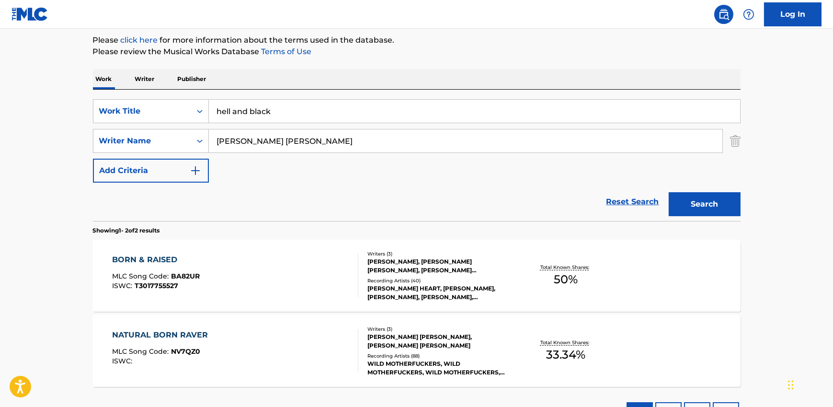
drag, startPoint x: 256, startPoint y: 151, endPoint x: 254, endPoint y: 146, distance: 5.6
click at [256, 151] on input "[PERSON_NAME] [PERSON_NAME]" at bounding box center [465, 140] width 513 height 23
click at [253, 146] on input "[PERSON_NAME] [PERSON_NAME]" at bounding box center [465, 140] width 513 height 23
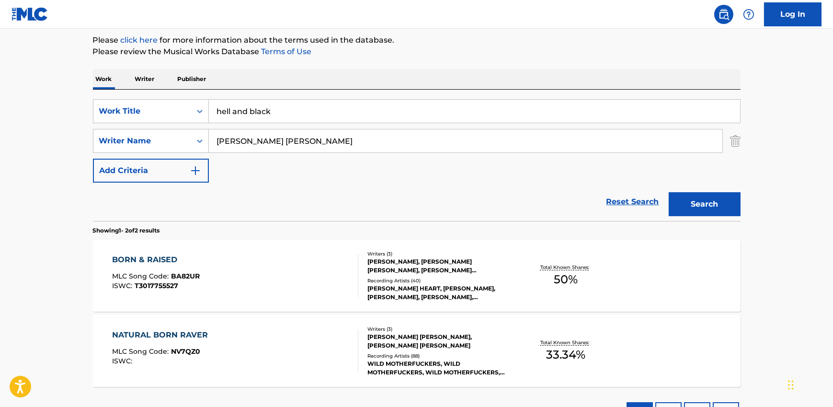
click at [253, 146] on input "[PERSON_NAME] [PERSON_NAME]" at bounding box center [465, 140] width 513 height 23
paste input "[PERSON_NAME]"
type input "[PERSON_NAME]"
click at [701, 208] on button "Search" at bounding box center [705, 204] width 72 height 24
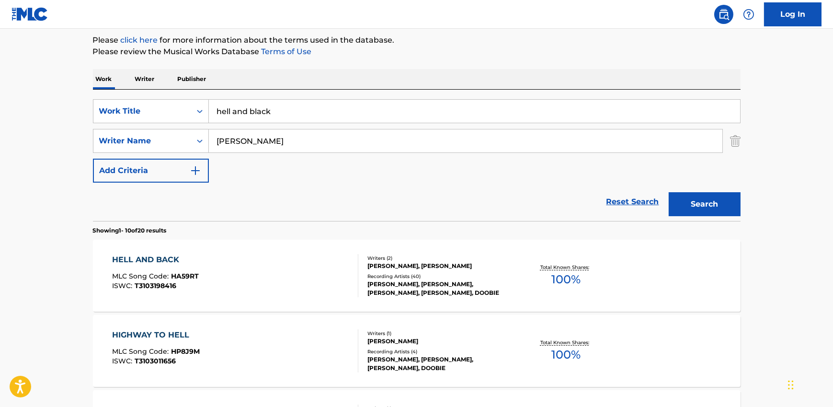
click at [304, 275] on div "HELL AND BACK MLC Song Code : HA59RT ISWC : T3103198416" at bounding box center [235, 275] width 246 height 43
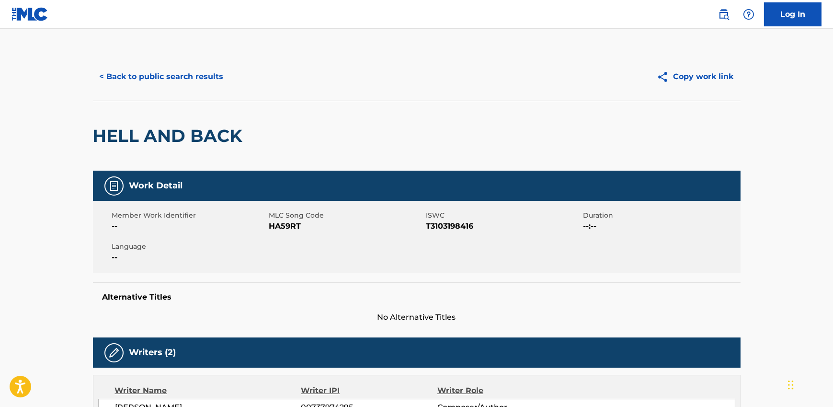
click at [174, 76] on button "< Back to public search results" at bounding box center [161, 77] width 137 height 24
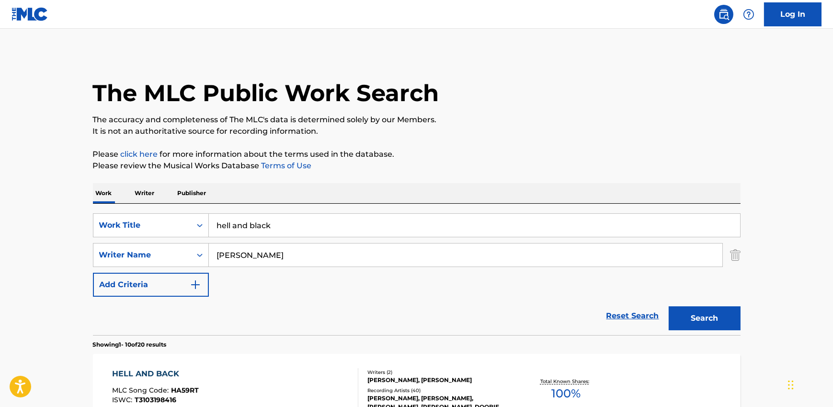
scroll to position [114, 0]
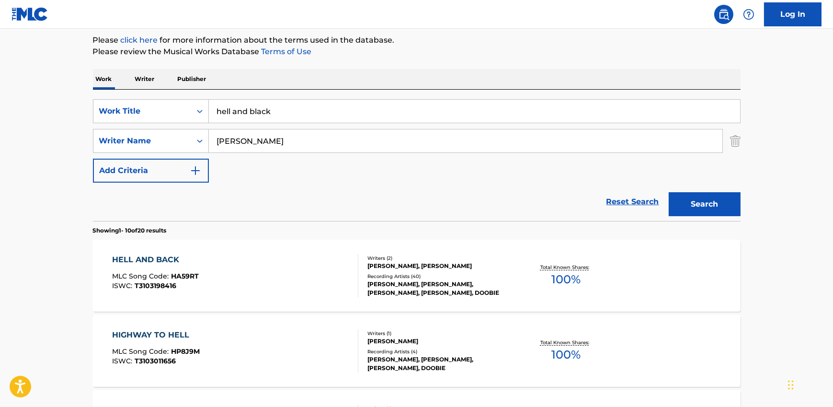
click at [304, 117] on input "hell and black" at bounding box center [474, 111] width 531 height 23
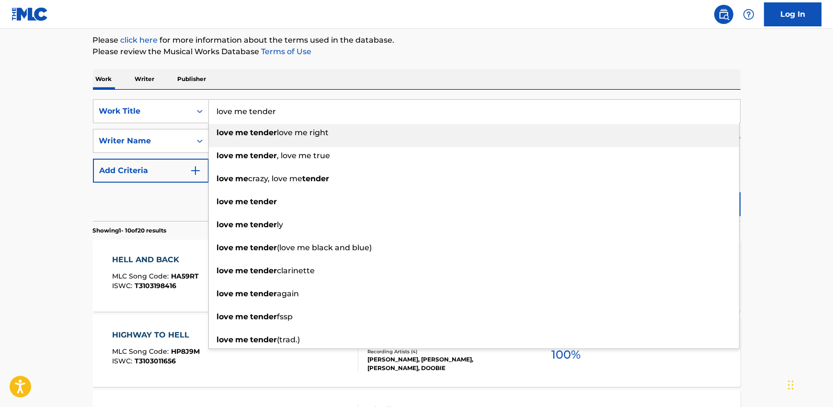
type input "love me tender"
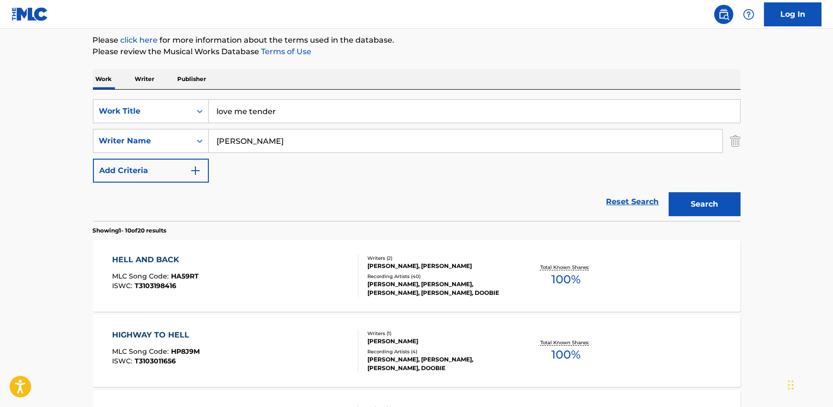
click at [261, 131] on input "[PERSON_NAME]" at bounding box center [465, 140] width 513 height 23
type input "elvis"
click at [669, 192] on button "Search" at bounding box center [705, 204] width 72 height 24
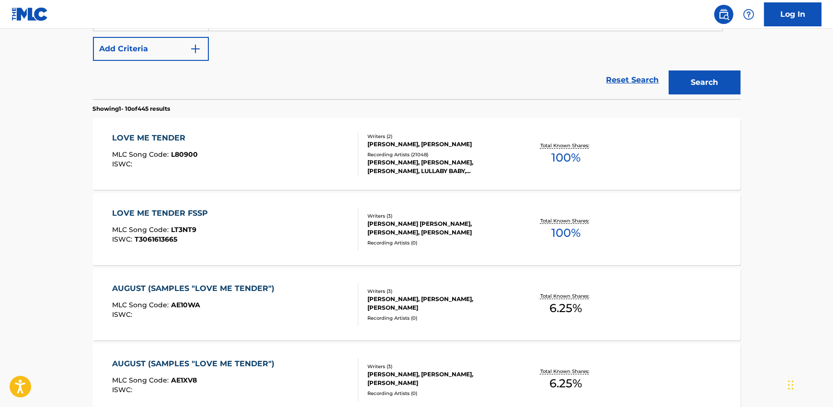
scroll to position [239, 0]
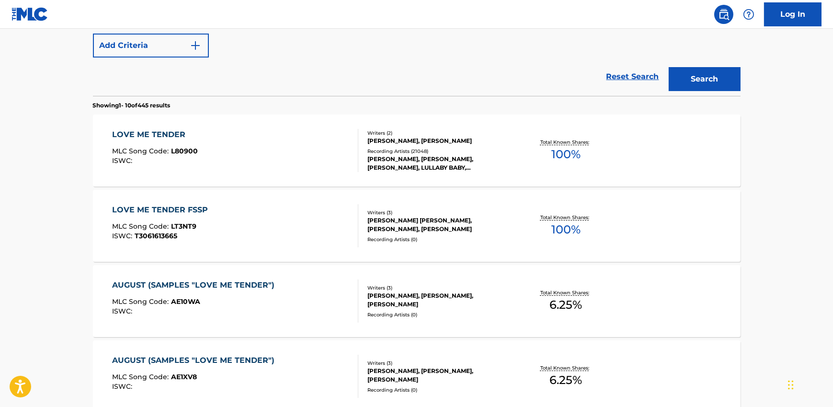
click at [274, 147] on div "LOVE ME TENDER MLC Song Code : L80900 ISWC :" at bounding box center [235, 150] width 246 height 43
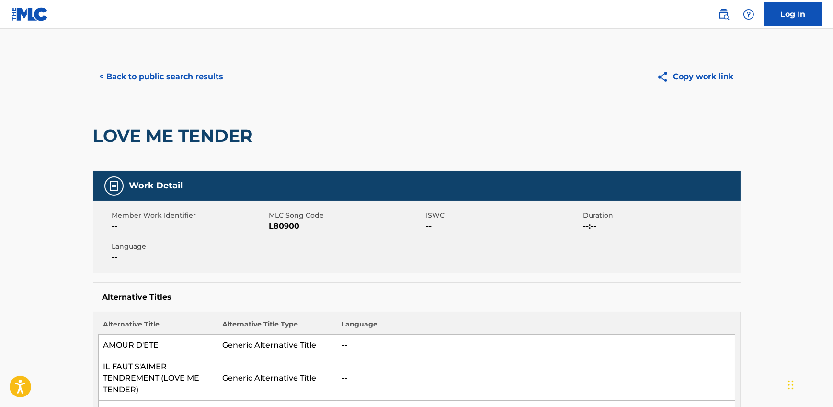
click at [206, 74] on button "< Back to public search results" at bounding box center [161, 77] width 137 height 24
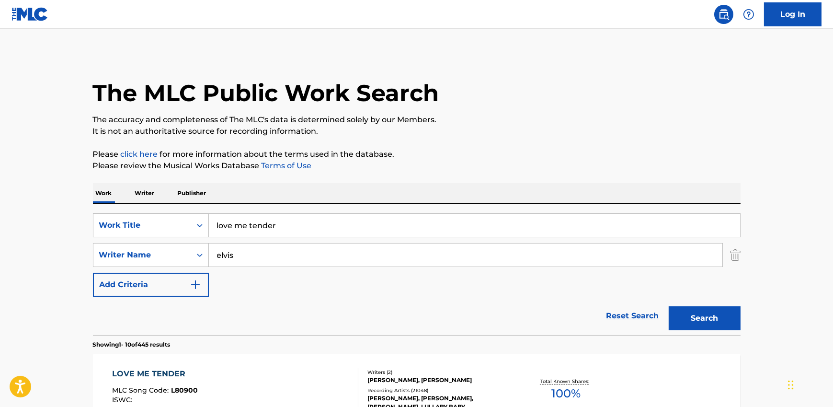
click at [276, 261] on input "elvis" at bounding box center [465, 254] width 513 height 23
paste input "[PERSON_NAME]"
type input "[PERSON_NAME]"
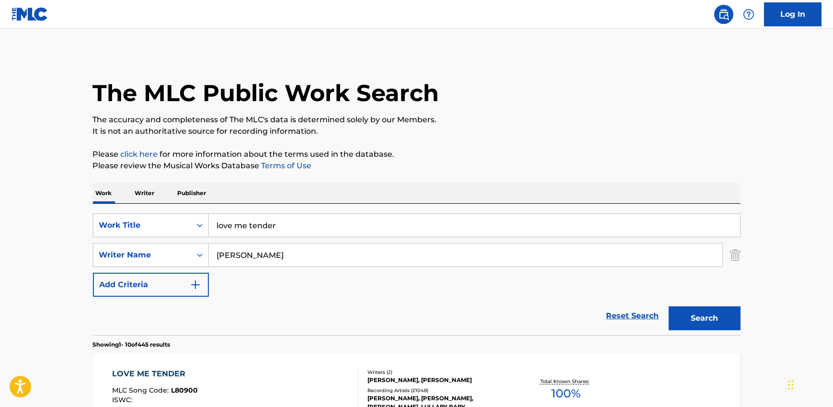
click at [246, 223] on input "love me tender" at bounding box center [474, 225] width 531 height 23
paste input "CHECK THE RHIME"
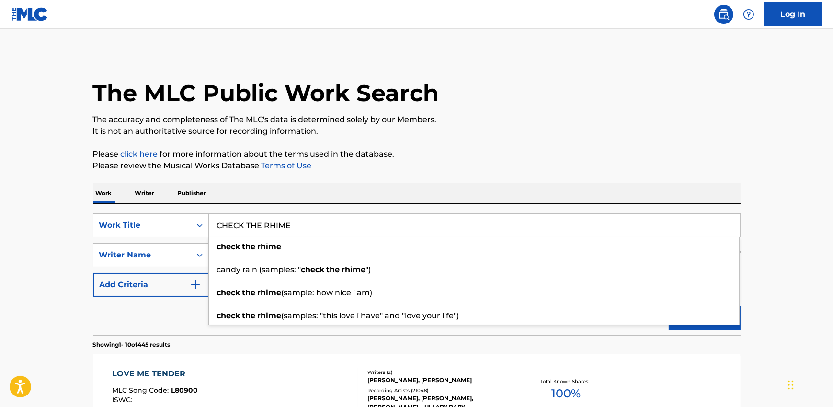
scroll to position [1, 0]
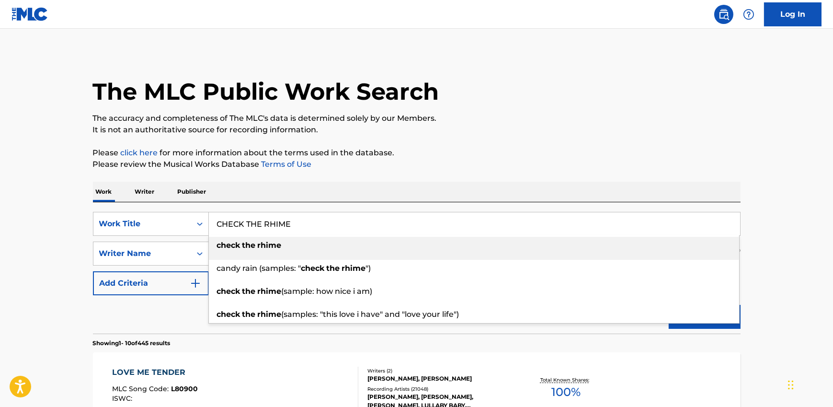
click at [514, 149] on p "Please click here for more information about the terms used in the database." at bounding box center [417, 152] width 648 height 11
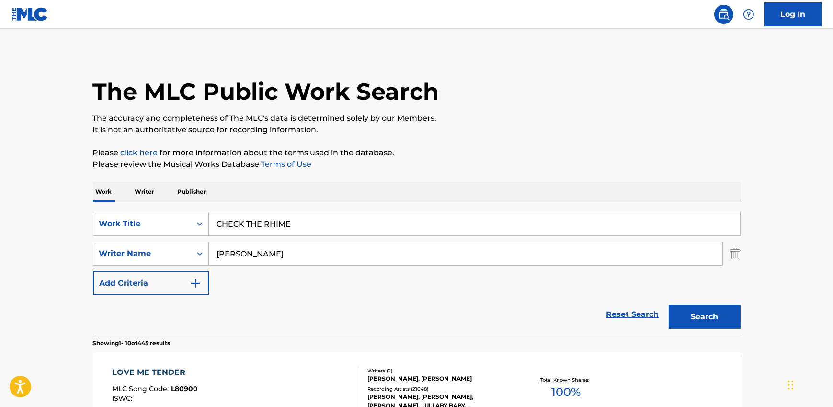
click at [685, 311] on button "Search" at bounding box center [705, 317] width 72 height 24
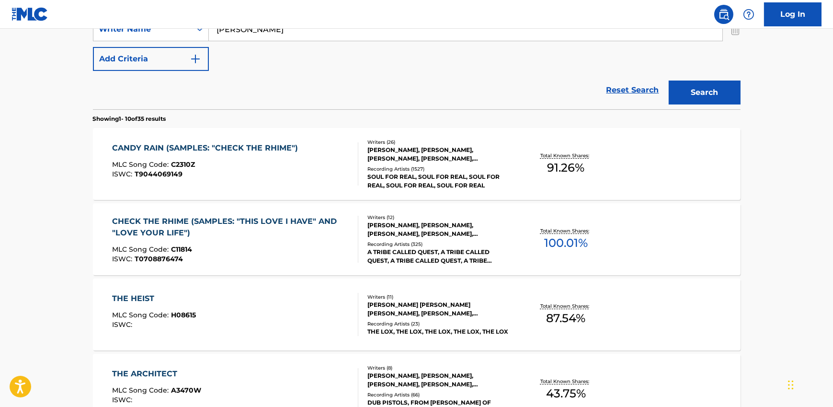
scroll to position [0, 0]
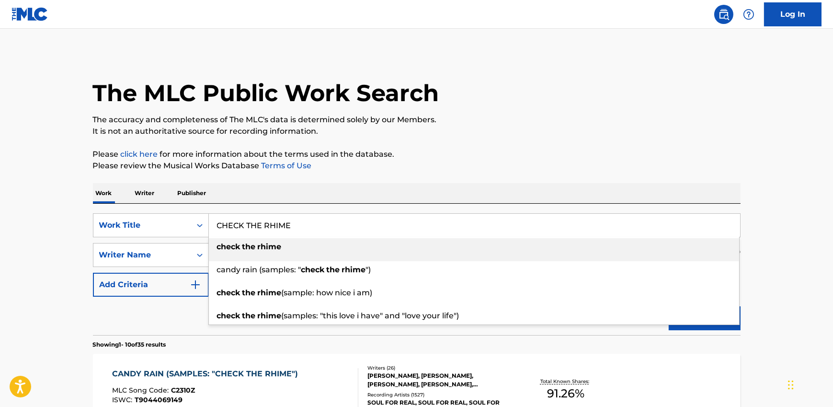
click at [247, 223] on input "CHECK THE RHIME" at bounding box center [474, 225] width 531 height 23
paste input "Vente Conmigo"
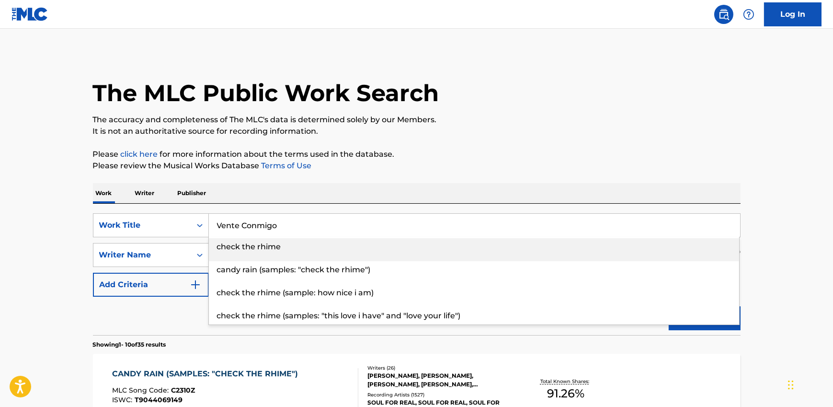
type input "Vente Conmigo"
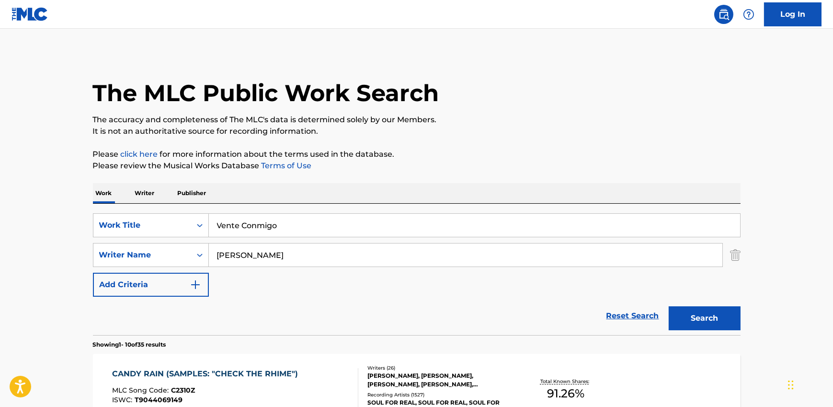
click at [257, 264] on input "[PERSON_NAME]" at bounding box center [465, 254] width 513 height 23
paste input "[PERSON_NAME] [PERSON_NAME] [DATE][PERSON_NAME] [PERSON_NAME] [PERSON_NAME], [P…"
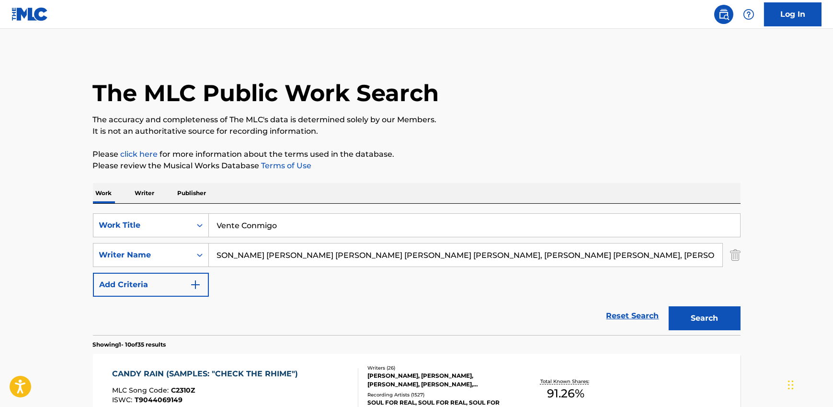
drag, startPoint x: 324, startPoint y: 256, endPoint x: 830, endPoint y: 253, distance: 505.8
type input "[PERSON_NAME]"
click at [669, 306] on button "Search" at bounding box center [705, 318] width 72 height 24
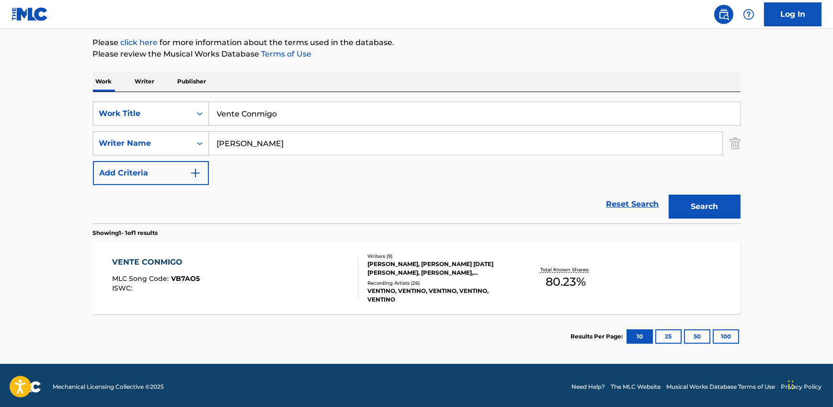
scroll to position [114, 0]
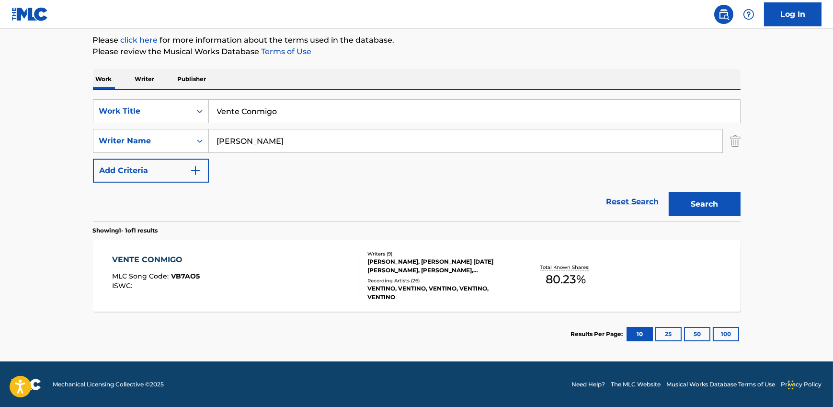
click at [297, 268] on div "VENTE CONMIGO MLC Song Code : VB7AO5 ISWC :" at bounding box center [235, 275] width 246 height 43
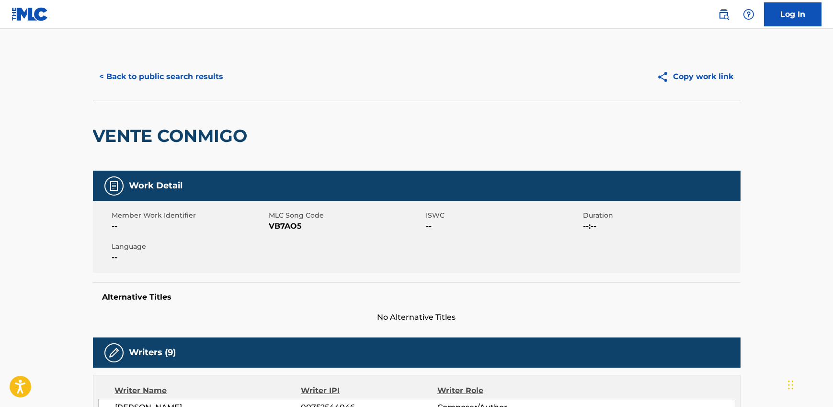
click at [173, 81] on button "< Back to public search results" at bounding box center [161, 77] width 137 height 24
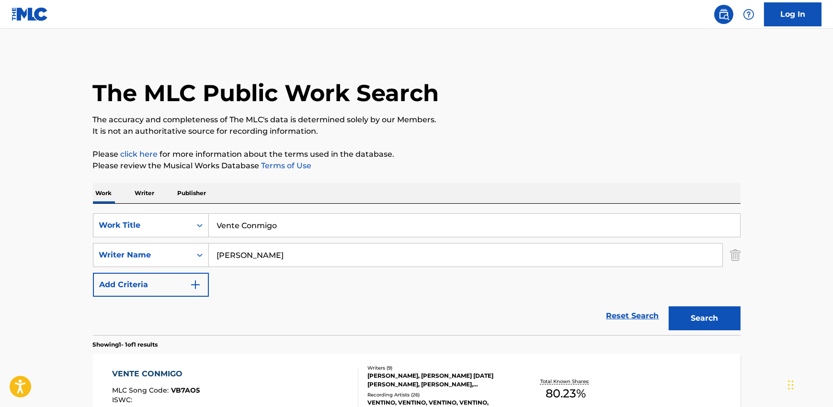
scroll to position [59, 0]
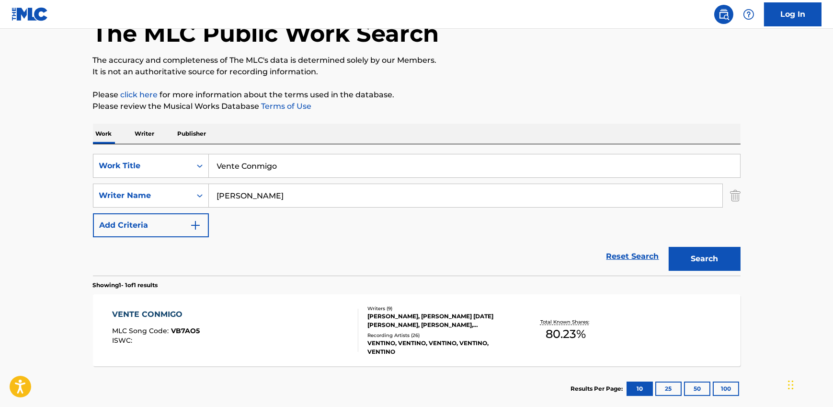
click at [278, 171] on input "Vente Conmigo" at bounding box center [474, 165] width 531 height 23
click at [252, 169] on input "Vente Conmigo" at bounding box center [474, 165] width 531 height 23
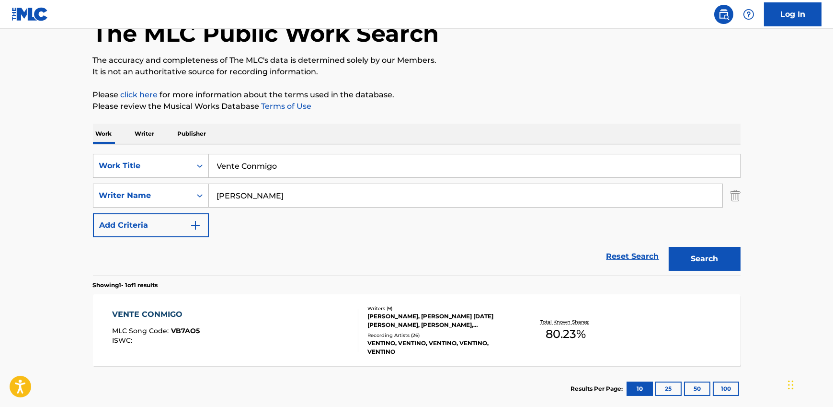
click at [300, 190] on input "[PERSON_NAME]" at bounding box center [465, 195] width 513 height 23
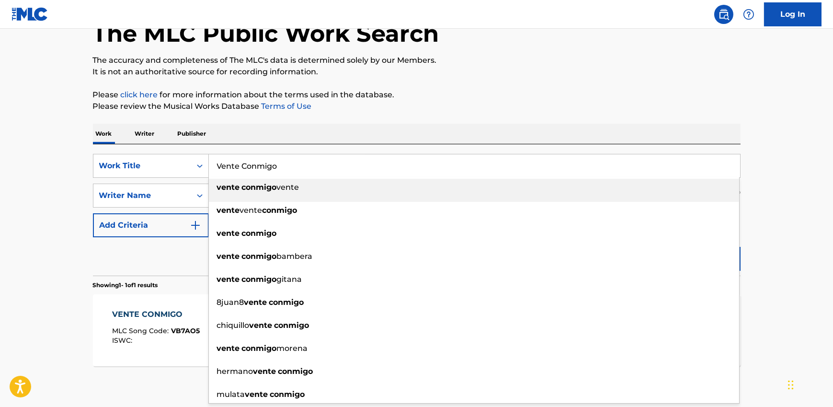
click at [246, 169] on input "Vente Conmigo" at bounding box center [474, 165] width 531 height 23
paste input "JUST ANOTHER INTERLUDE"
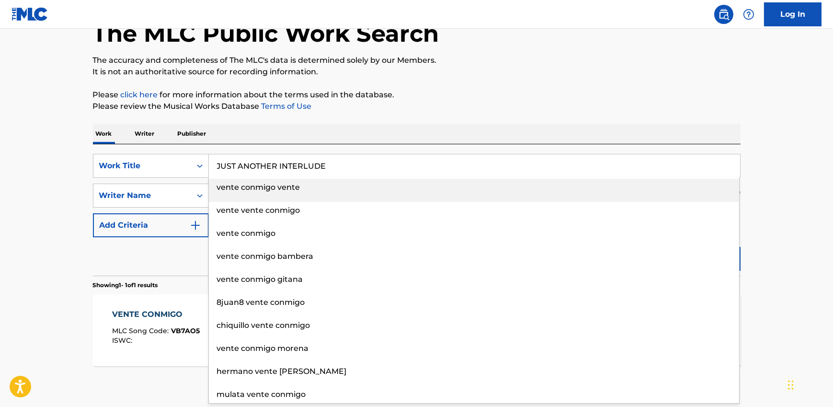
type input "JUST ANOTHER INTERLUDE"
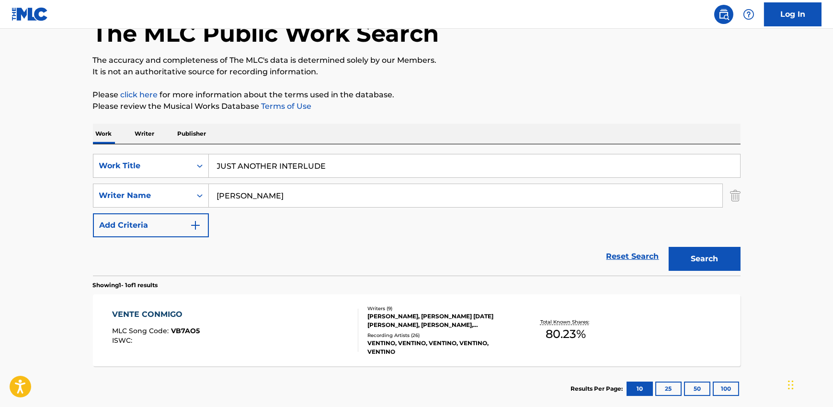
click at [281, 193] on input "[PERSON_NAME]" at bounding box center [465, 195] width 513 height 23
paste input "[PERSON_NAME]"
drag, startPoint x: 269, startPoint y: 196, endPoint x: 319, endPoint y: 196, distance: 50.8
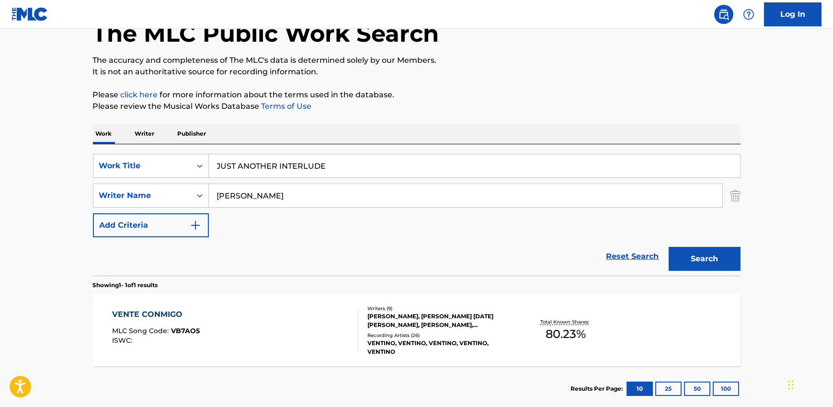
click at [319, 196] on input "[PERSON_NAME]" at bounding box center [465, 195] width 513 height 23
type input "[PERSON_NAME]"
click at [669, 247] on button "Search" at bounding box center [705, 259] width 72 height 24
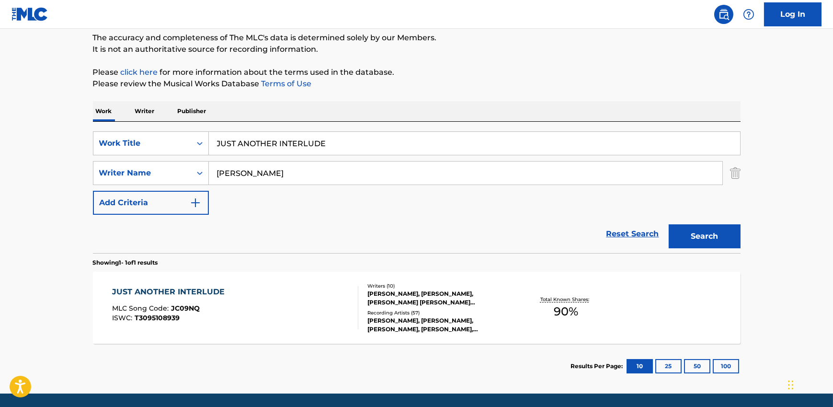
scroll to position [114, 0]
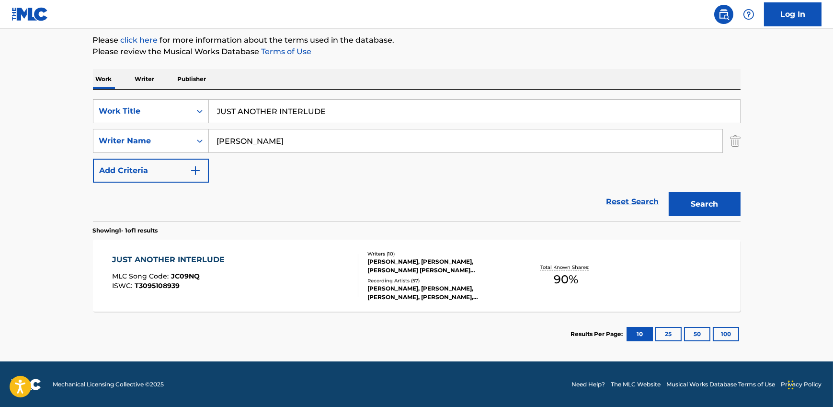
click at [285, 299] on div "JUST ANOTHER INTERLUDE MLC Song Code : JC09NQ ISWC : T3095108939 Writers ( 10 )…" at bounding box center [417, 275] width 648 height 72
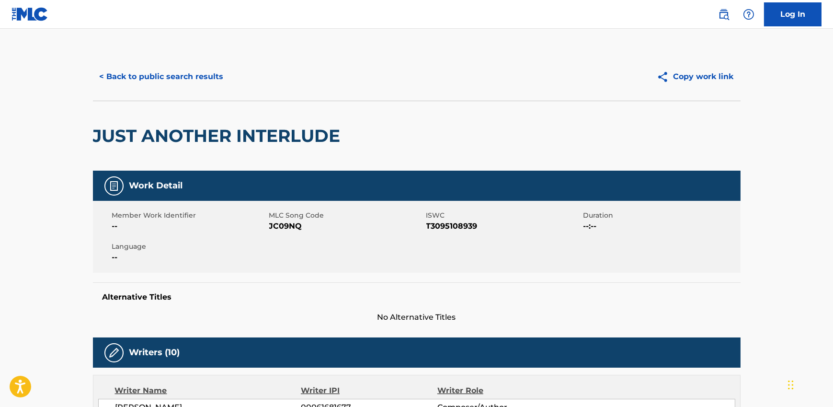
click at [170, 75] on button "< Back to public search results" at bounding box center [161, 77] width 137 height 24
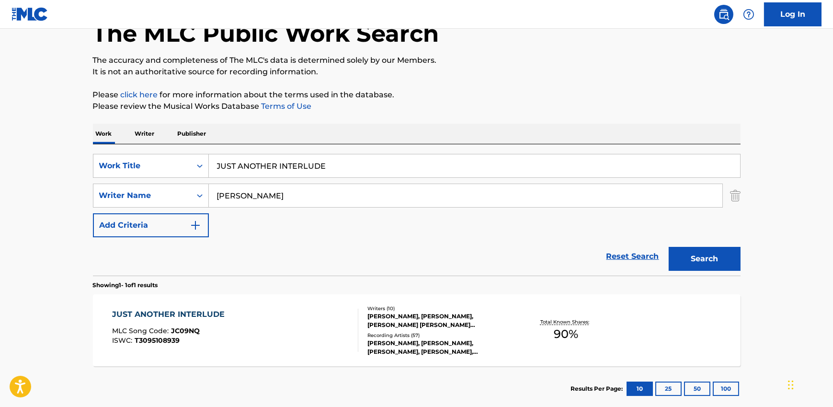
click at [244, 169] on input "JUST ANOTHER INTERLUDE" at bounding box center [474, 165] width 531 height 23
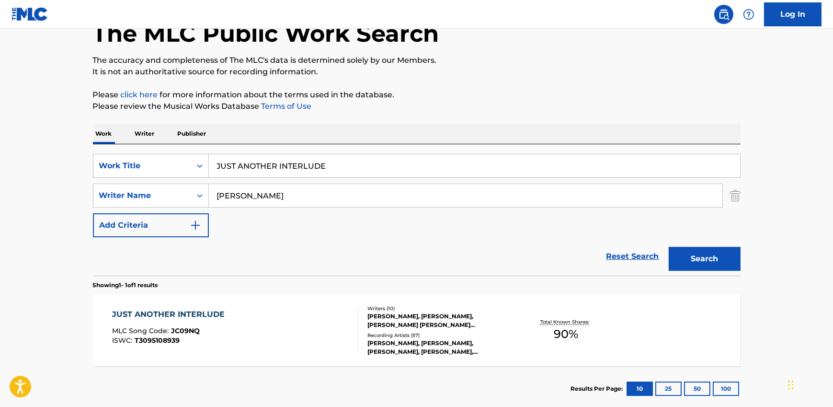
click at [244, 169] on input "JUST ANOTHER INTERLUDE" at bounding box center [474, 165] width 531 height 23
paste input "KNOWING ME, KNOWING YOU"
click at [276, 166] on input "KNOWING ME, KNOWING YOU" at bounding box center [474, 165] width 531 height 23
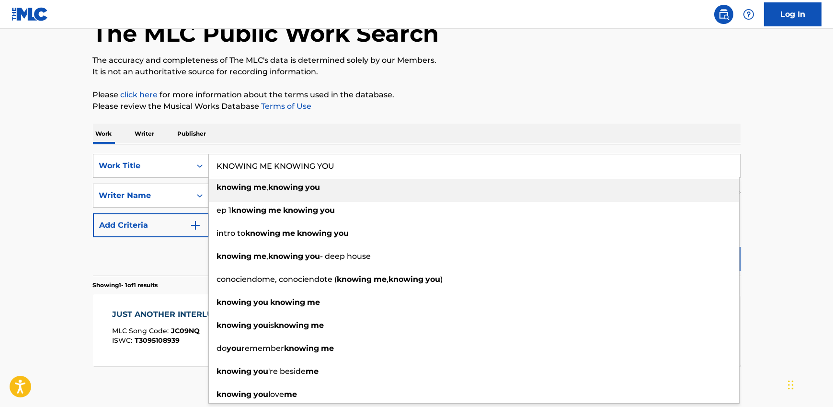
type input "KNOWING ME KNOWING YOU"
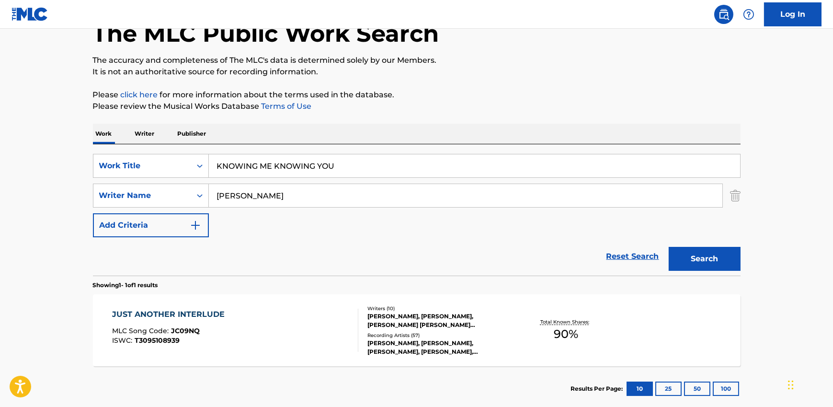
click at [244, 194] on input "[PERSON_NAME]" at bounding box center [465, 195] width 513 height 23
paste input "[PERSON_NAME] K, [PERSON_NAME] [PERSON_NAME], [PERSON_NAME] BROR"
drag, startPoint x: 294, startPoint y: 196, endPoint x: 659, endPoint y: 197, distance: 364.9
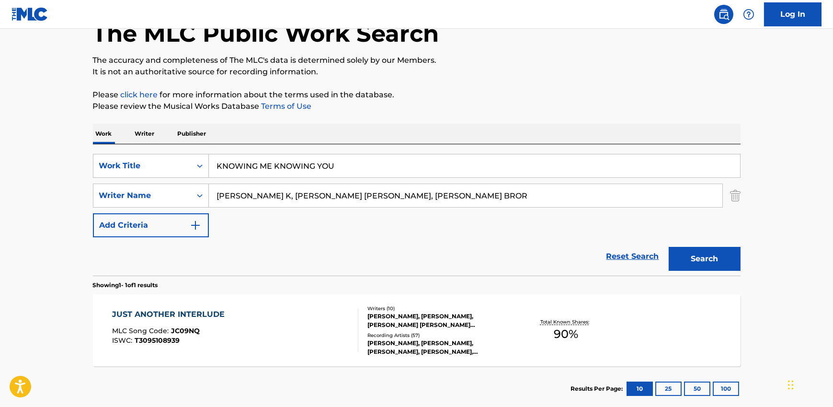
click at [659, 197] on input "[PERSON_NAME] K, [PERSON_NAME] [PERSON_NAME], [PERSON_NAME] BROR" at bounding box center [465, 195] width 513 height 23
type input "[PERSON_NAME] K"
click at [709, 262] on button "Search" at bounding box center [705, 259] width 72 height 24
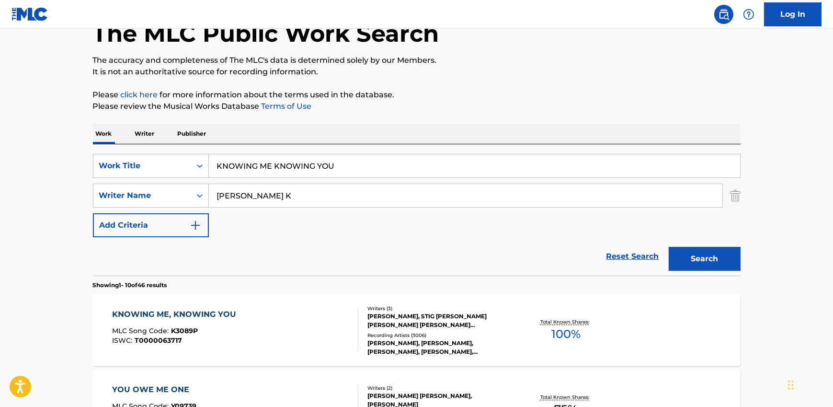
click at [283, 316] on div "KNOWING ME, KNOWING YOU MLC Song Code : K3089P ISWC : T0000063717" at bounding box center [235, 329] width 246 height 43
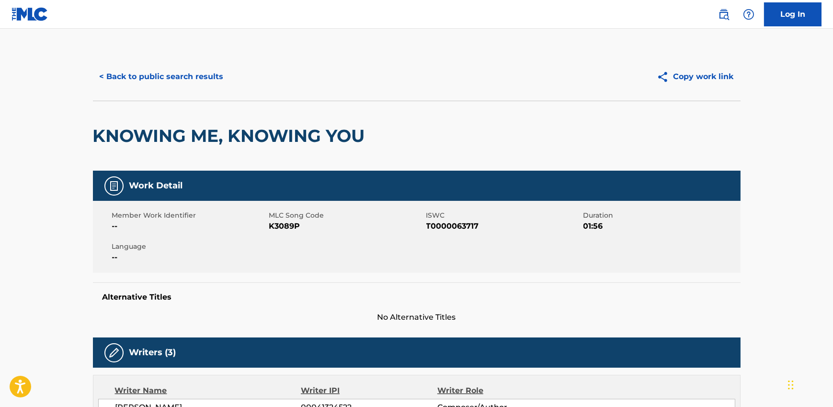
click at [193, 73] on button "< Back to public search results" at bounding box center [161, 77] width 137 height 24
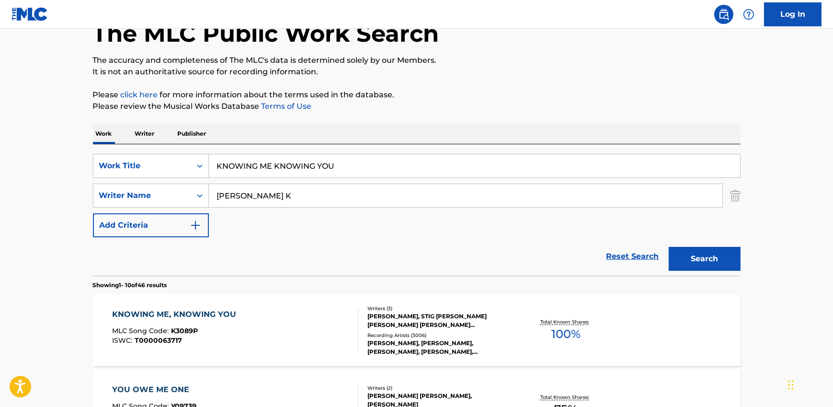
click at [299, 172] on input "KNOWING ME KNOWING YOU" at bounding box center [474, 165] width 531 height 23
click at [295, 202] on input "[PERSON_NAME] K" at bounding box center [465, 195] width 513 height 23
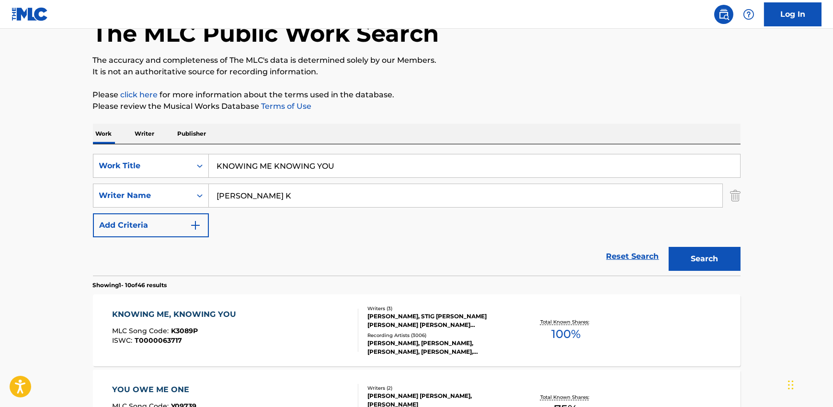
click at [295, 202] on input "[PERSON_NAME] K" at bounding box center [465, 195] width 513 height 23
paste input "[PERSON_NAME] POPULAR YOUNg"
type input "[PERSON_NAME] POPULAR YOUNg"
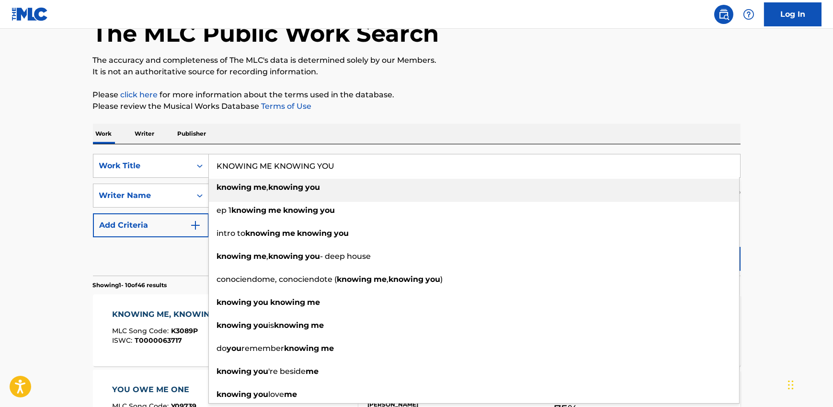
click at [253, 161] on input "KNOWING ME KNOWING YOU" at bounding box center [474, 165] width 531 height 23
paste input "ROOM IN HERE"
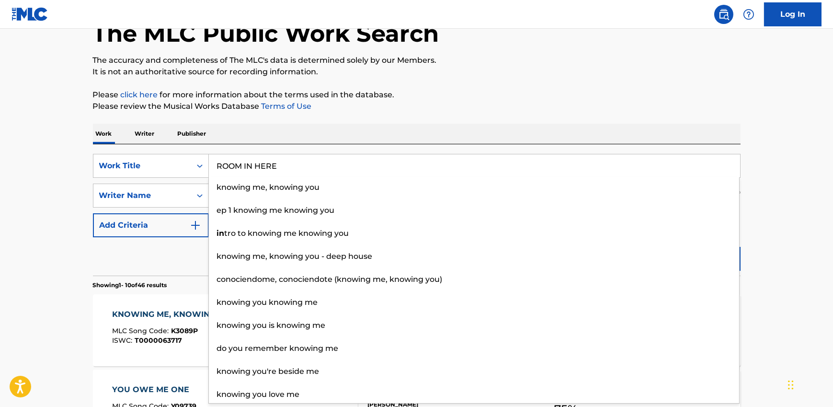
type input "ROOM IN HERE"
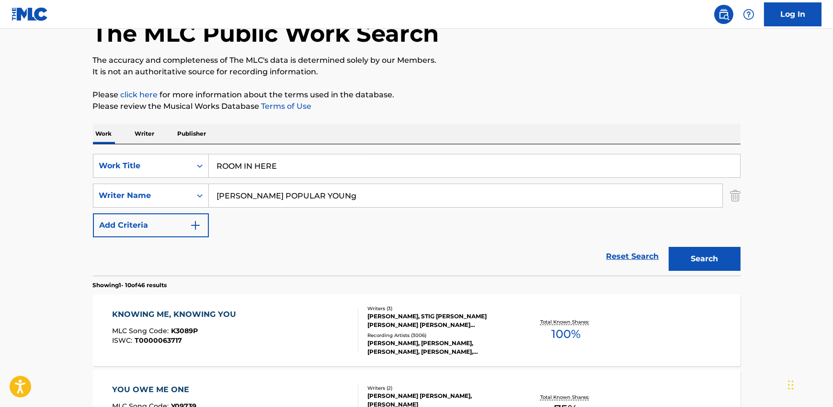
drag, startPoint x: 791, startPoint y: 258, endPoint x: 750, endPoint y: 262, distance: 40.5
click at [712, 261] on button "Search" at bounding box center [705, 259] width 72 height 24
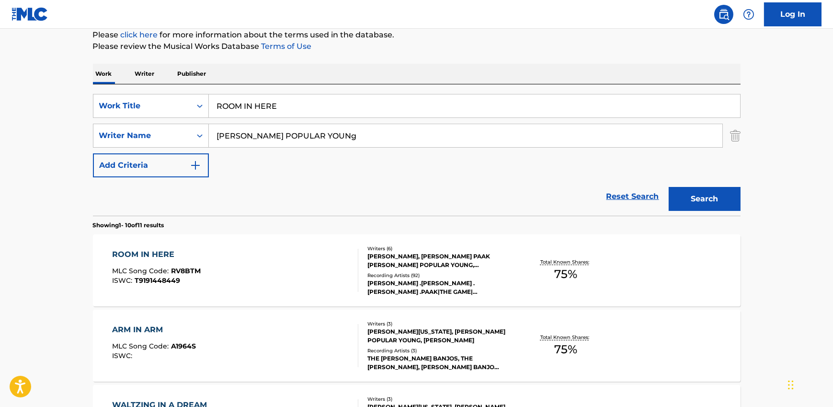
scroll to position [151, 0]
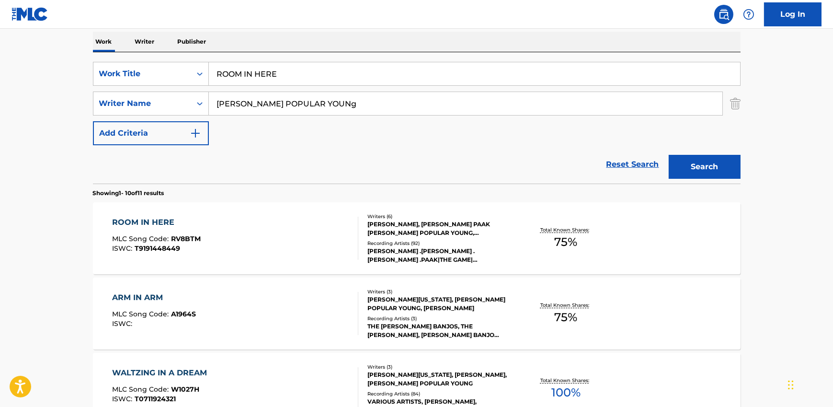
click at [416, 239] on div "Recording Artists ( 92 )" at bounding box center [439, 242] width 145 height 7
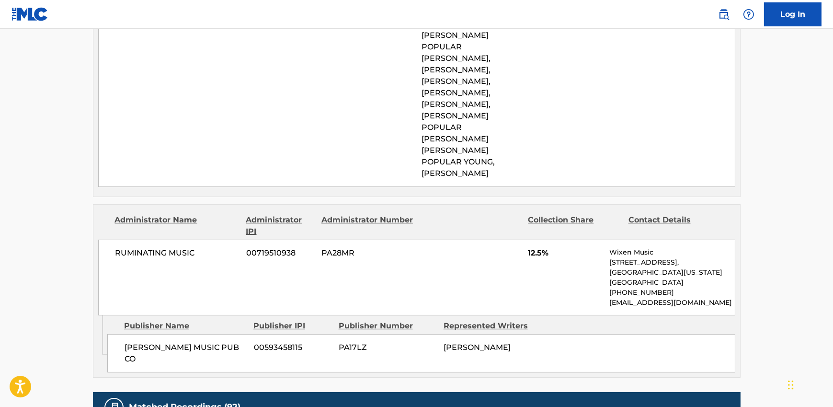
scroll to position [916, 0]
